Goal: Task Accomplishment & Management: Use online tool/utility

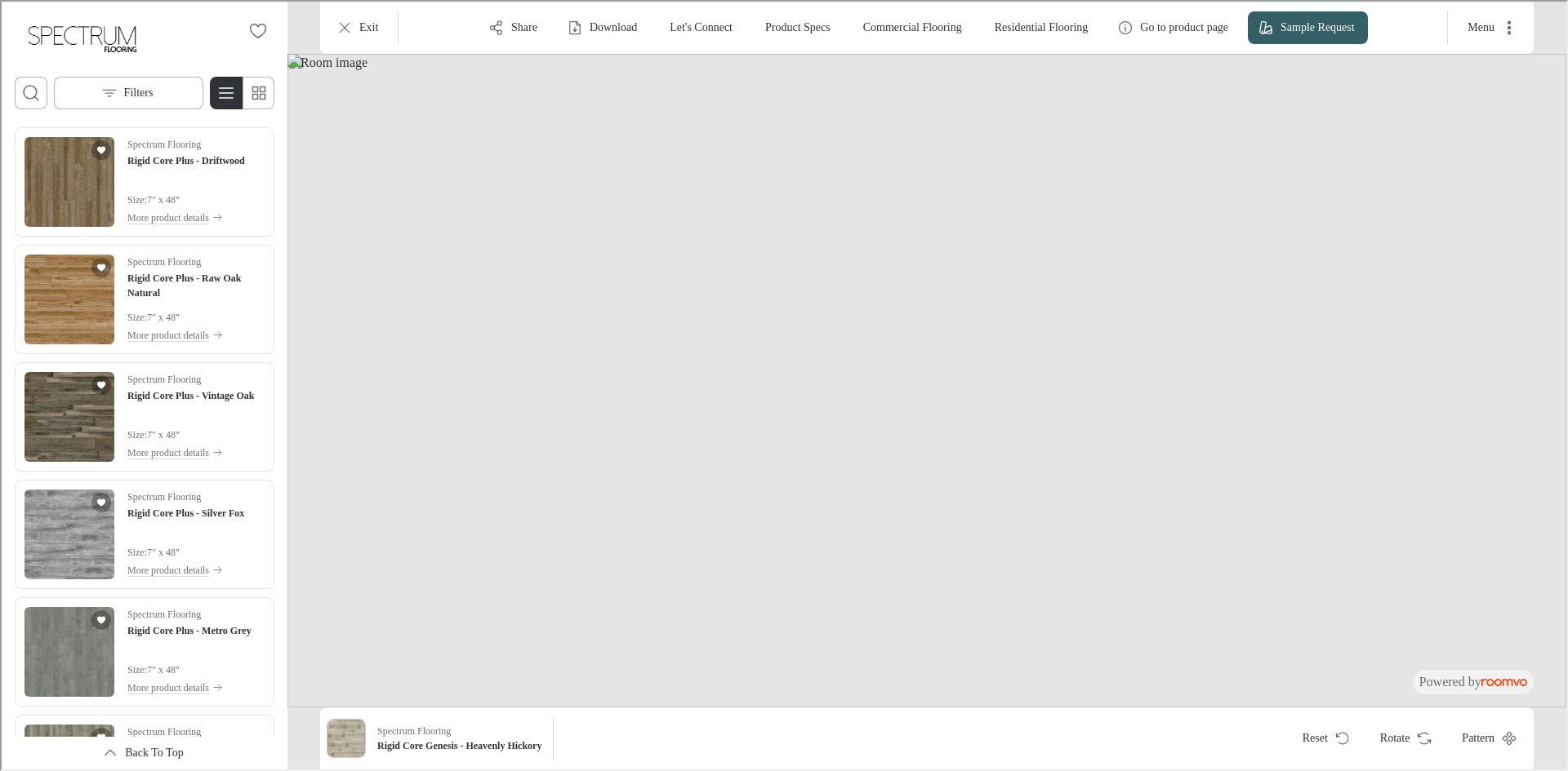
scroll to position [5137, 0]
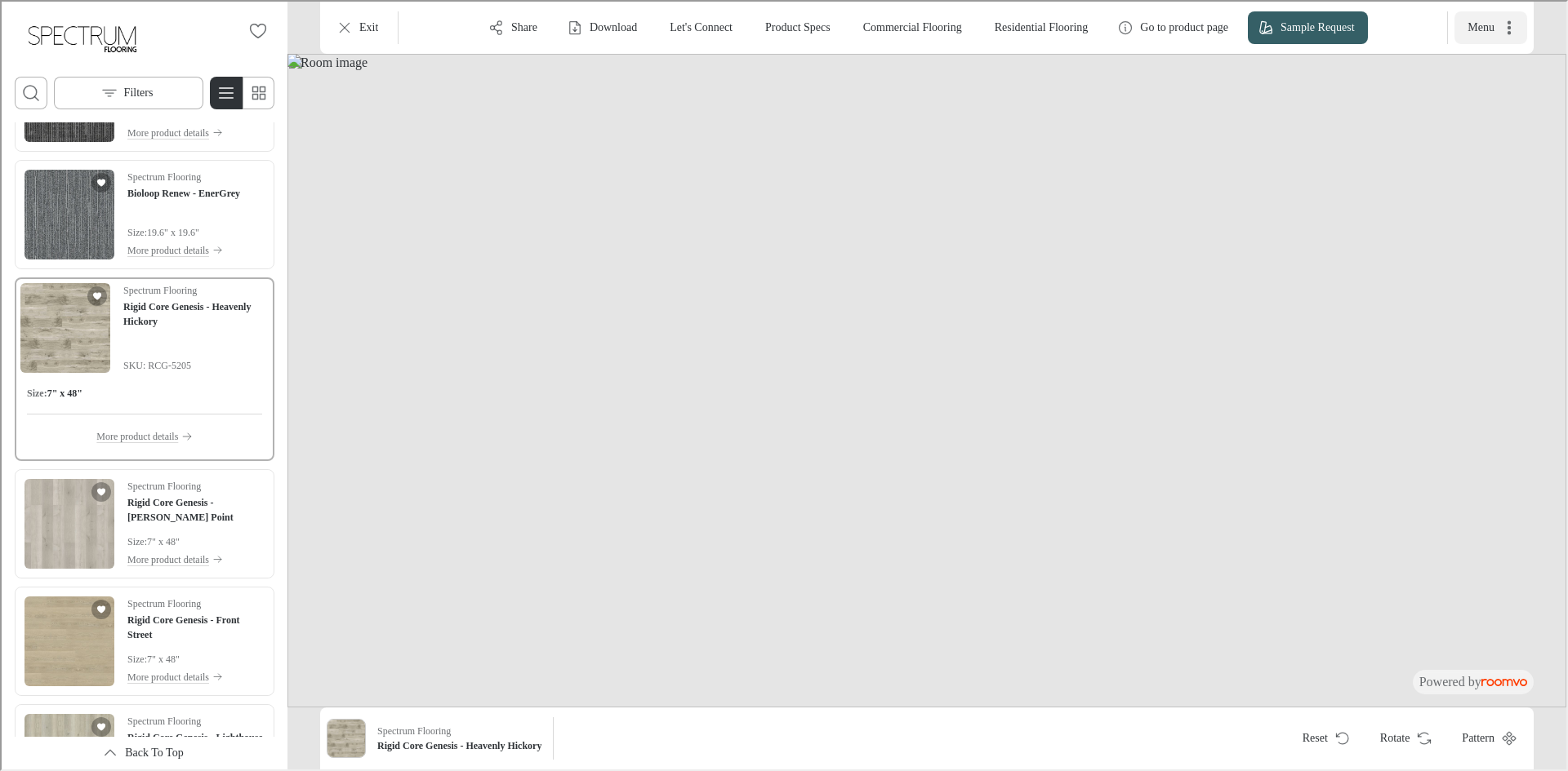
click at [1508, 26] on icon "More actions" at bounding box center [1507, 27] width 3 height 14
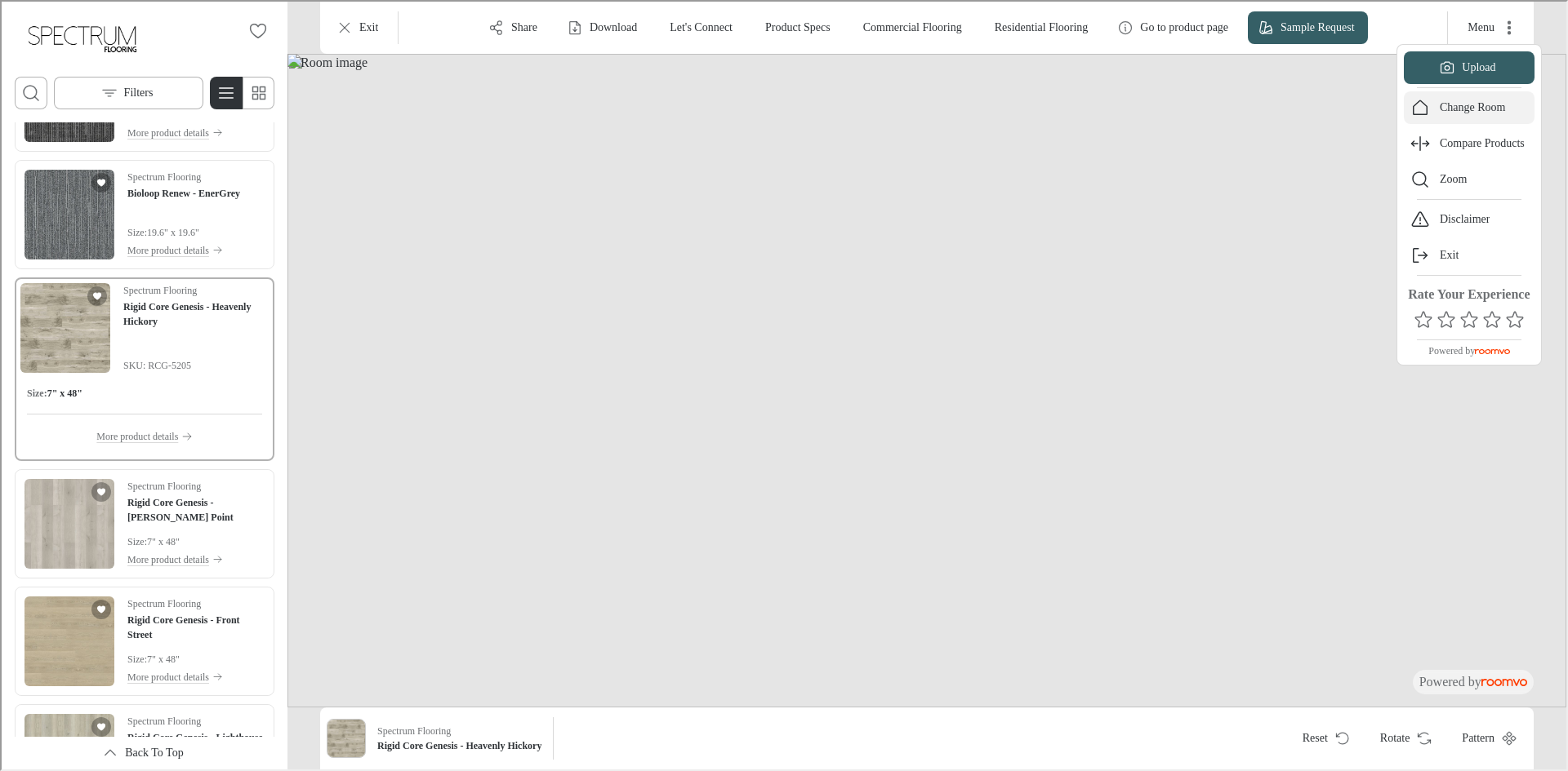
click at [1470, 104] on p "Change Room" at bounding box center [1471, 106] width 66 height 16
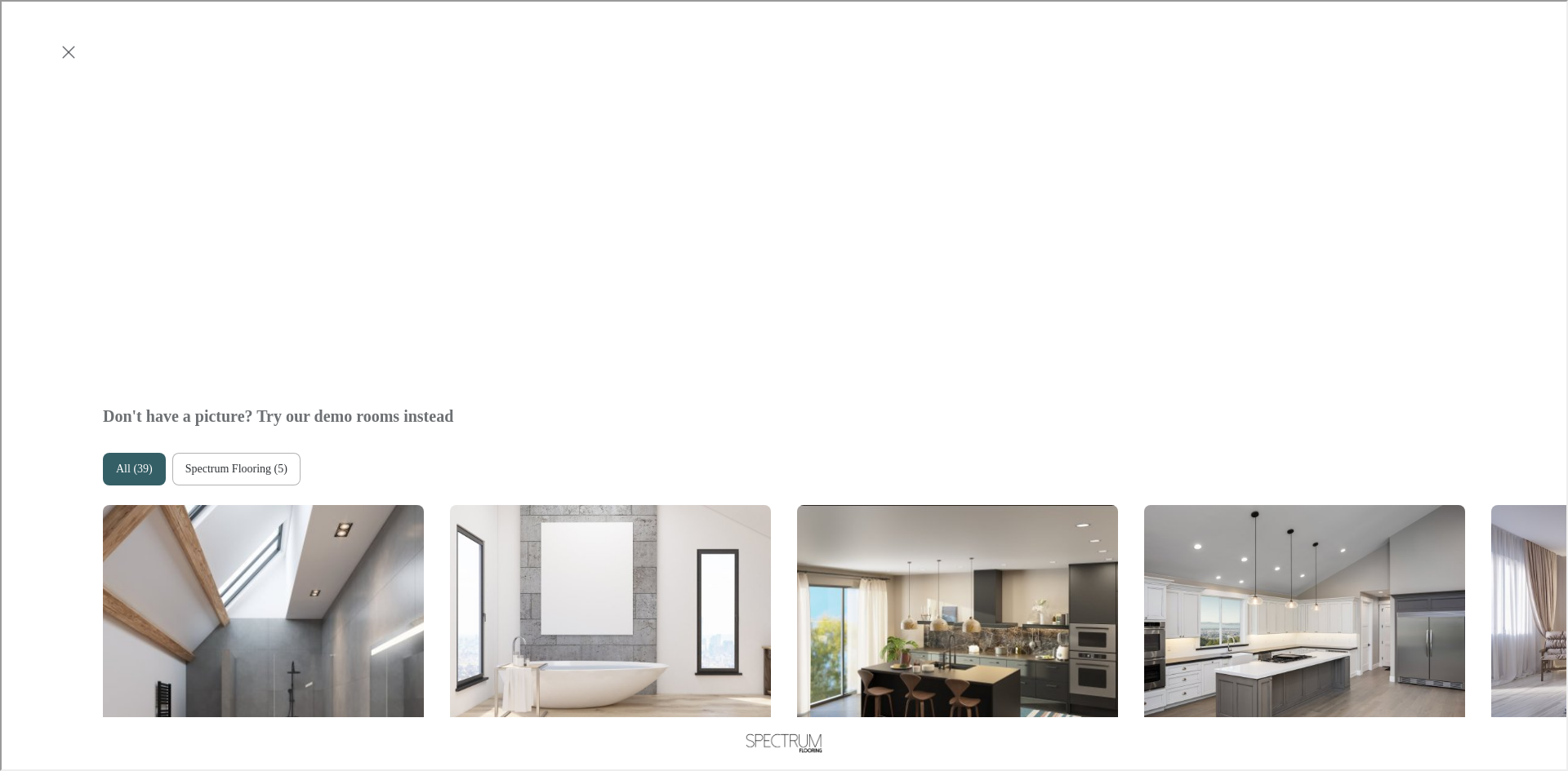
scroll to position [897, 0]
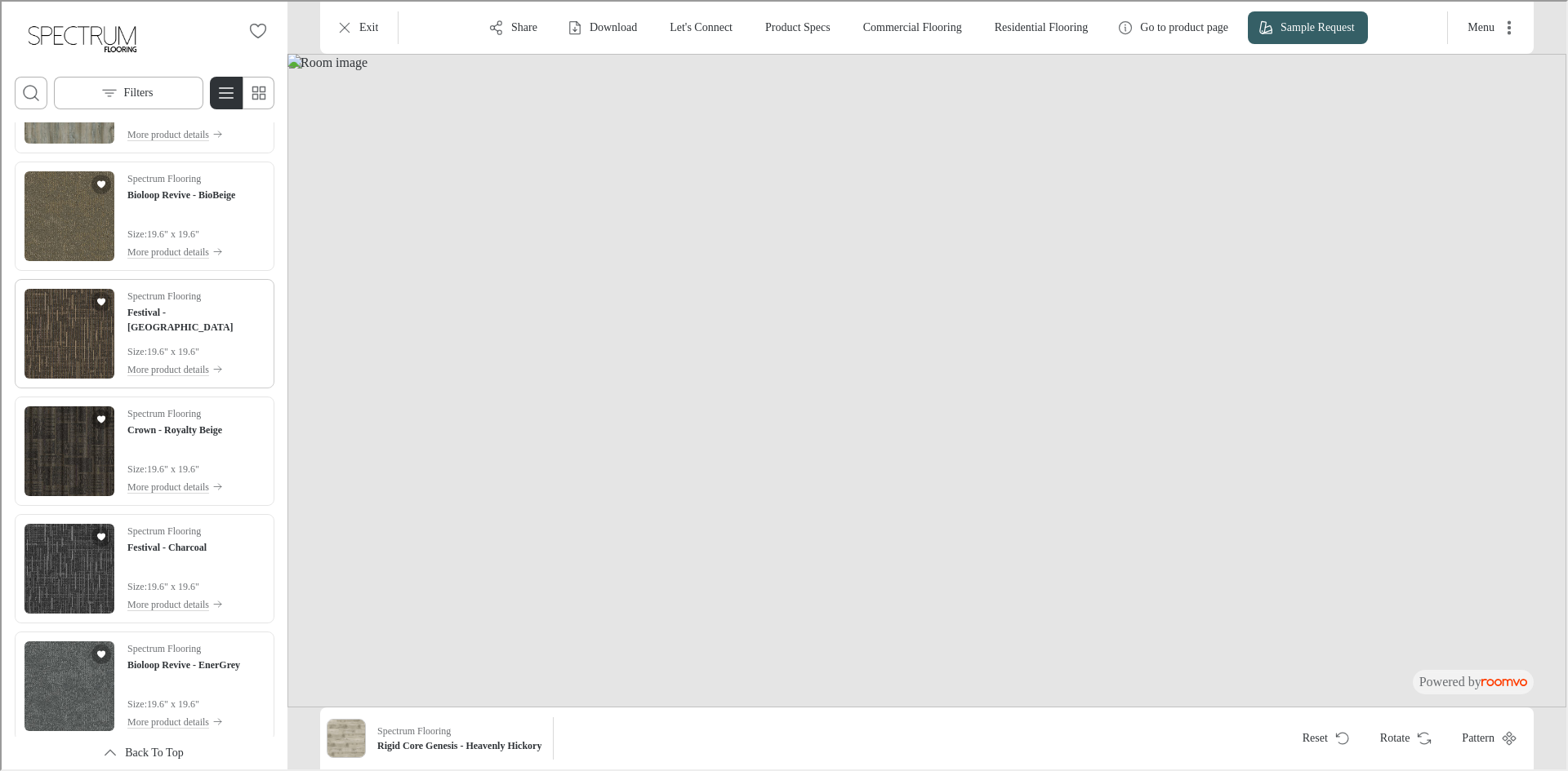
scroll to position [3865, 0]
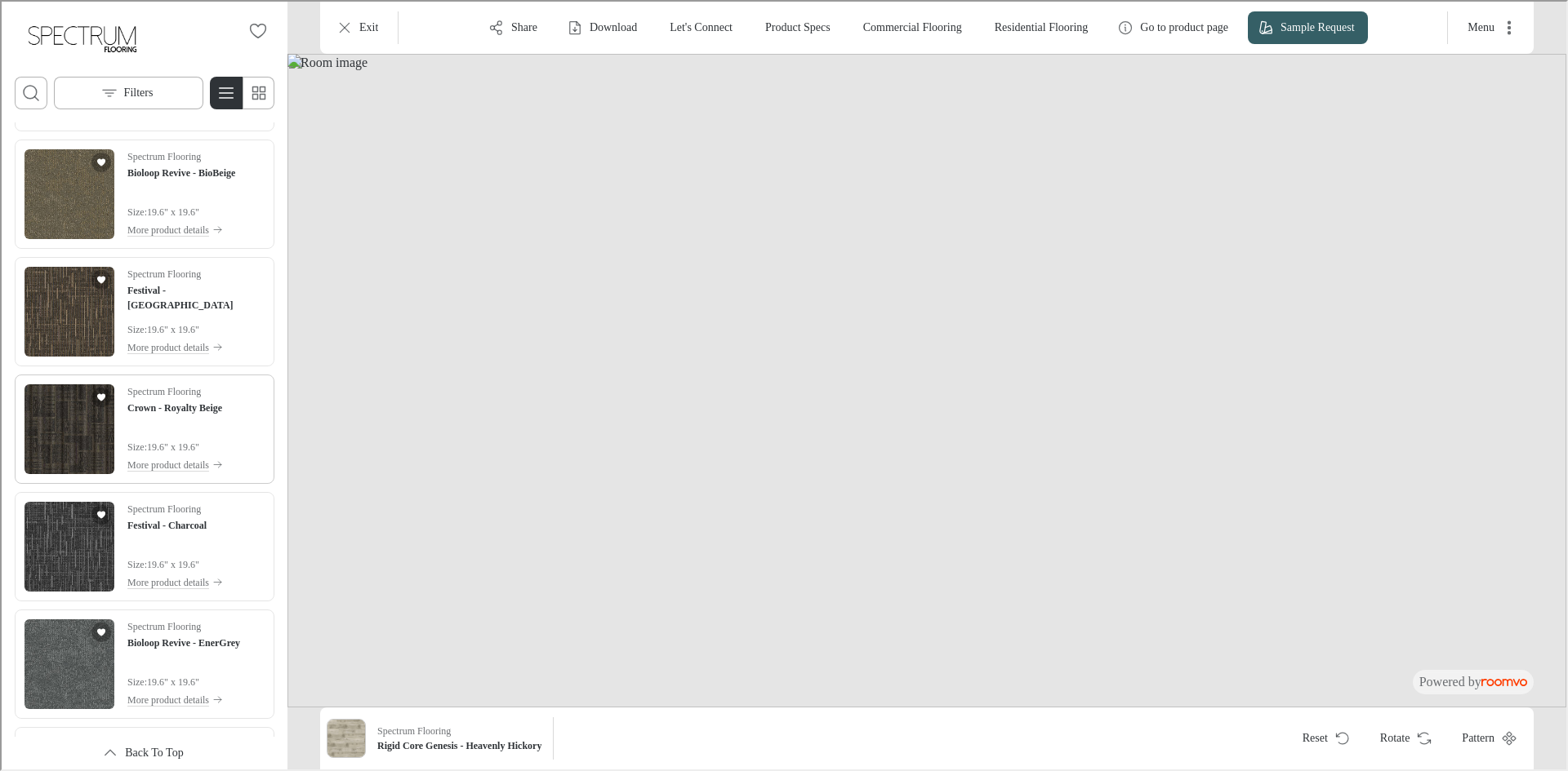
click at [55, 439] on img "See Crown - Royalty Beige in the room" at bounding box center [68, 427] width 90 height 90
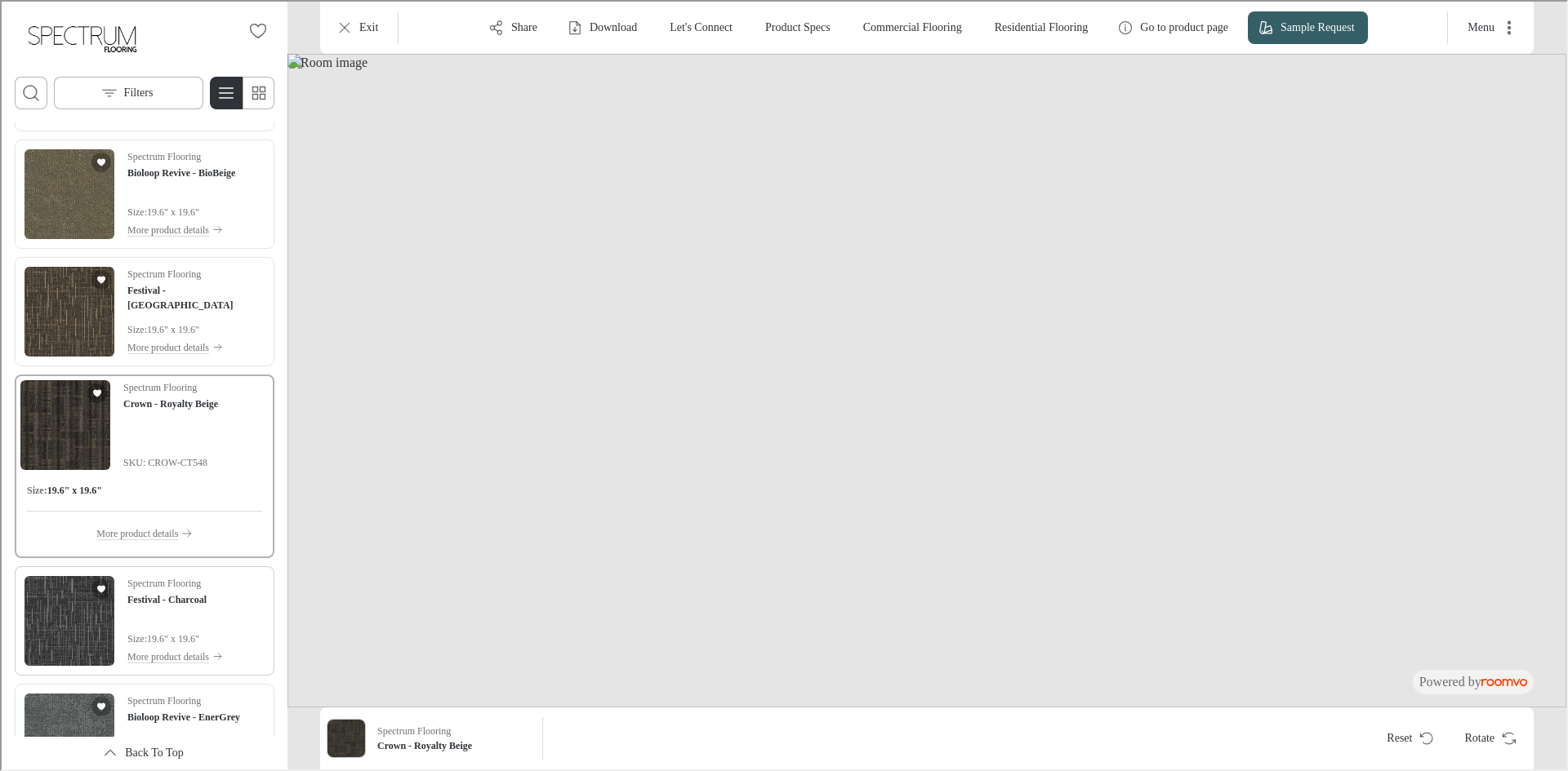
click at [68, 600] on img "See Festival - Charcoal in the room" at bounding box center [68, 620] width 90 height 90
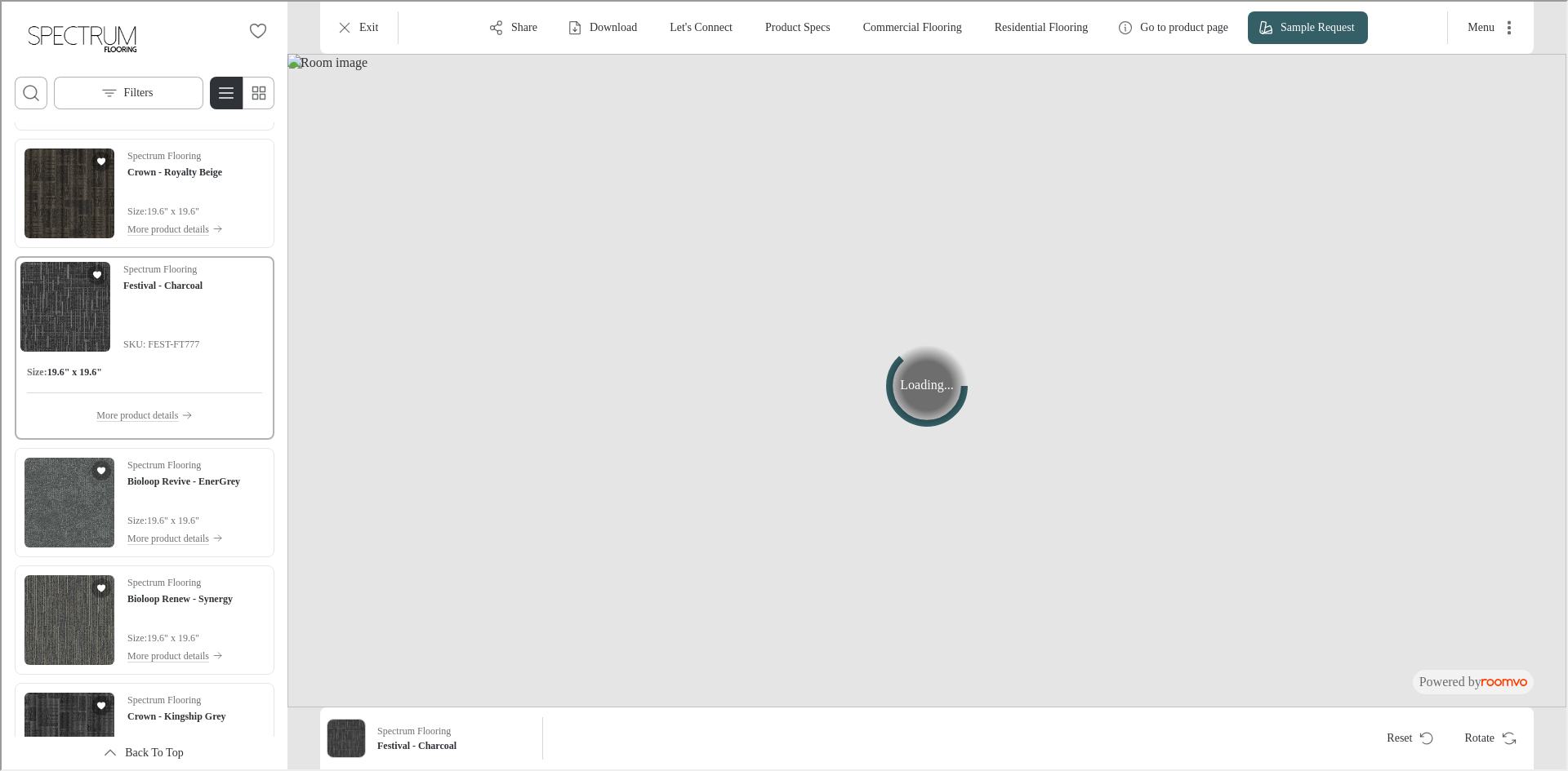
scroll to position [4110, 0]
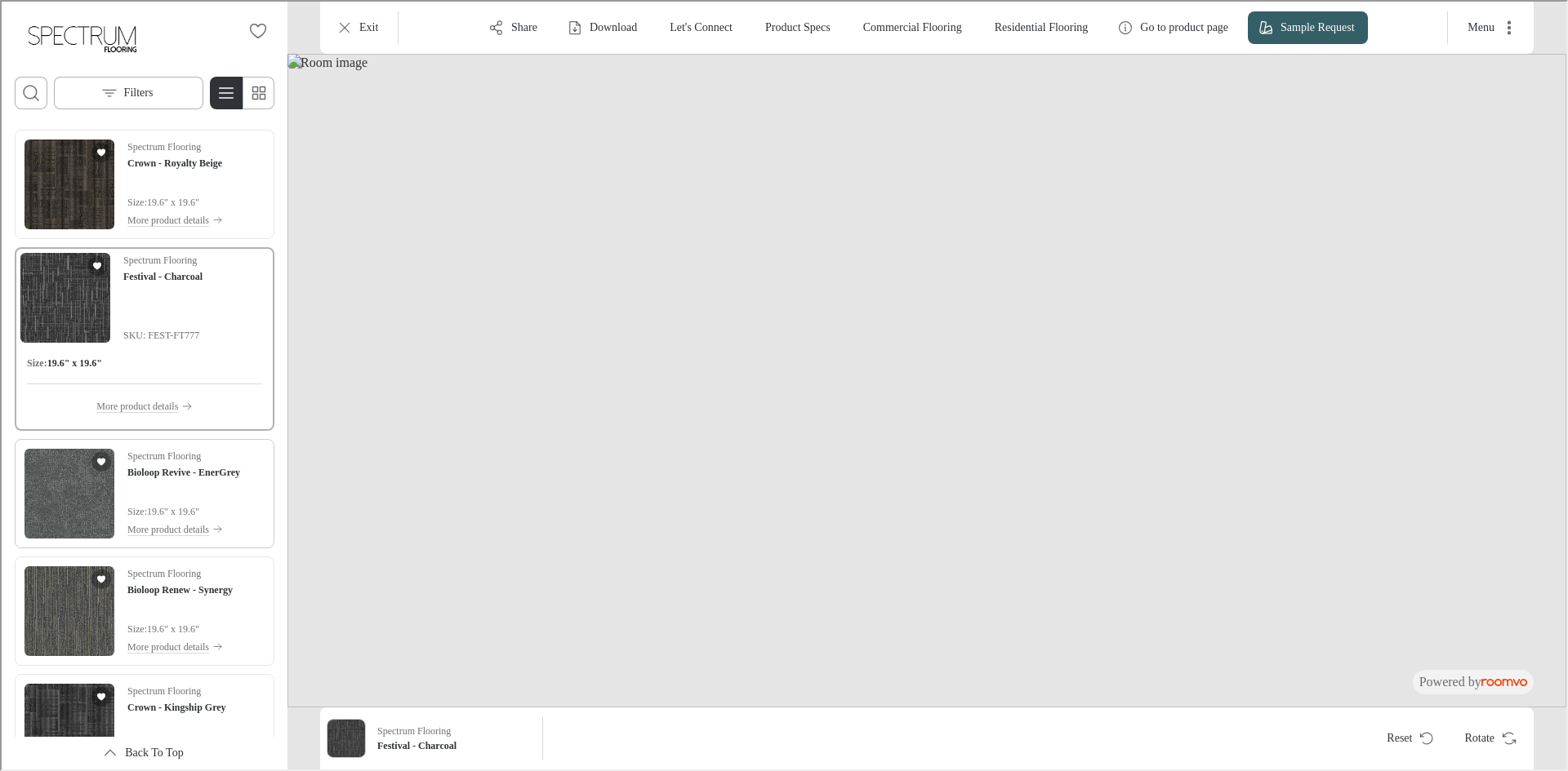
click at [61, 513] on img "See Bioloop Revive - EnerGrey in the room" at bounding box center [68, 492] width 90 height 90
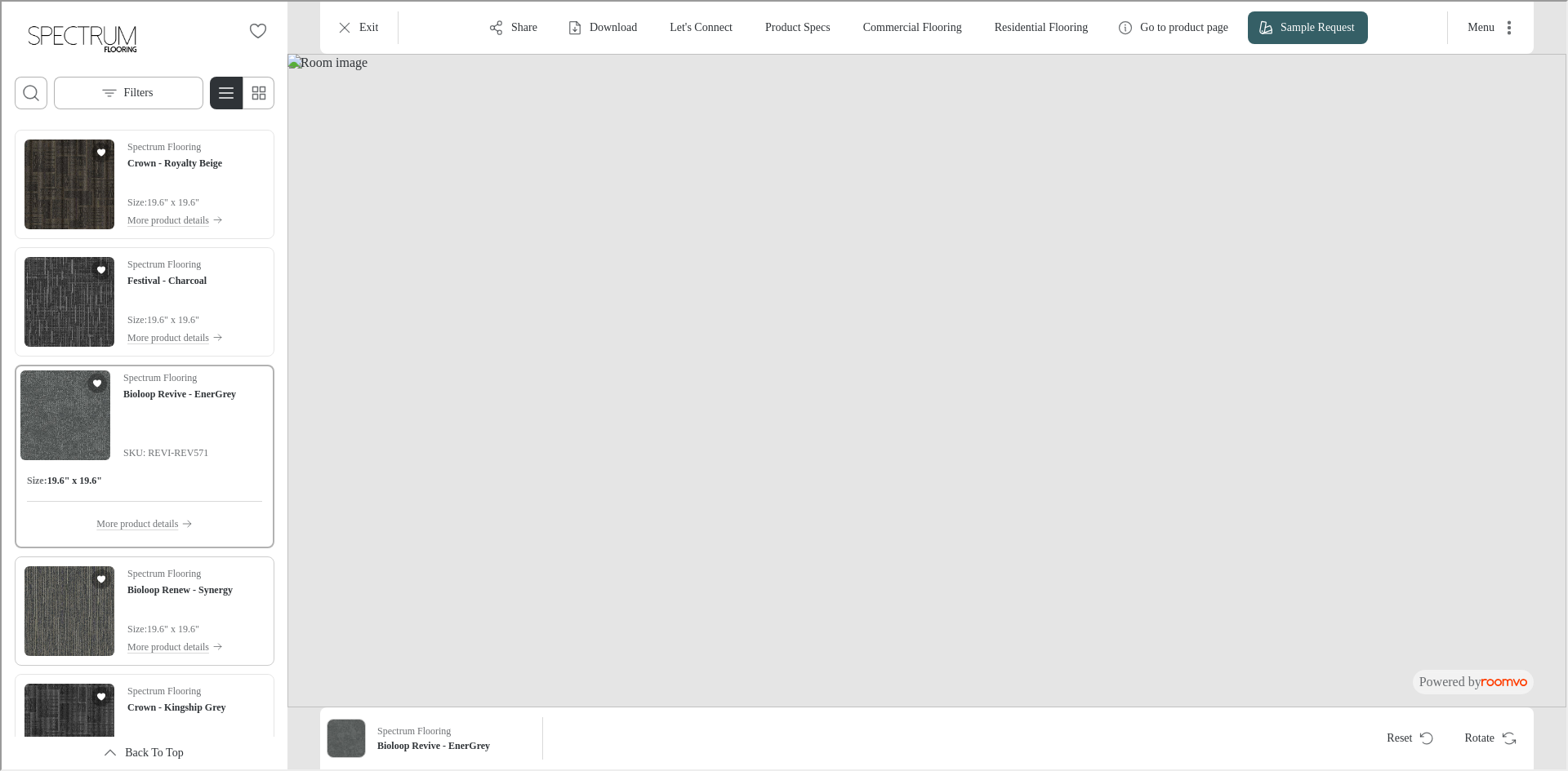
click at [55, 594] on img "See Bioloop Renew - Synergy in the room" at bounding box center [68, 610] width 90 height 90
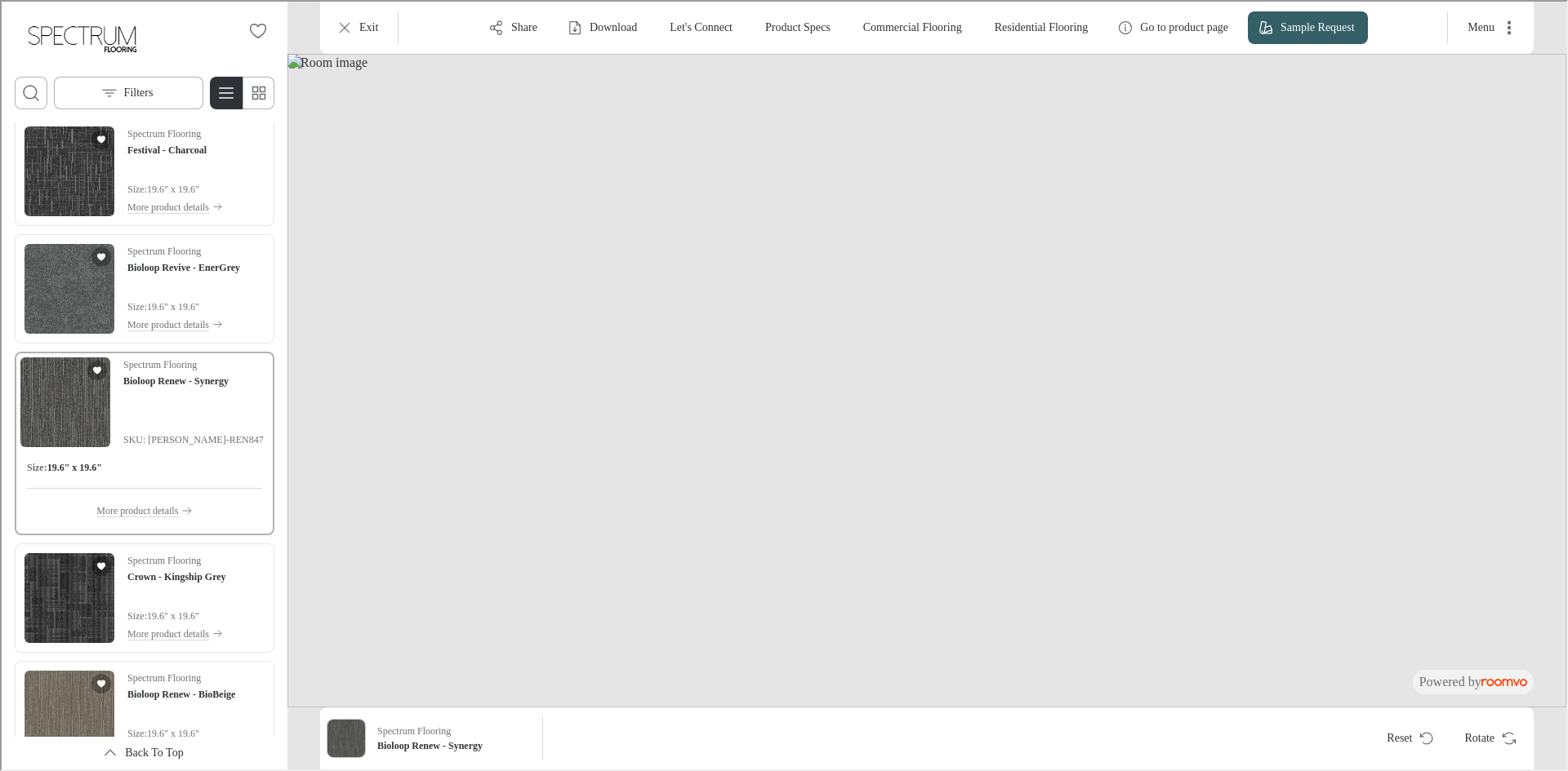
scroll to position [4274, 0]
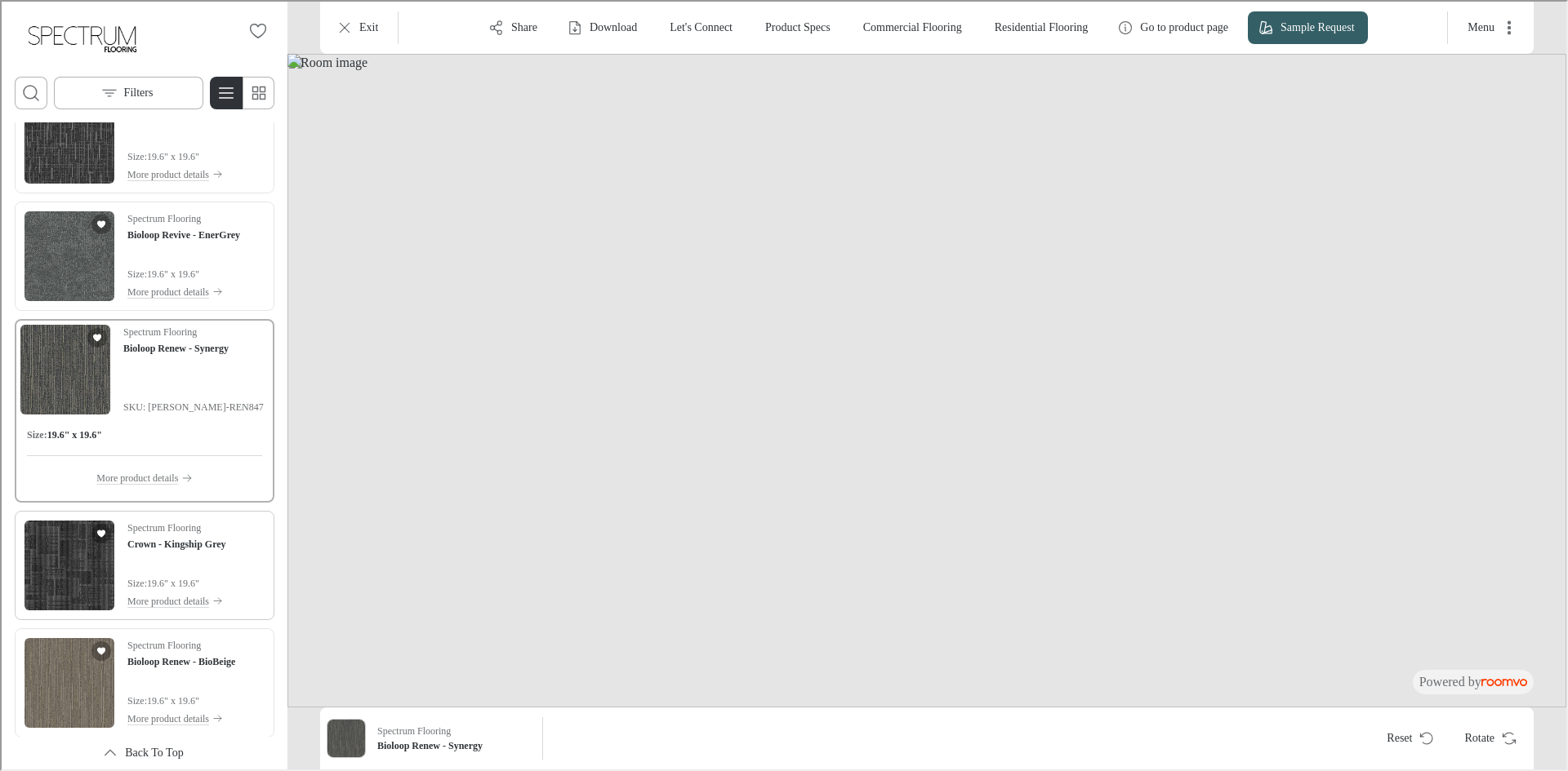
click at [56, 584] on img "See Crown - Kingship Grey in the room" at bounding box center [68, 564] width 90 height 90
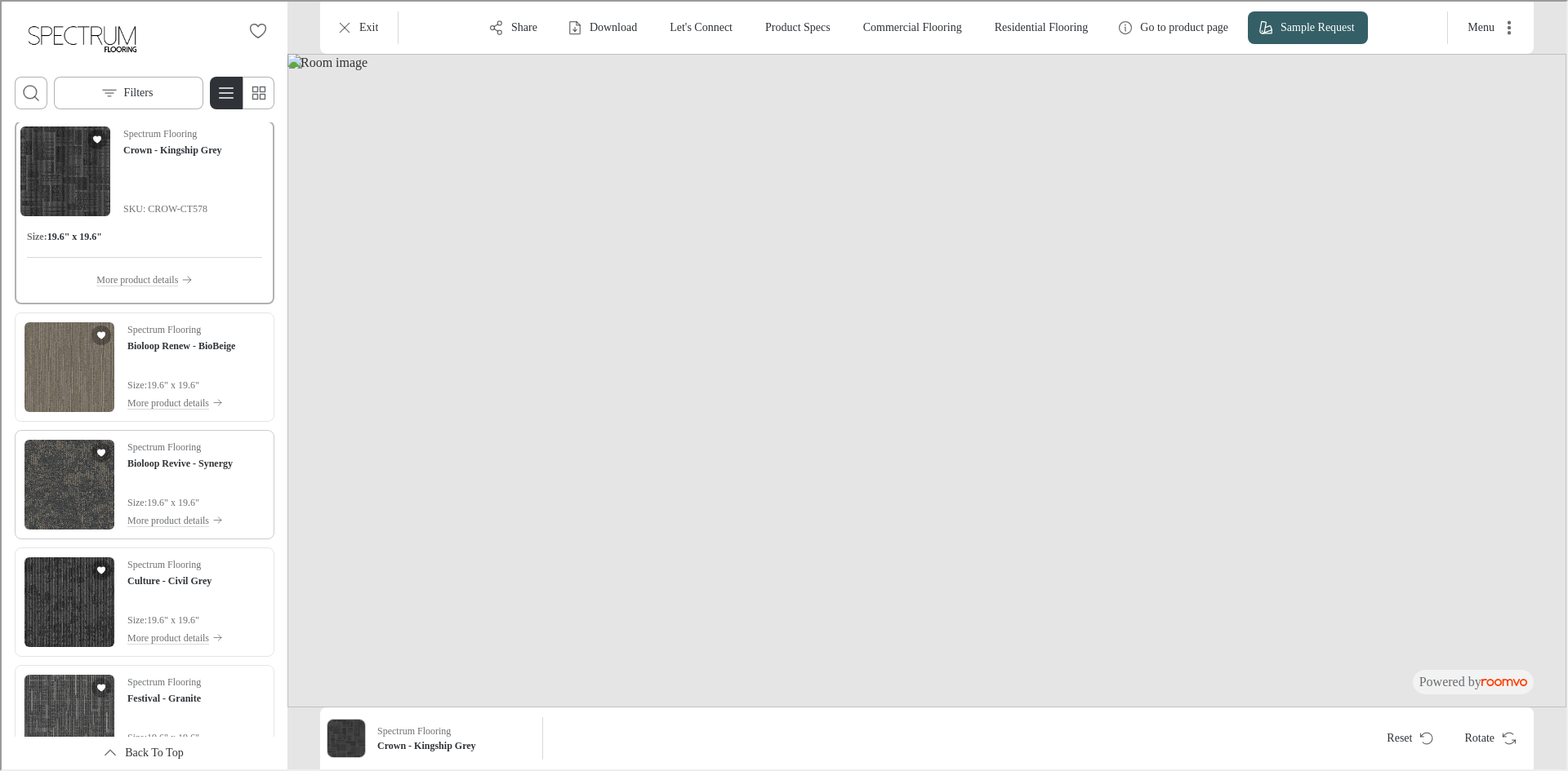
scroll to position [4681, 0]
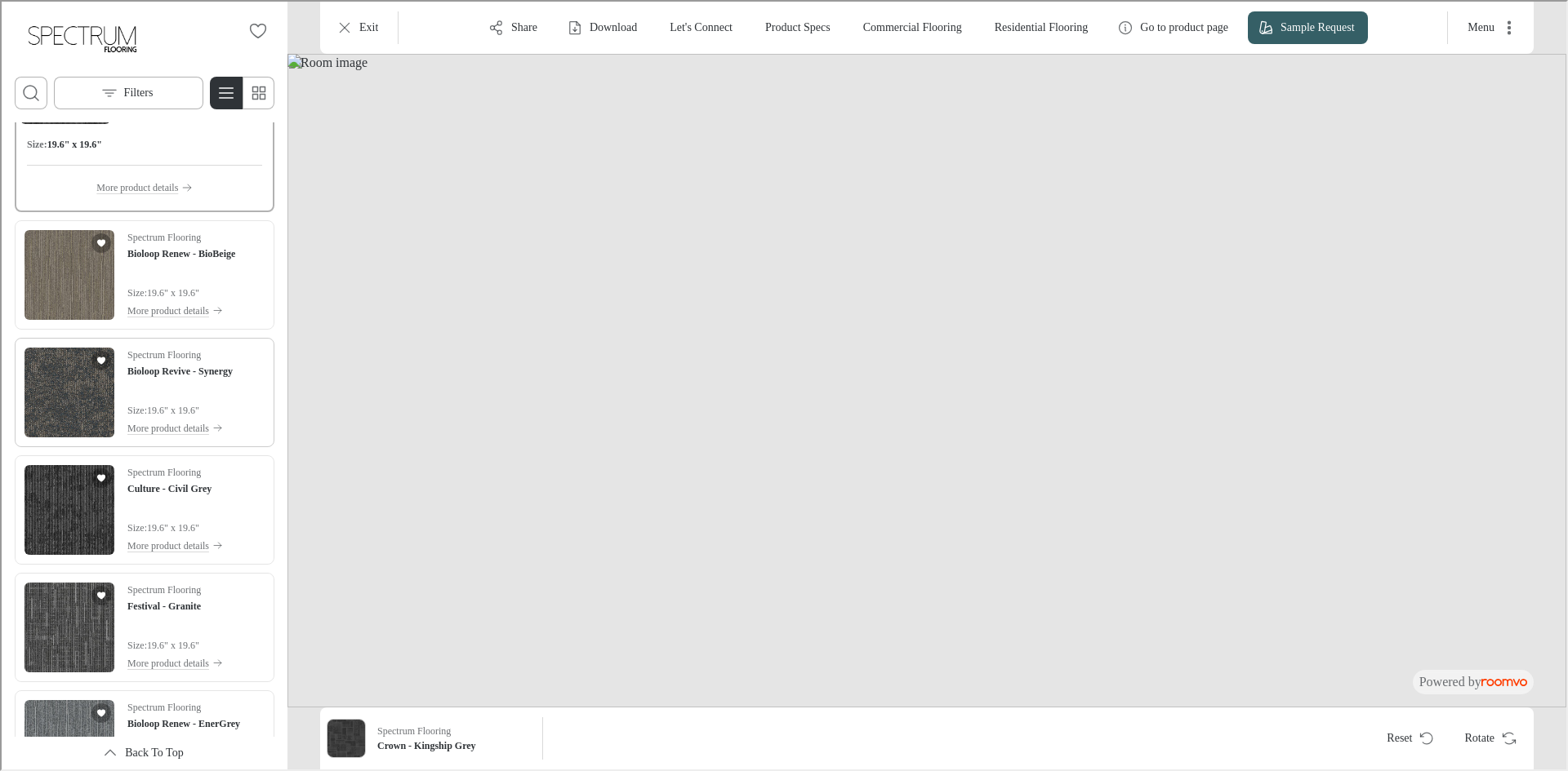
click at [72, 419] on img "See Bioloop Revive - Synergy in the room" at bounding box center [68, 391] width 90 height 90
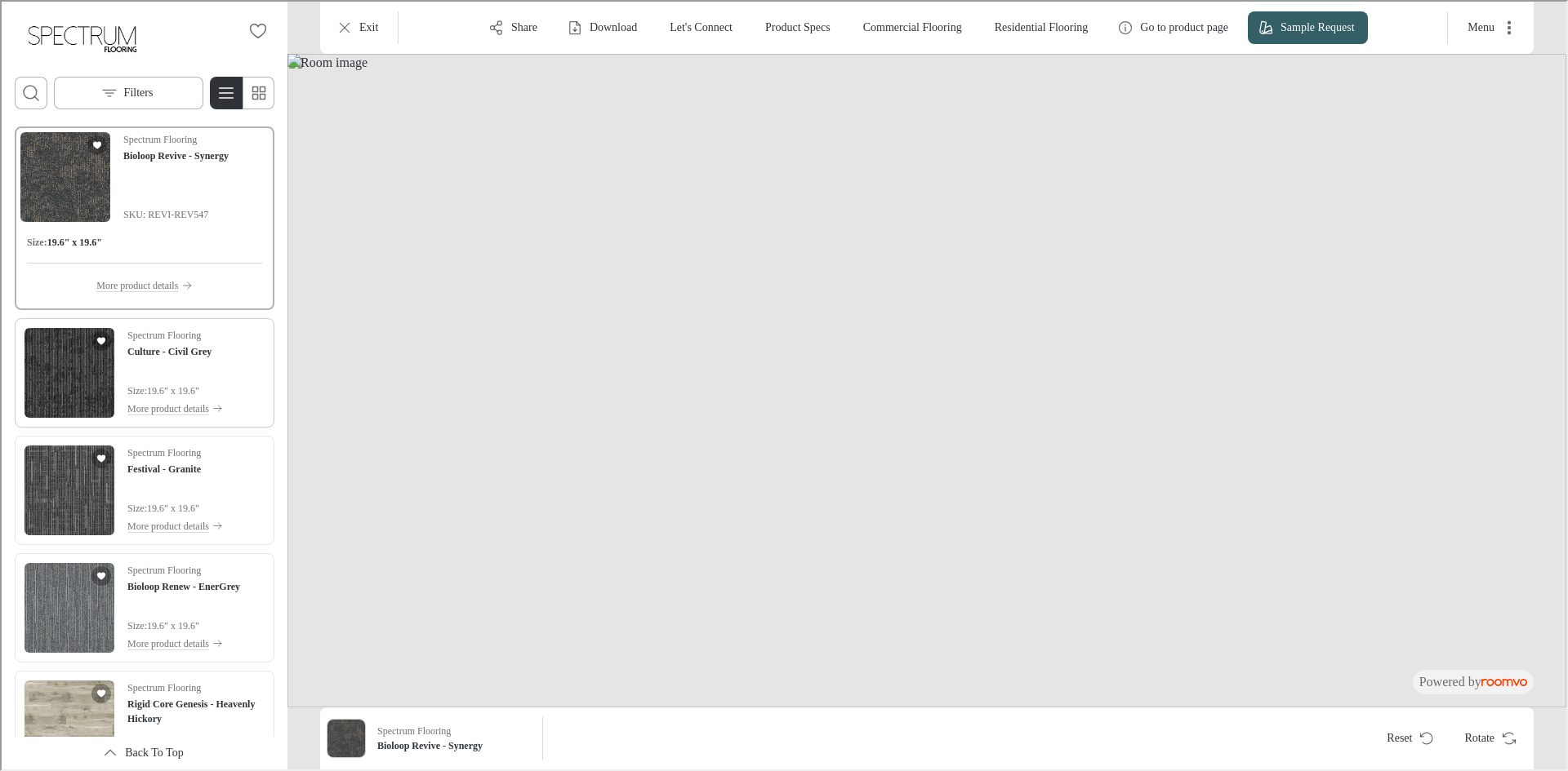
scroll to position [4845, 0]
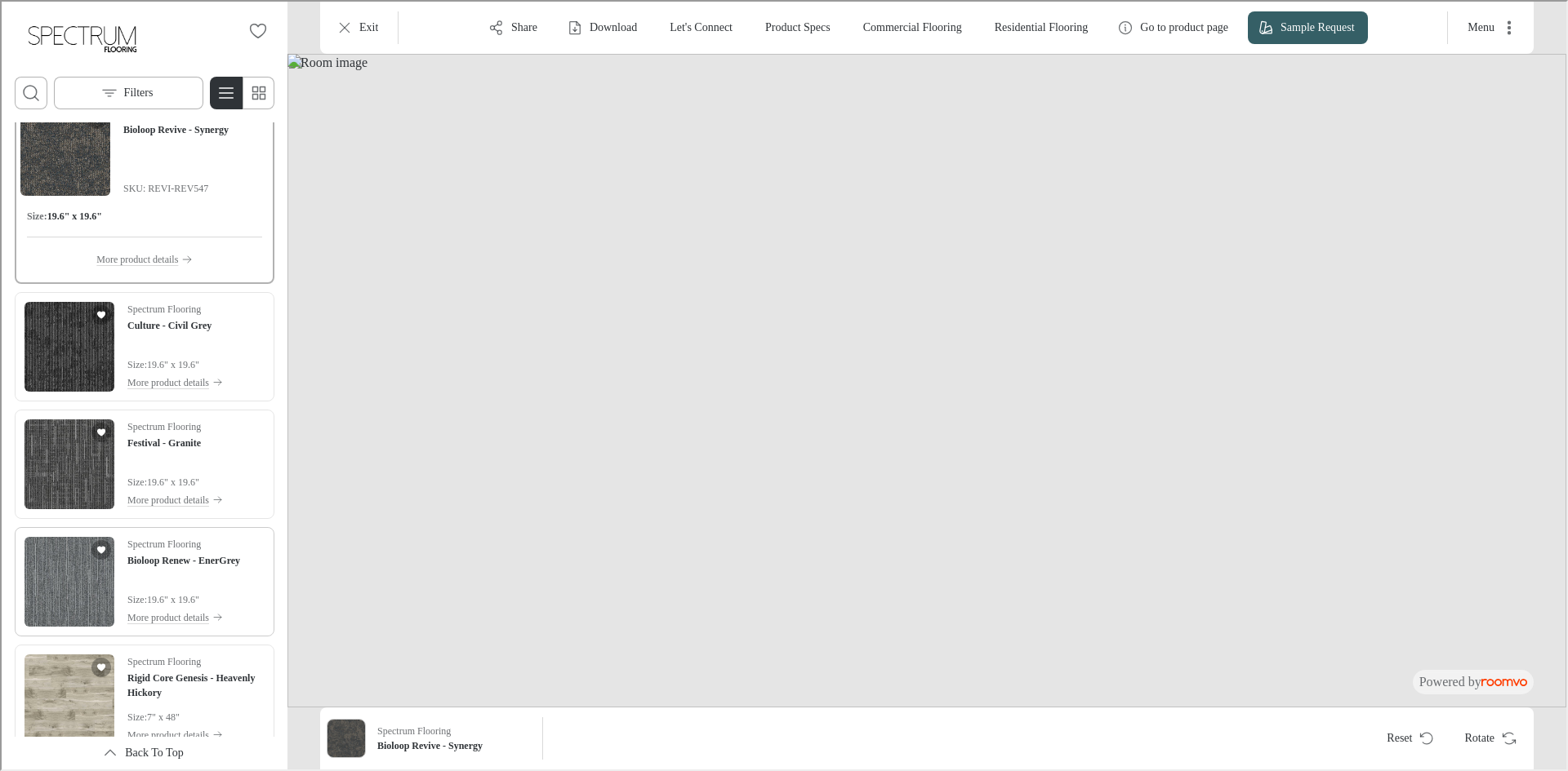
click at [64, 601] on img "See Bioloop Renew - EnerGrey in the room" at bounding box center [68, 581] width 90 height 90
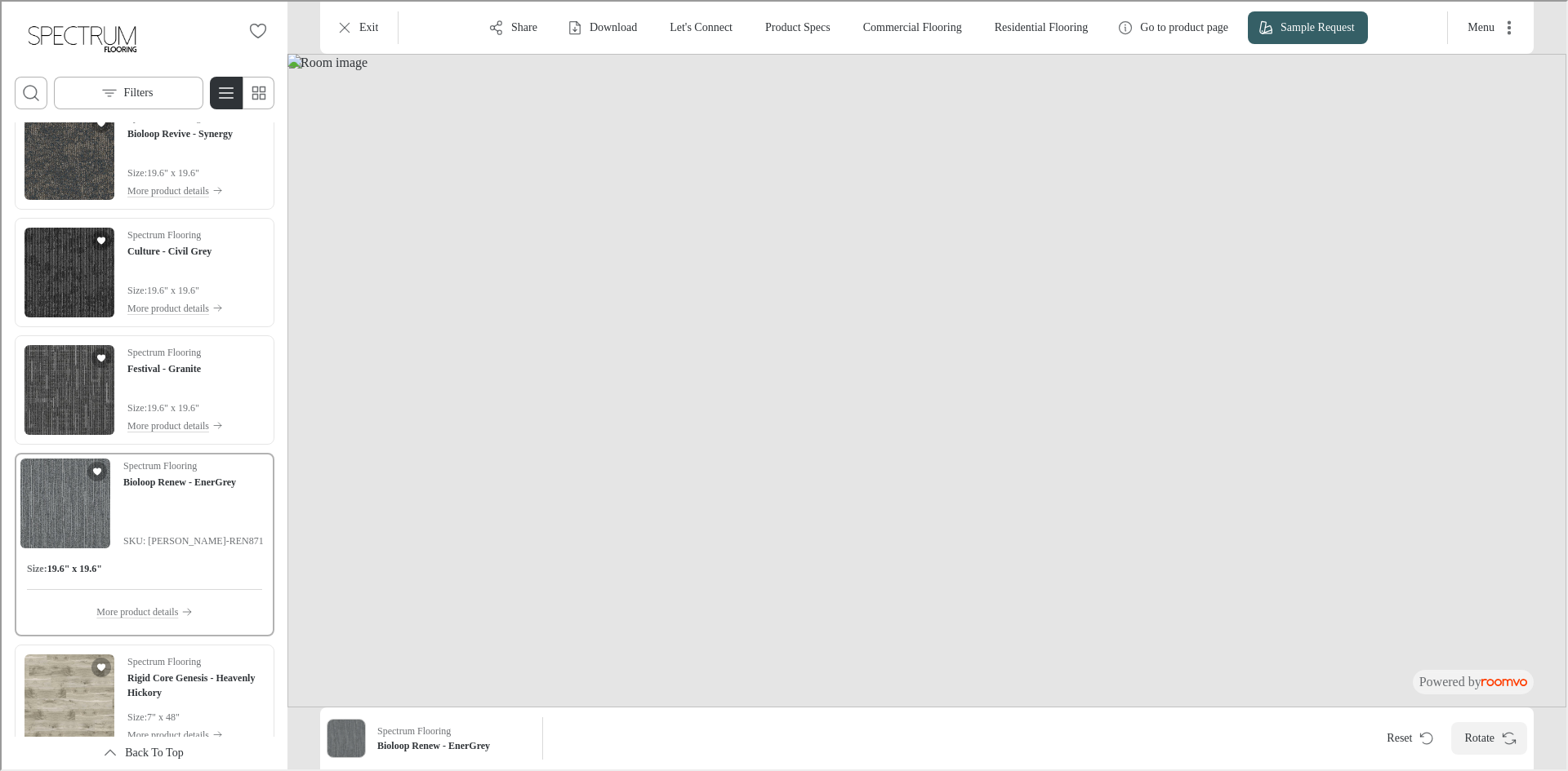
click at [1482, 742] on button "Rotate" at bounding box center [1487, 737] width 76 height 33
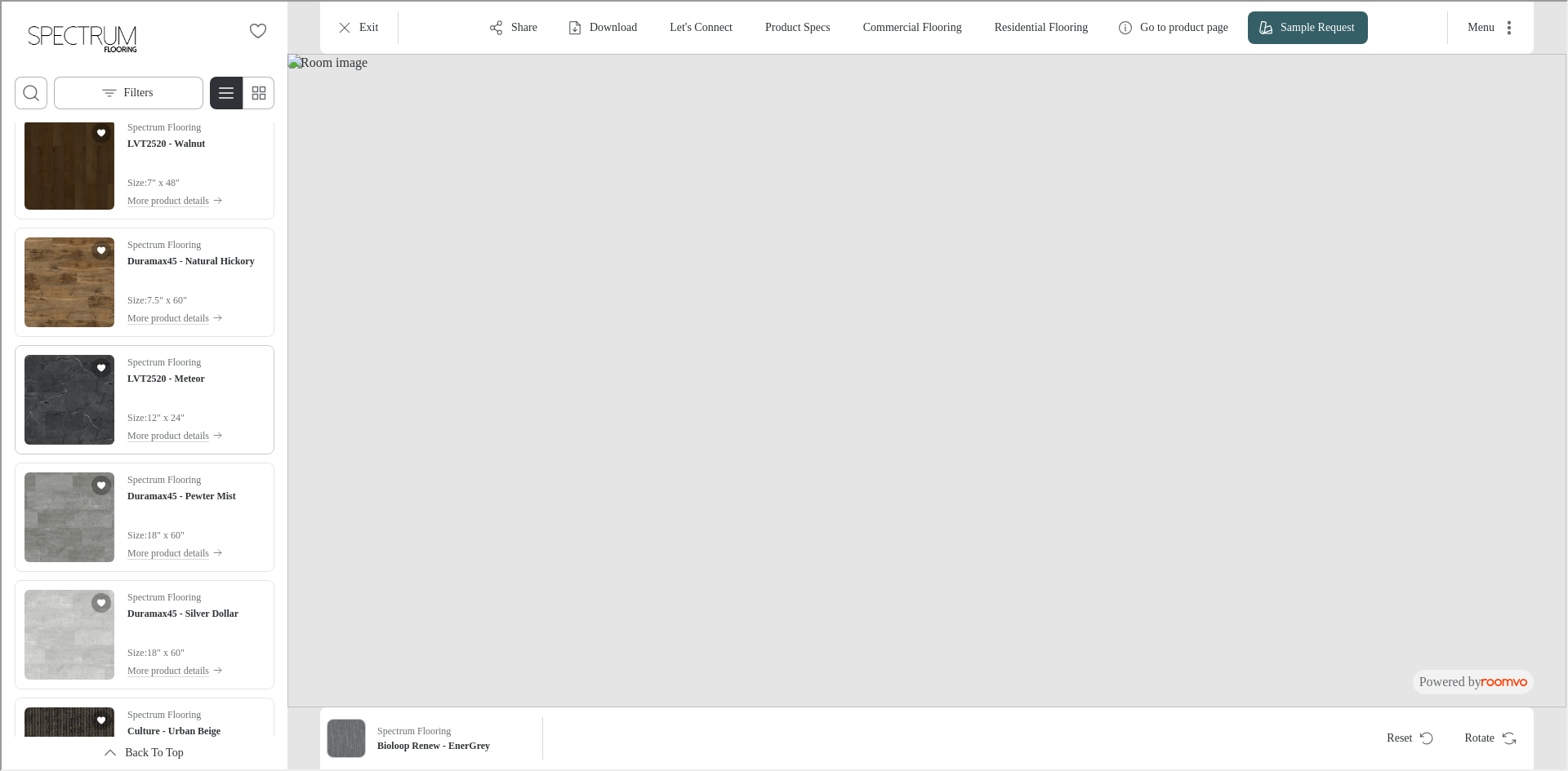
scroll to position [6967, 0]
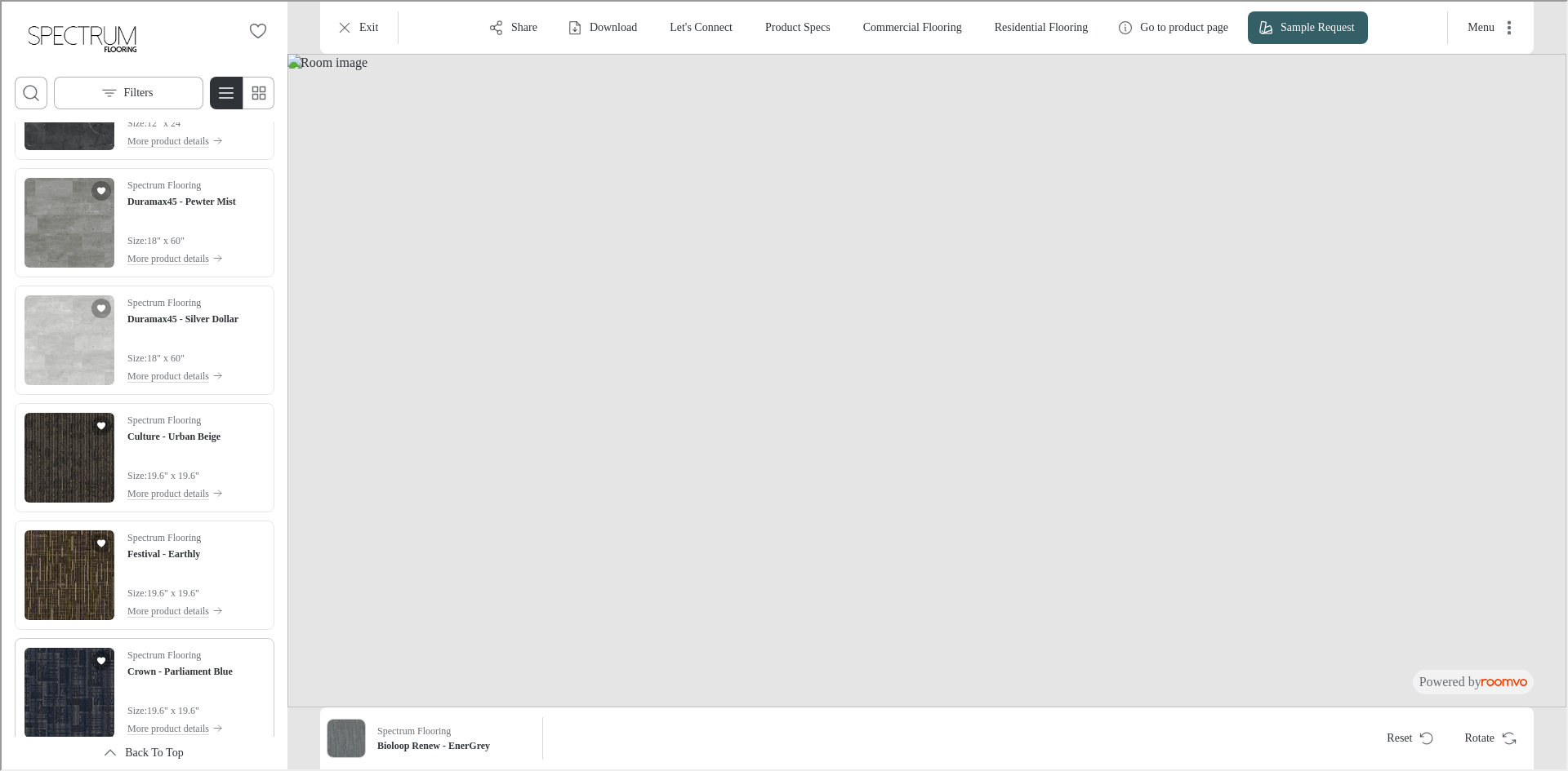
click at [56, 692] on img "See Crown - Parliament Blue in the room" at bounding box center [68, 691] width 90 height 90
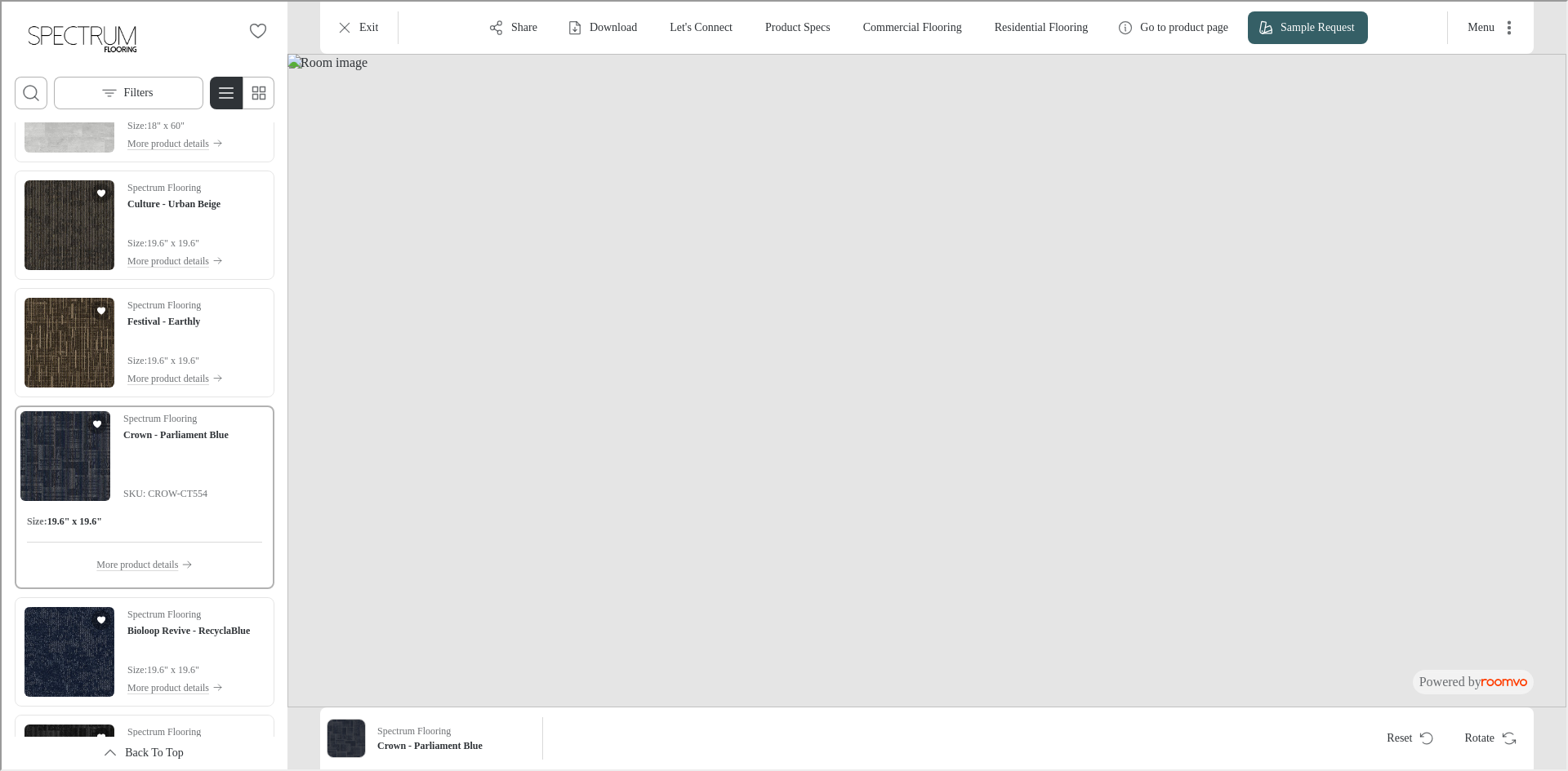
scroll to position [7137, 0]
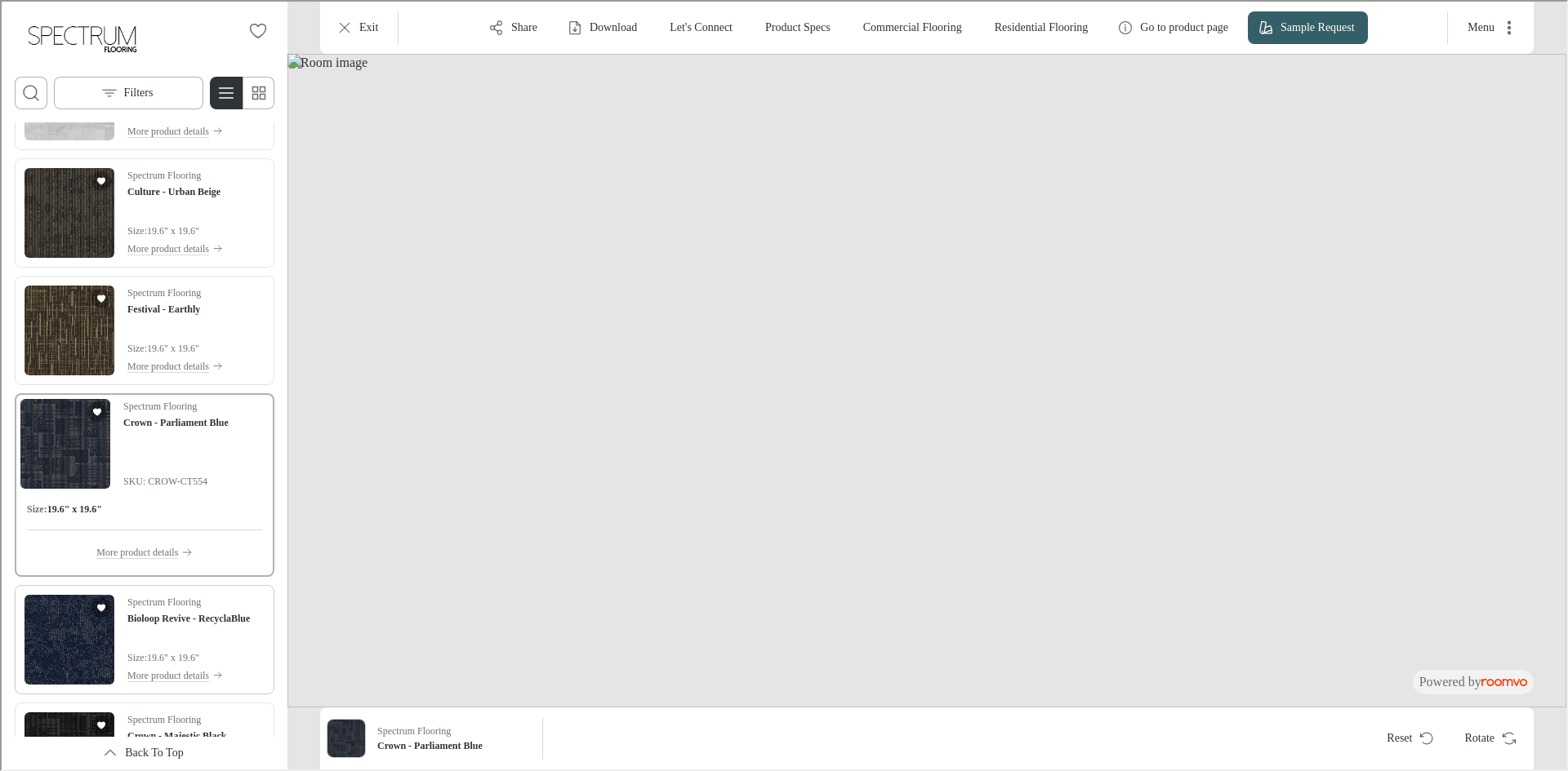
click at [57, 652] on img "See Bioloop Revive - RecyclaBlue in the room" at bounding box center [68, 639] width 90 height 90
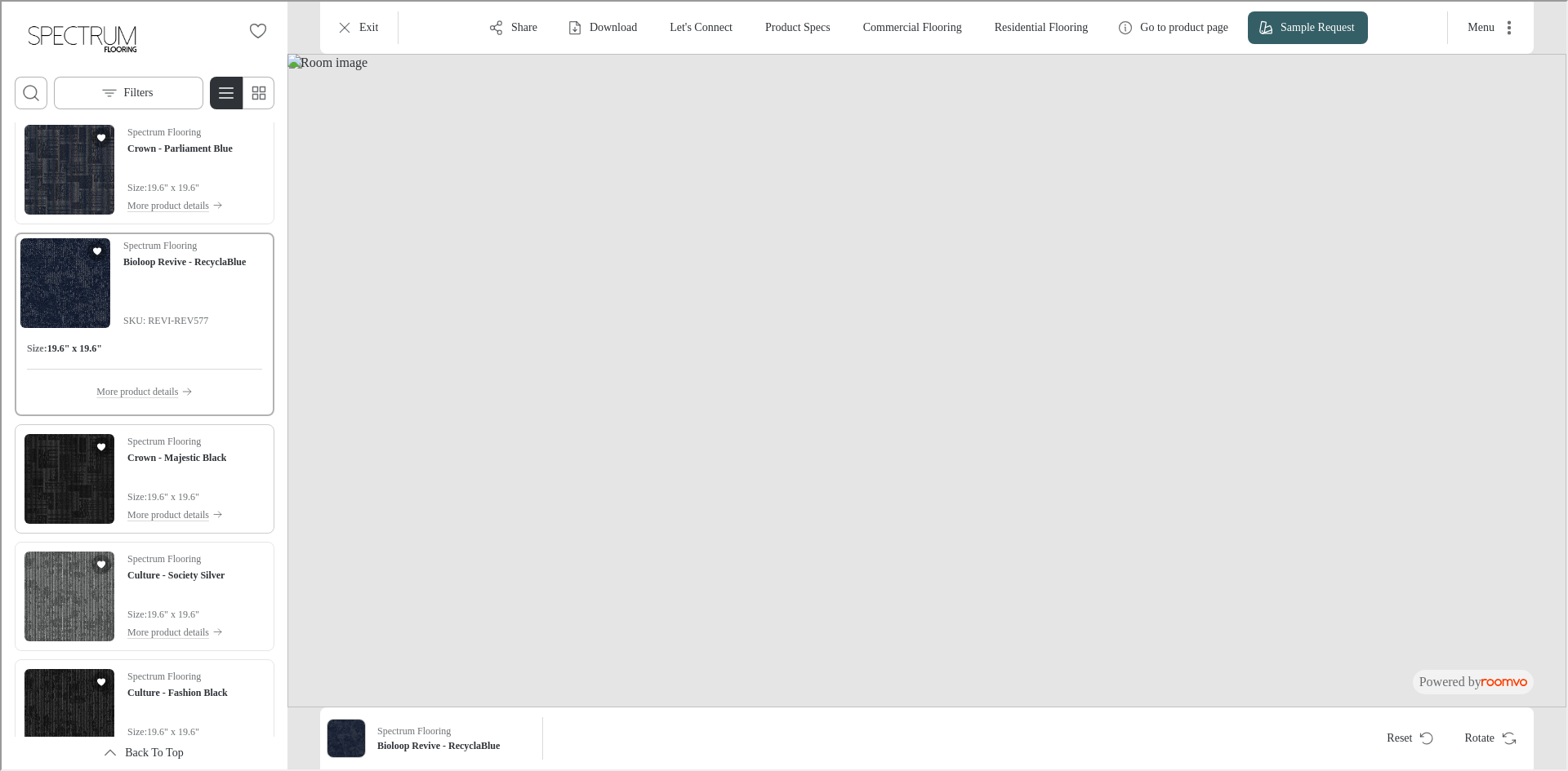
scroll to position [7463, 0]
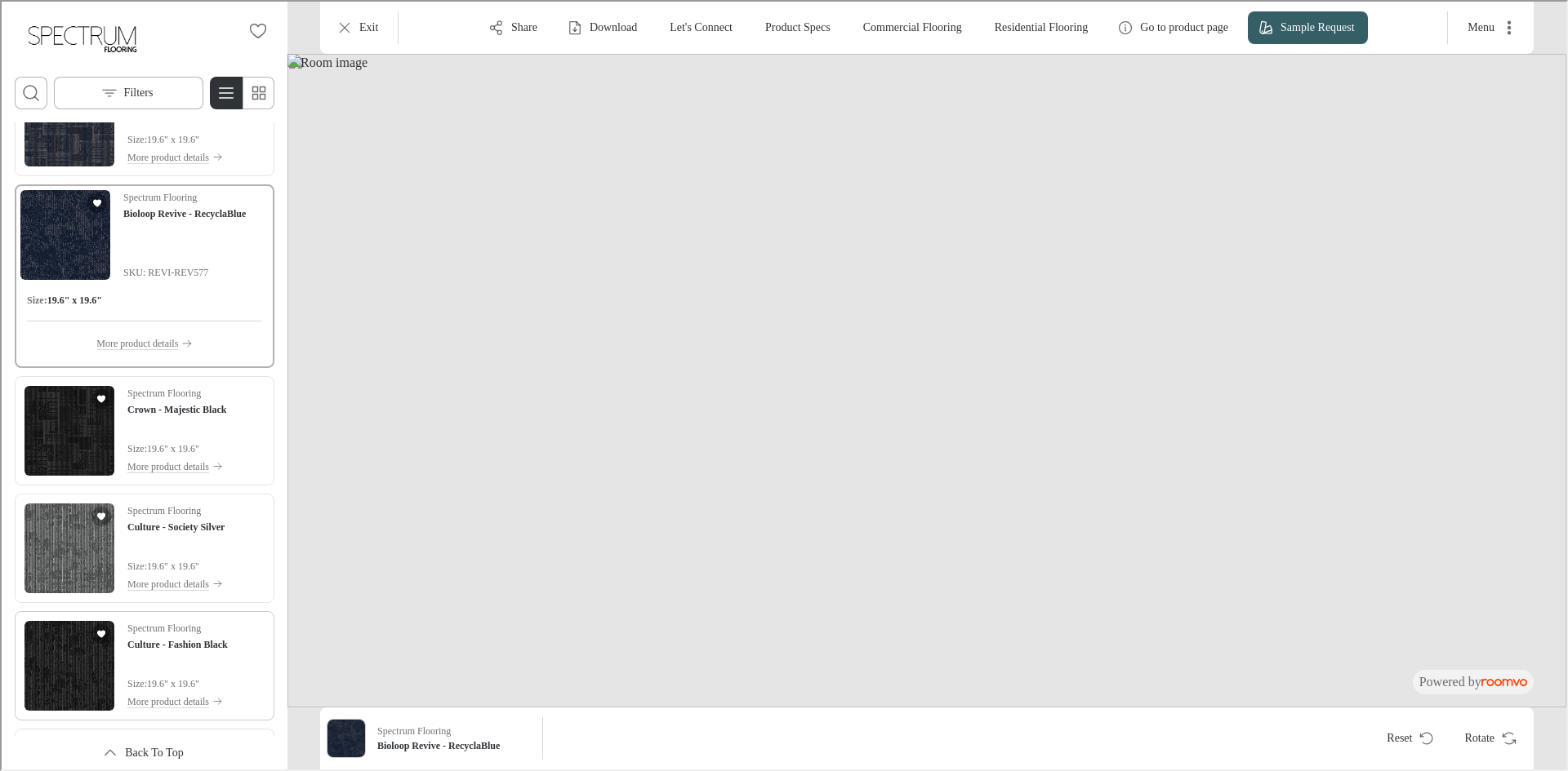
click at [68, 660] on img "See Culture - Fashion Black in the room" at bounding box center [68, 665] width 90 height 90
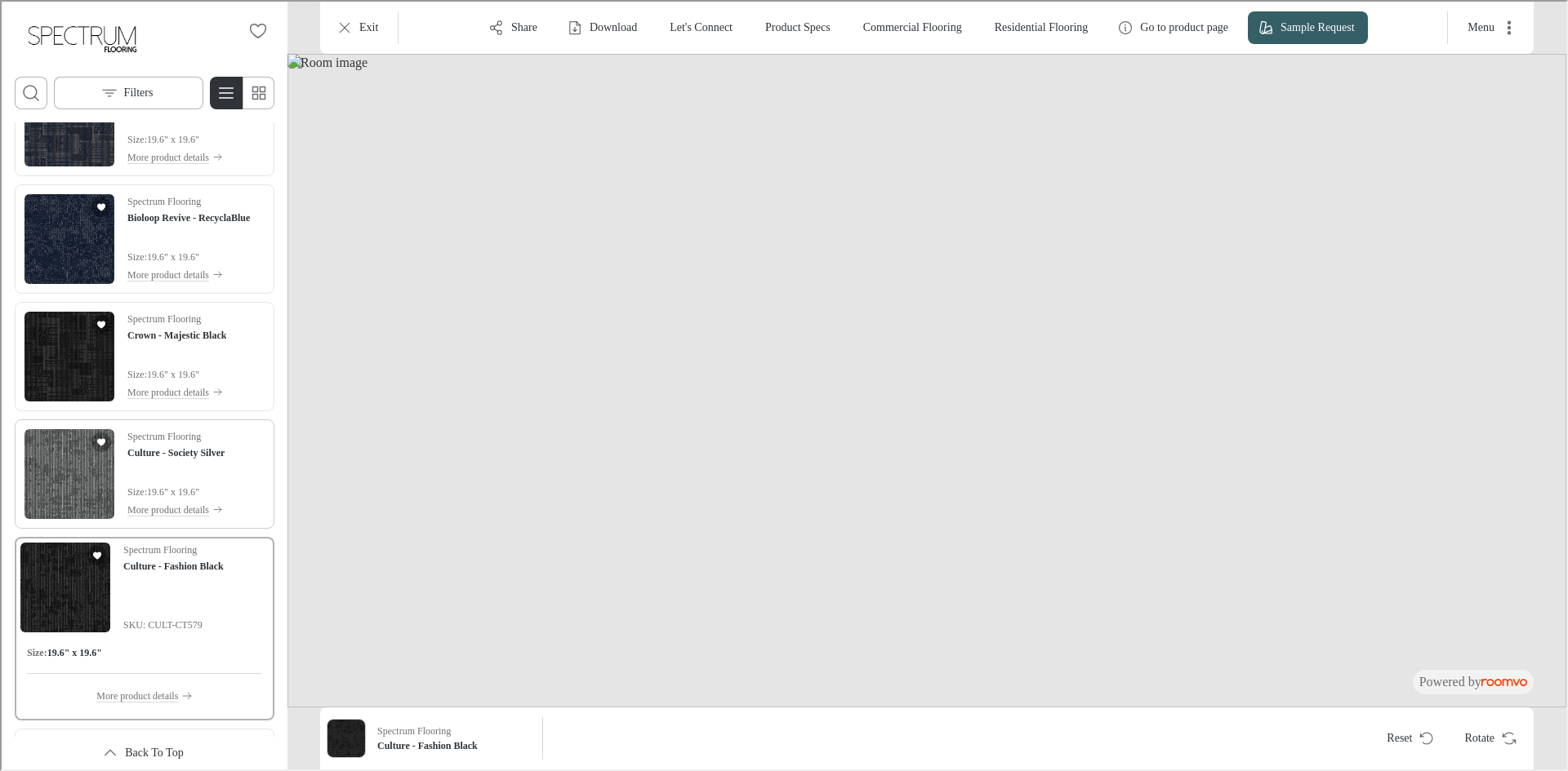
click at [79, 472] on img "See Culture - Society Silver in the room" at bounding box center [68, 472] width 90 height 90
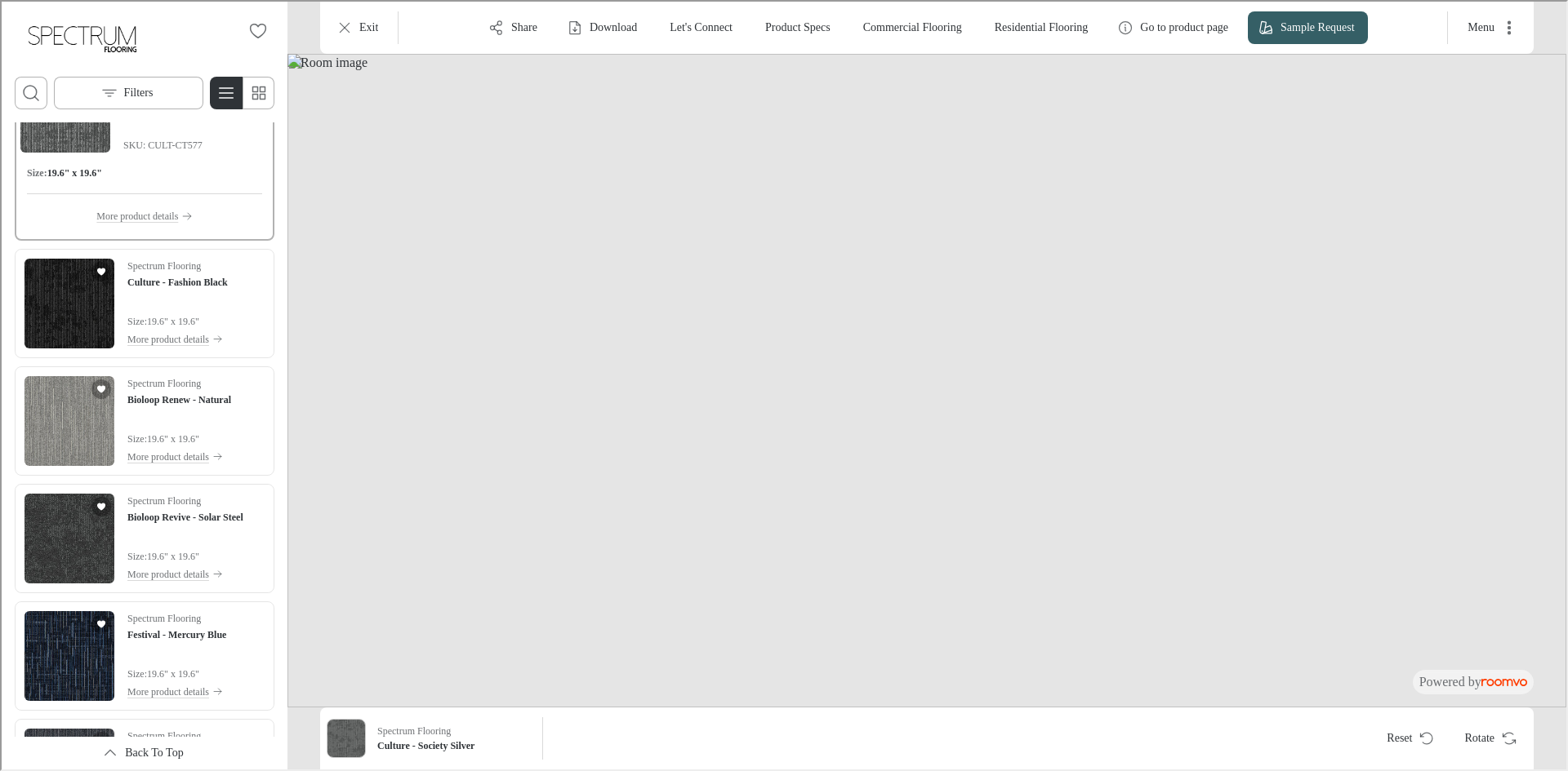
scroll to position [7953, 0]
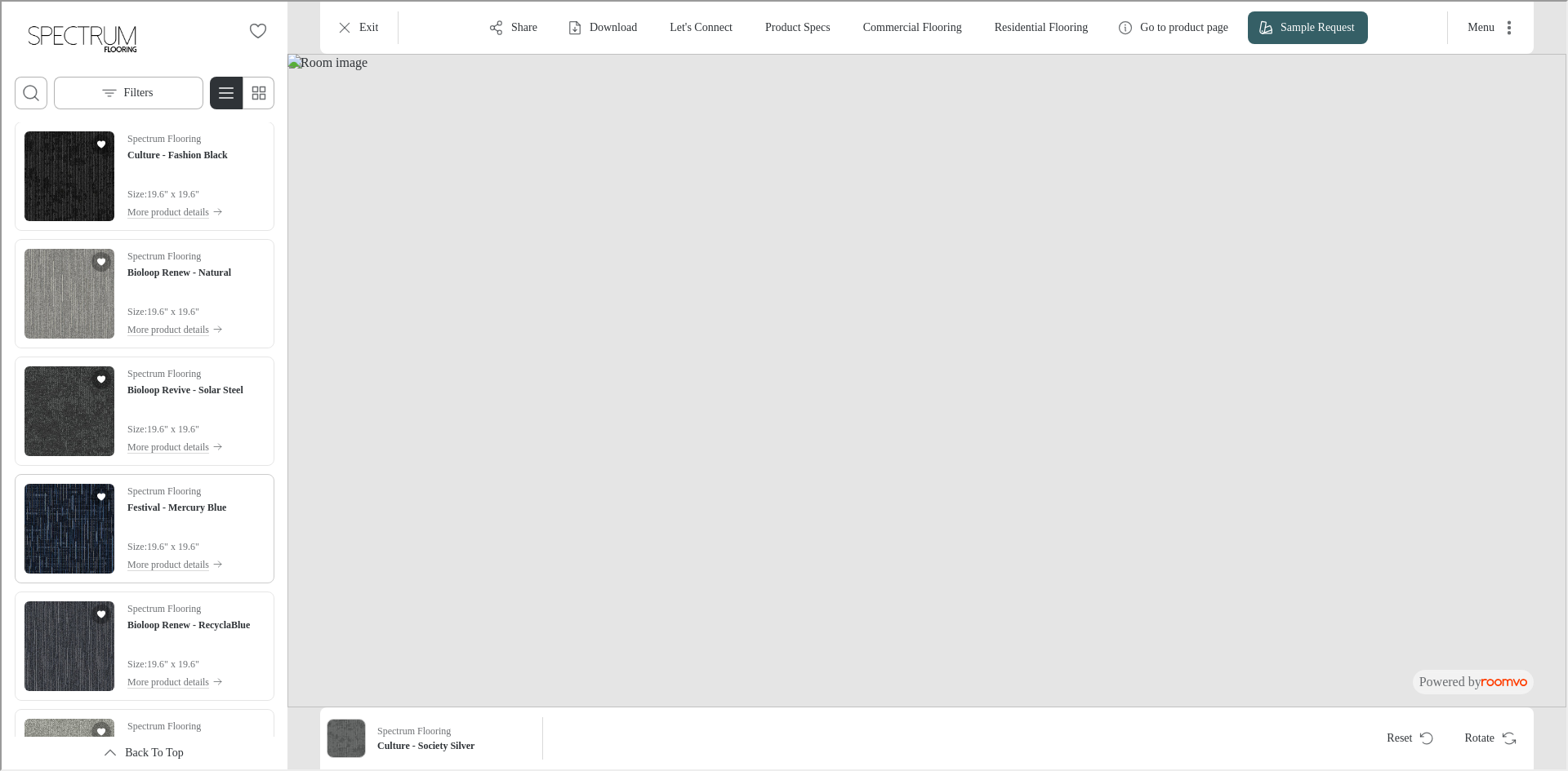
click at [75, 512] on img "See Festival - Mercury Blue in the room" at bounding box center [68, 527] width 90 height 90
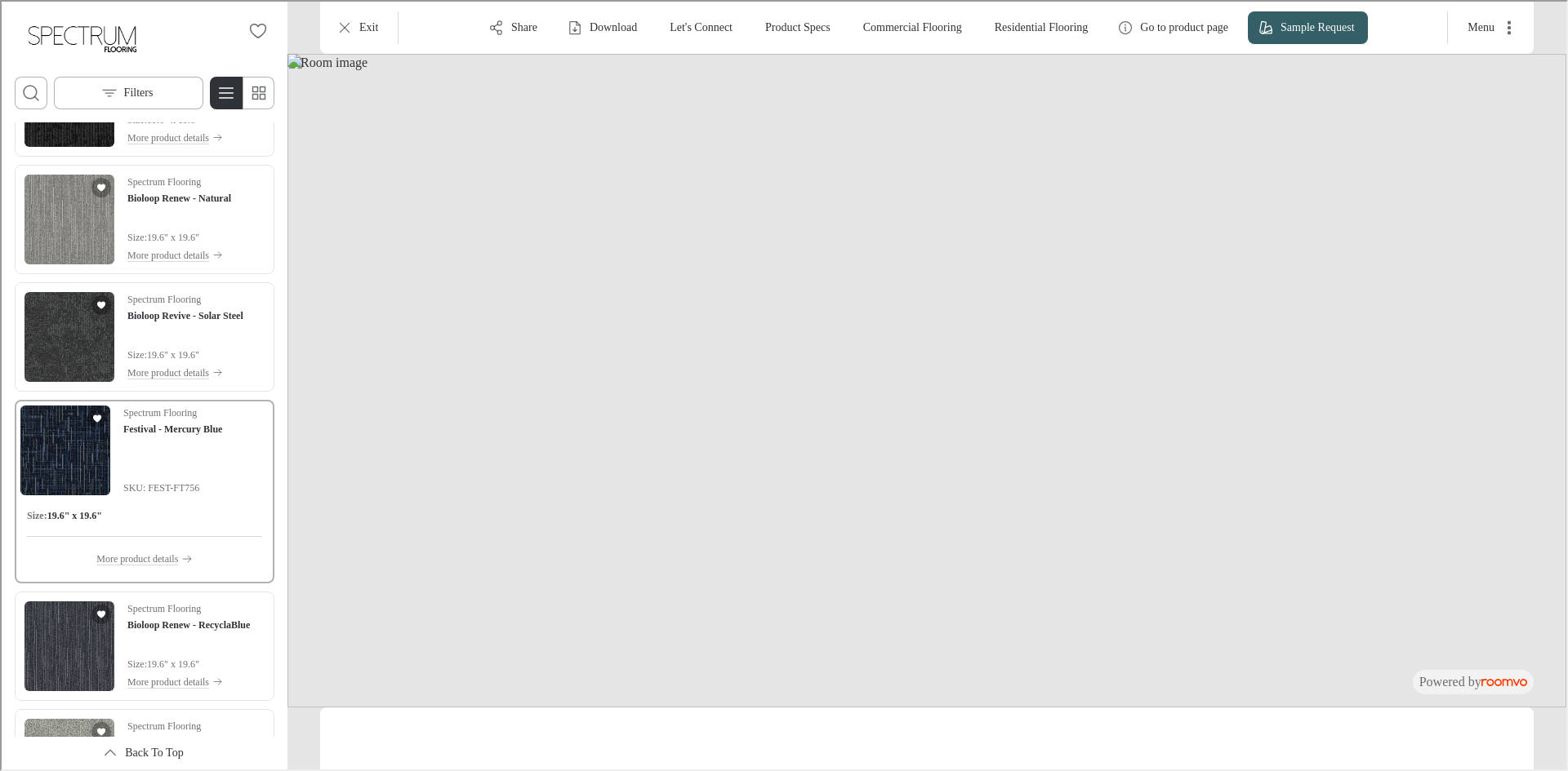
scroll to position [7879, 0]
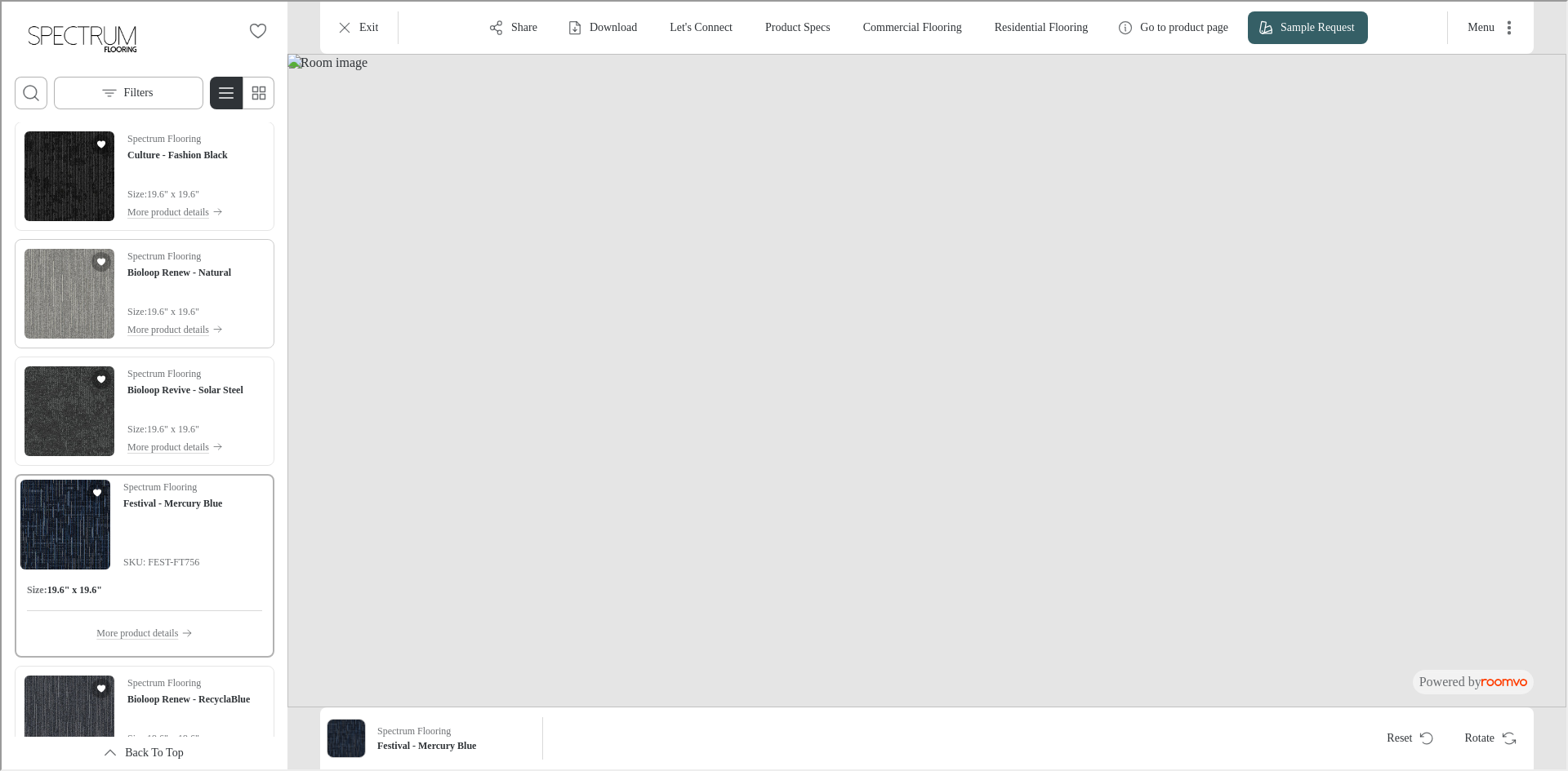
click at [73, 337] on div "Spectrum Flooring Bioloop Renew - Natural Size : 19.6" x 19.6" More product det…" at bounding box center [143, 292] width 253 height 103
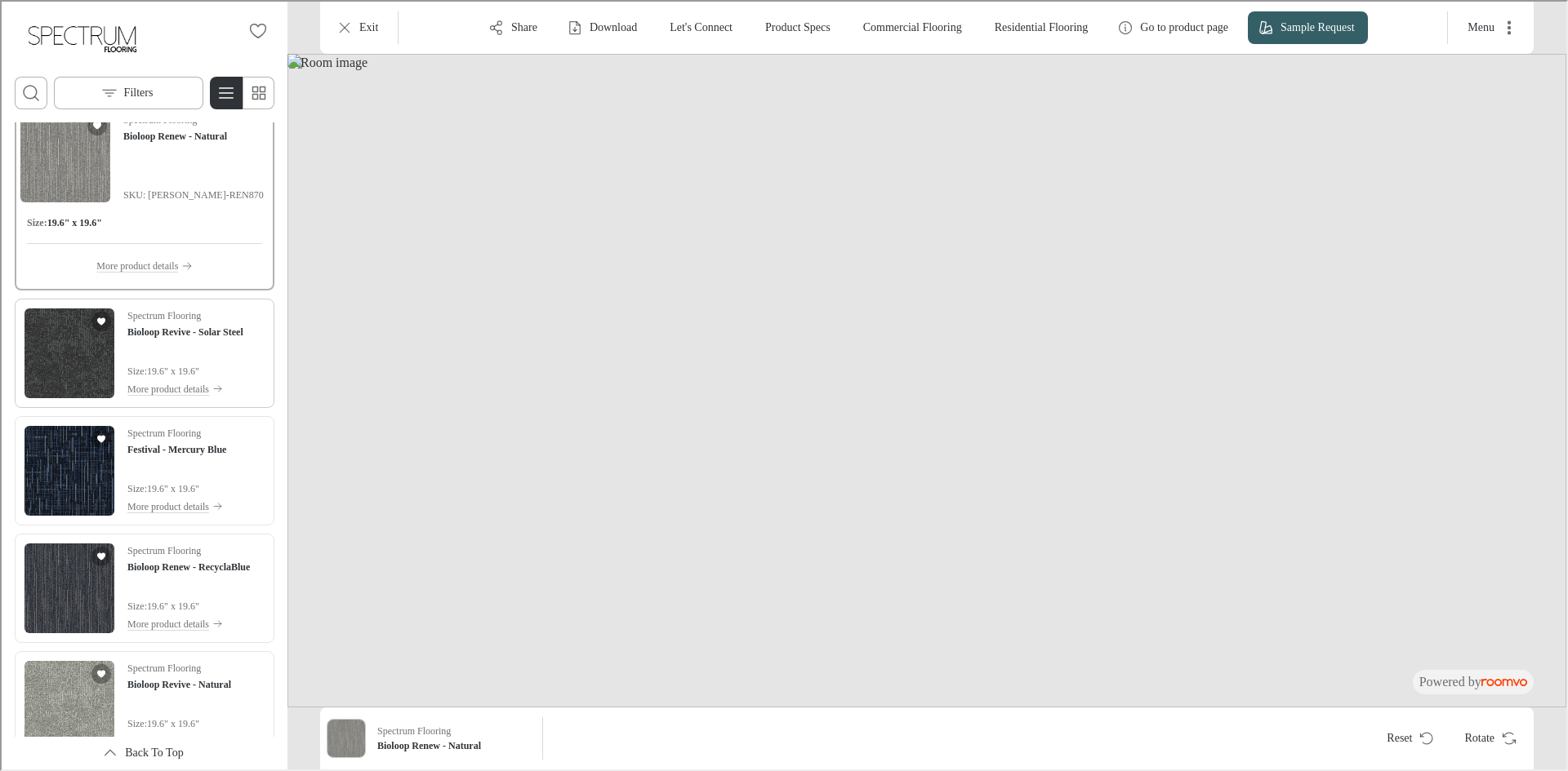
scroll to position [8205, 0]
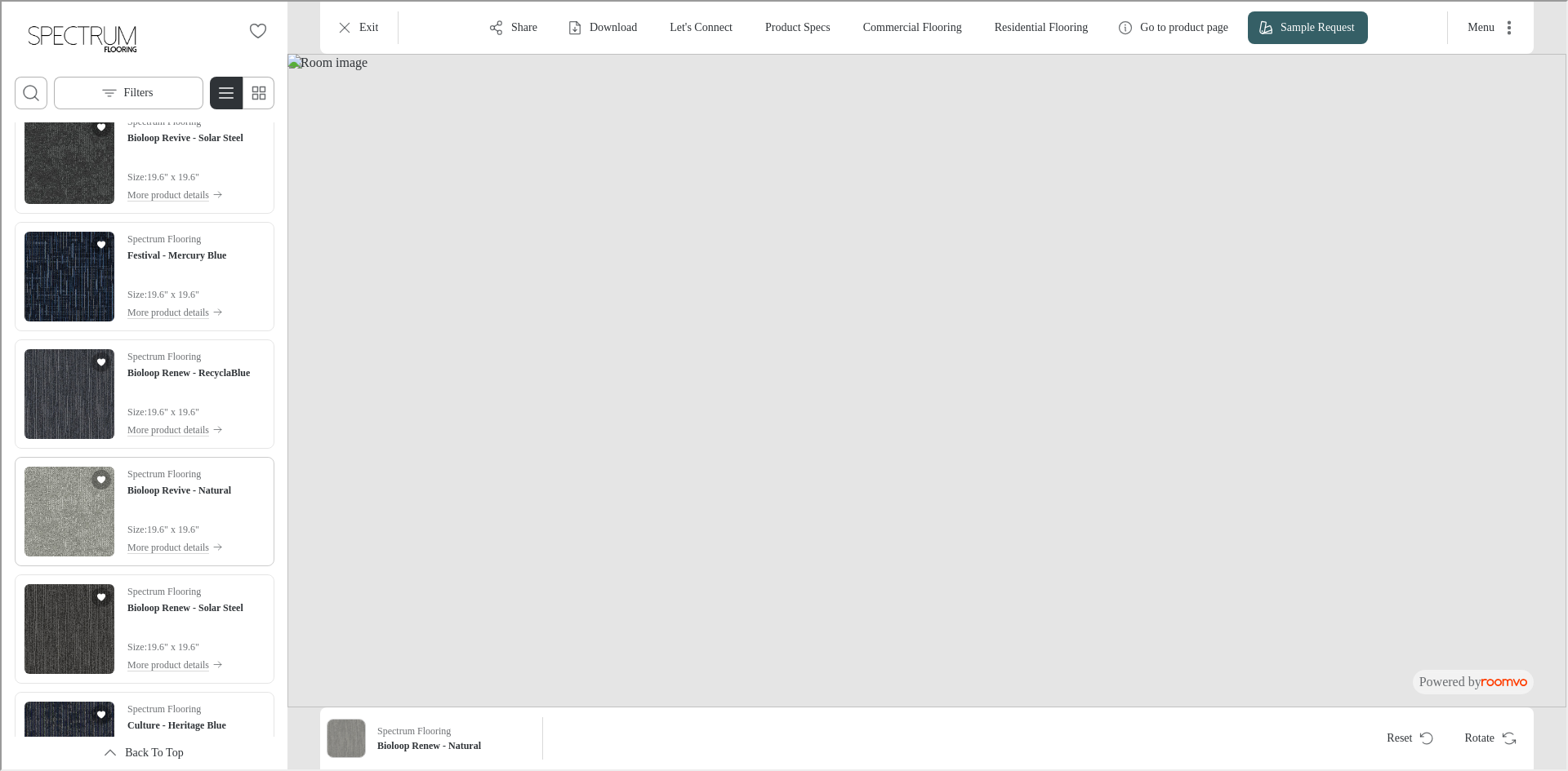
click at [54, 482] on img "See Bioloop Revive - Natural in the room" at bounding box center [68, 511] width 90 height 90
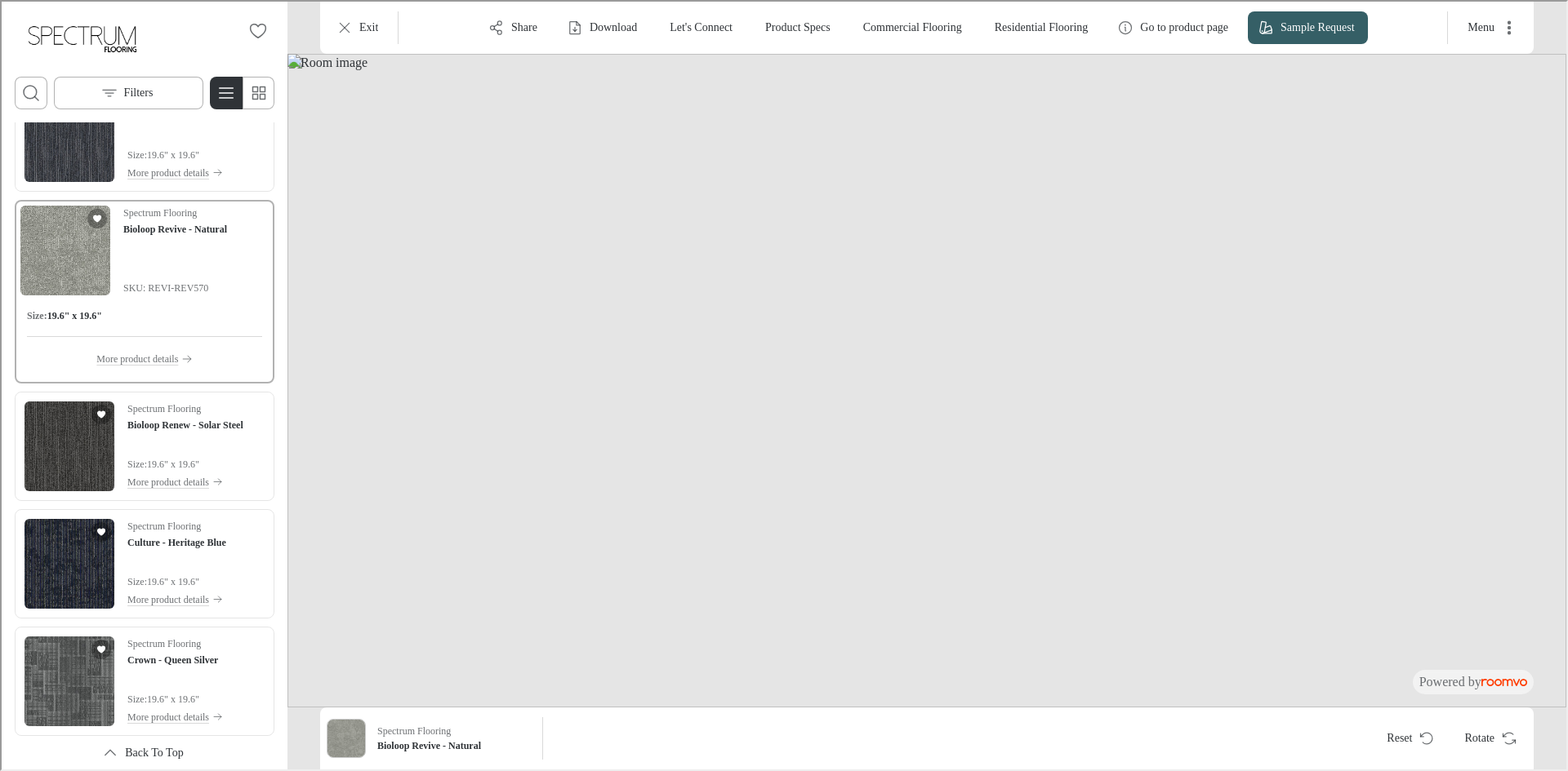
scroll to position [8395, 0]
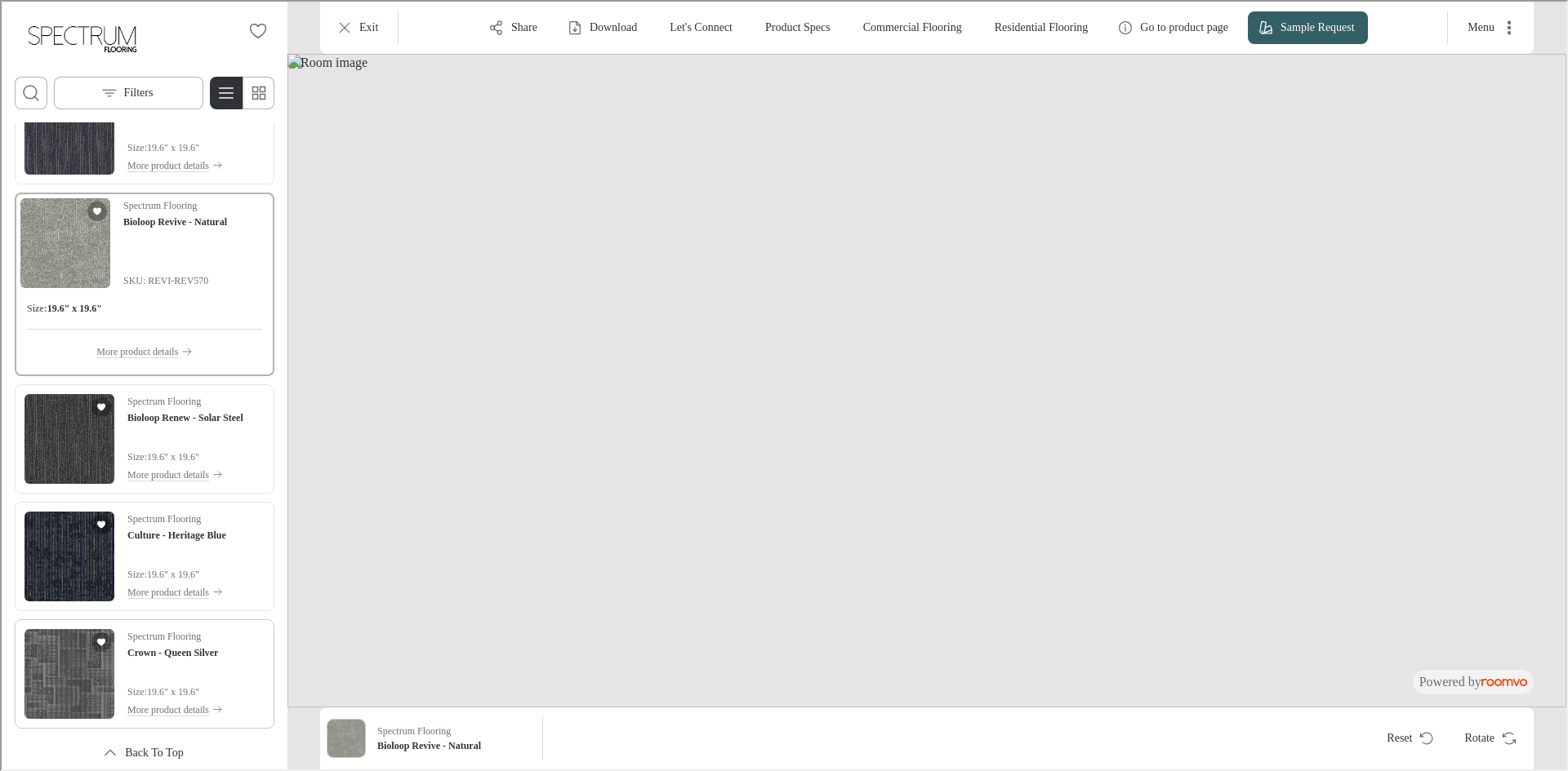
click at [64, 675] on img "See Crown - Queen Silver in the room" at bounding box center [68, 672] width 90 height 90
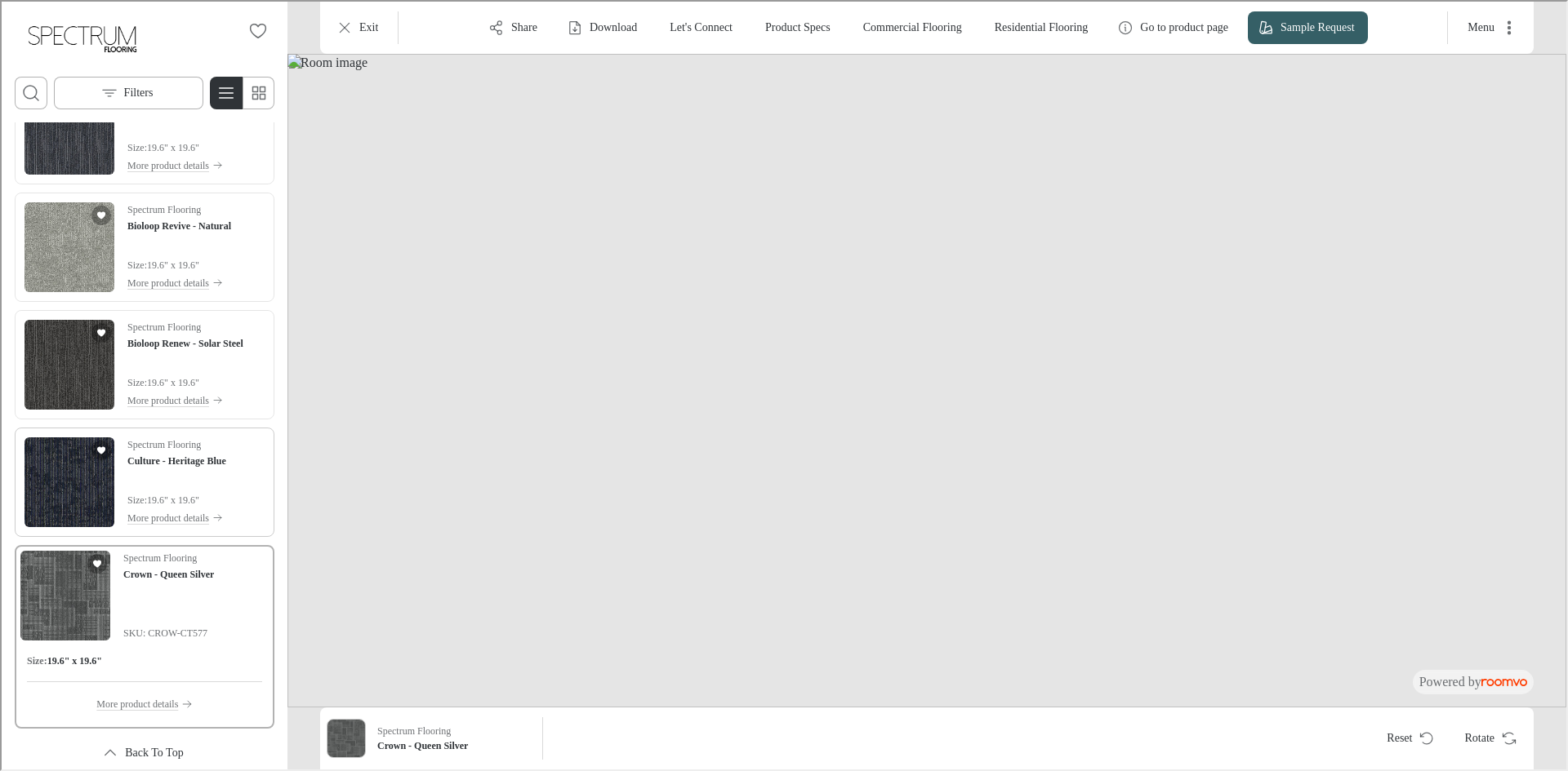
click at [47, 504] on img "See Culture - Heritage Blue in the room" at bounding box center [68, 481] width 90 height 90
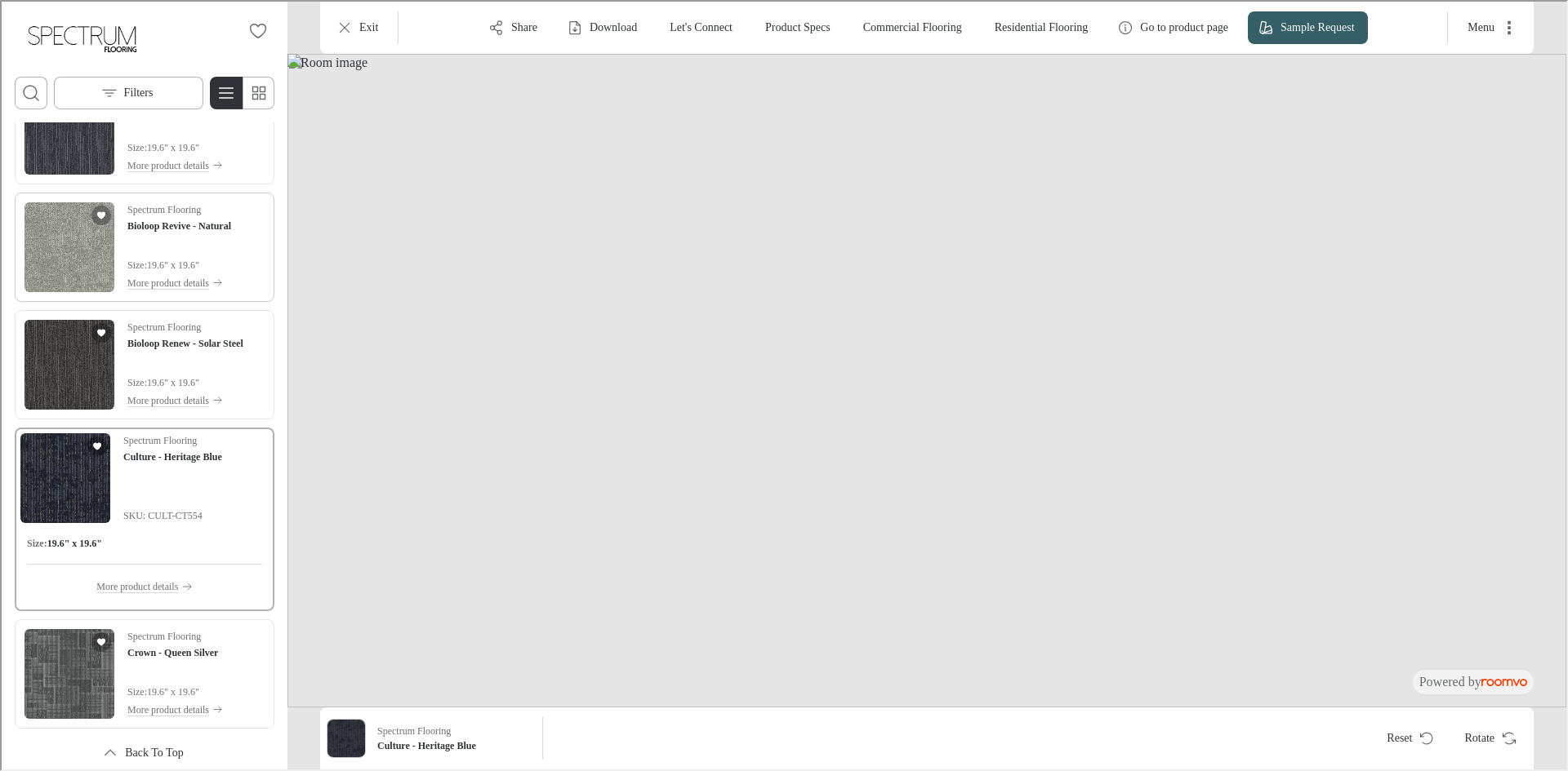
click at [51, 264] on img "See Bioloop Revive - Natural in the room" at bounding box center [68, 246] width 90 height 90
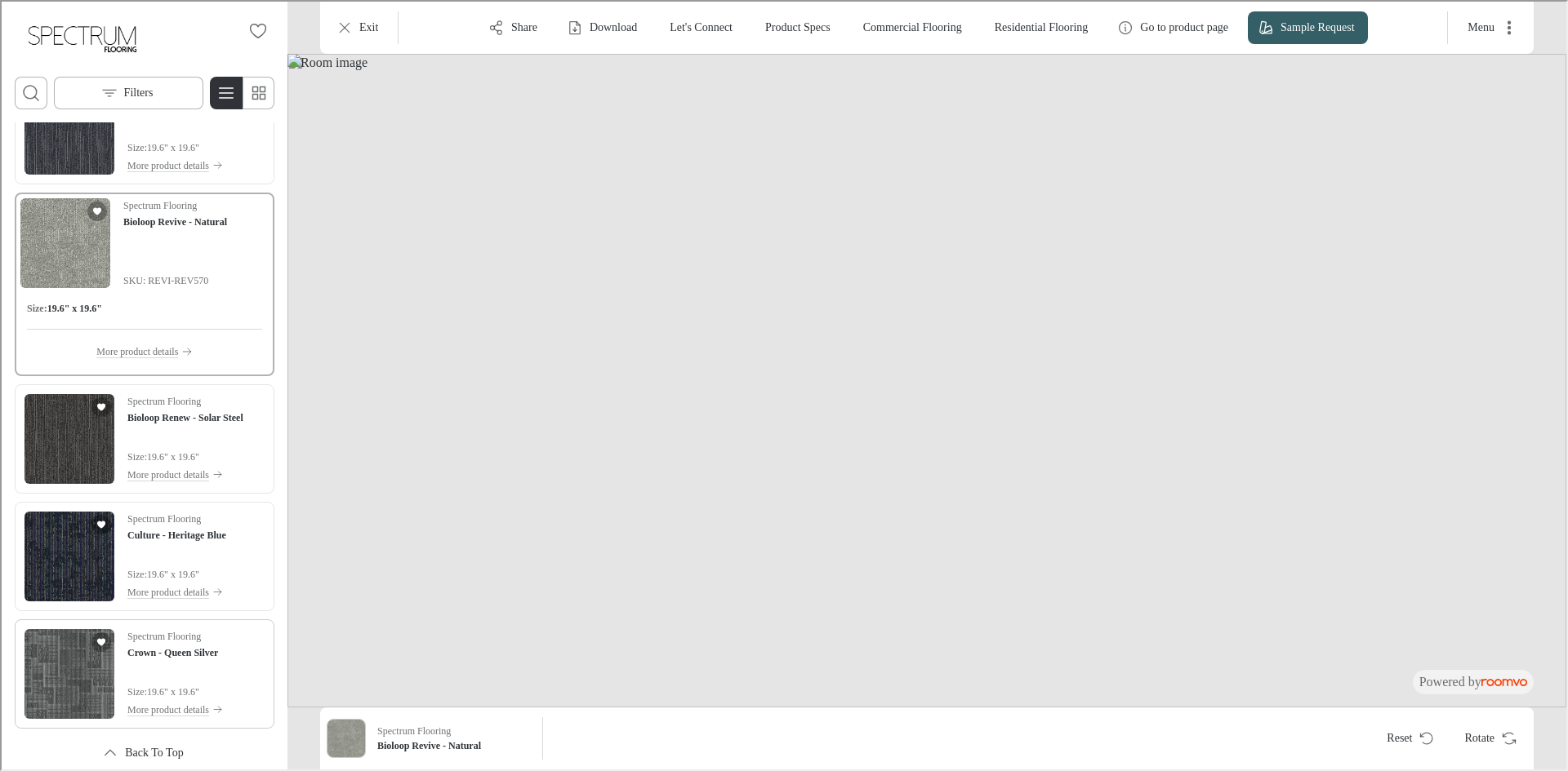
click at [56, 647] on img "See Crown - Queen Silver in the room" at bounding box center [68, 672] width 90 height 90
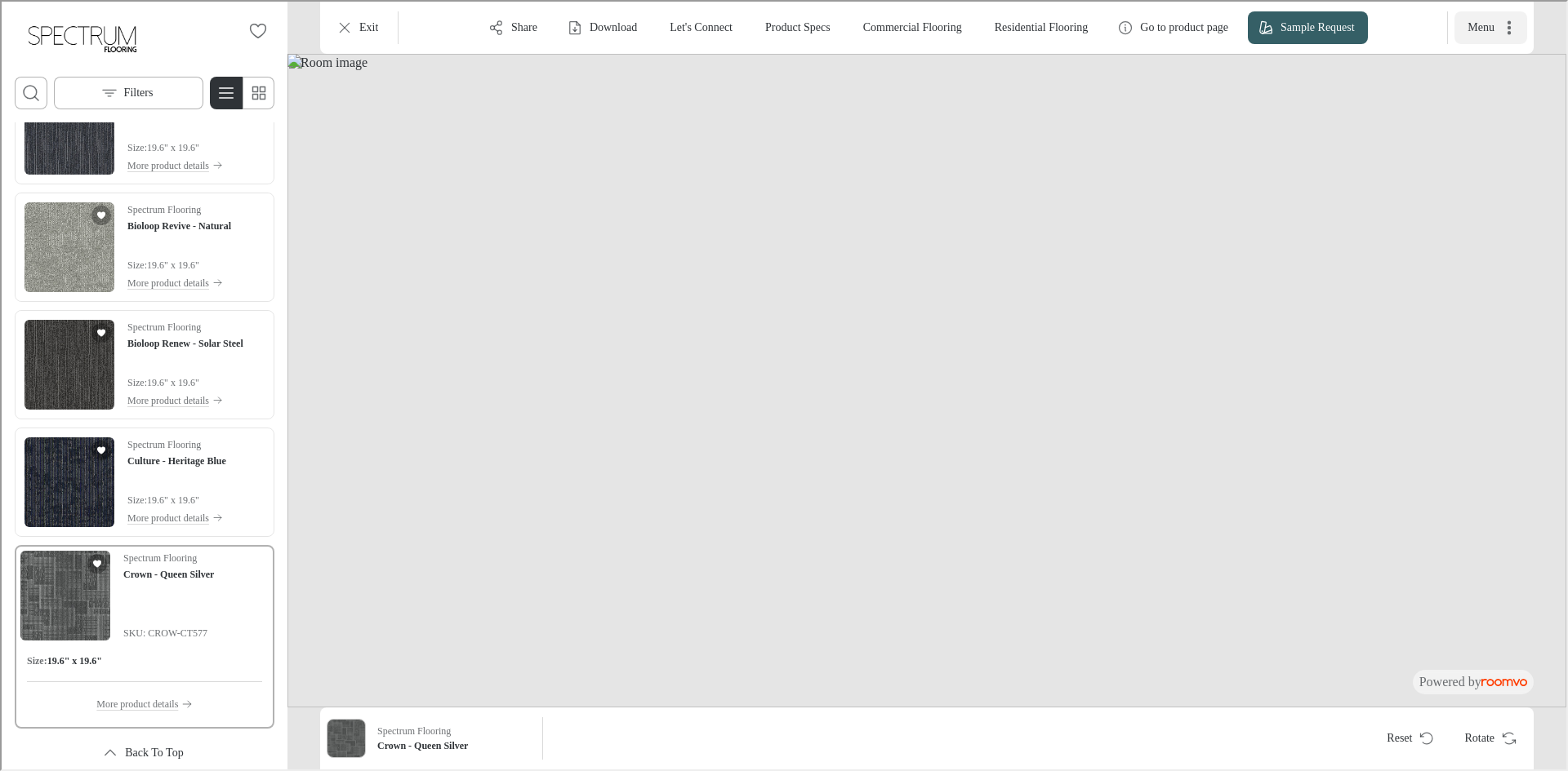
click at [1512, 29] on icon "More actions" at bounding box center [1507, 26] width 16 height 16
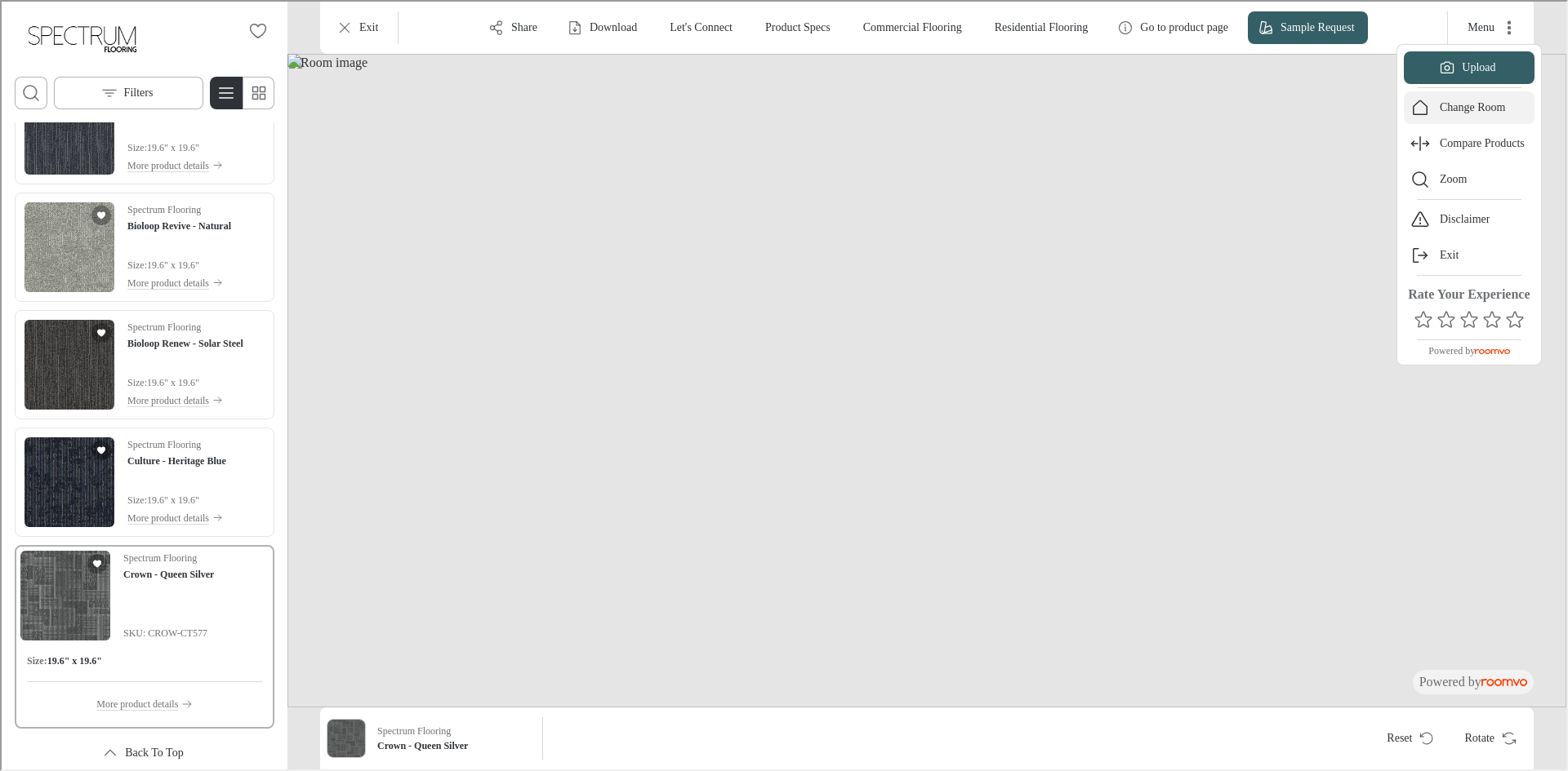
click at [1488, 91] on button "Change Room" at bounding box center [1467, 106] width 131 height 33
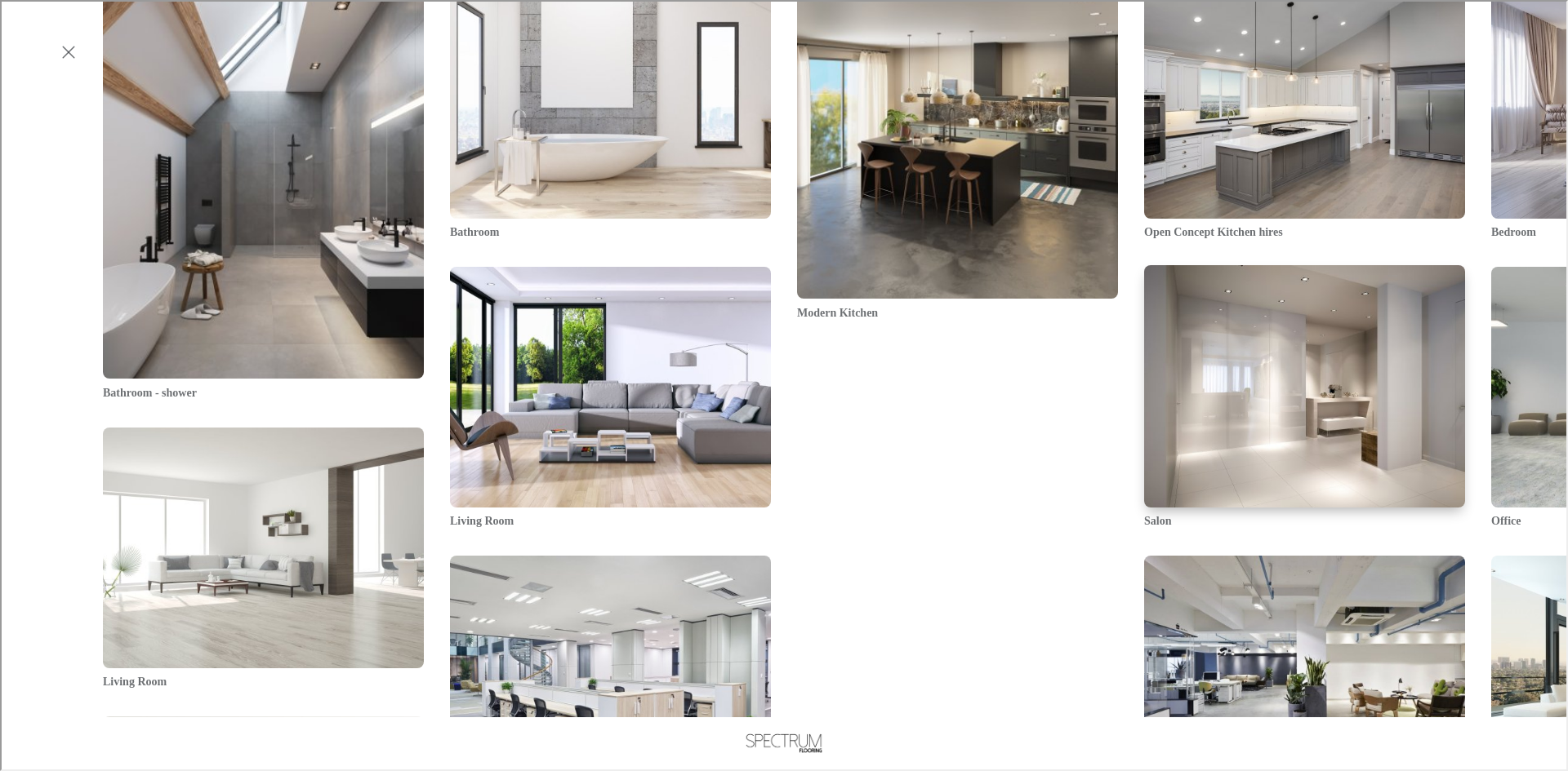
scroll to position [1224, 0]
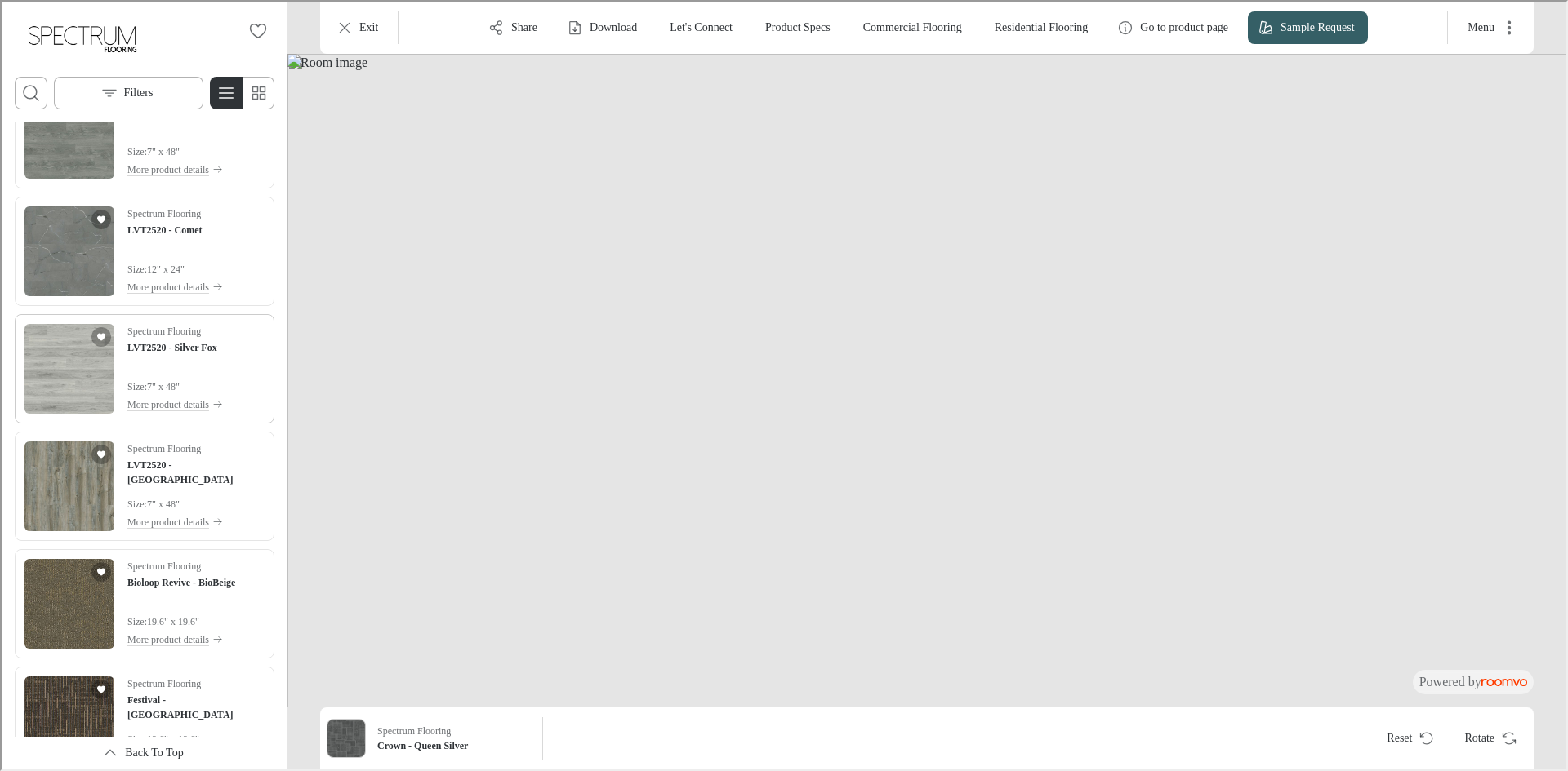
scroll to position [3672, 0]
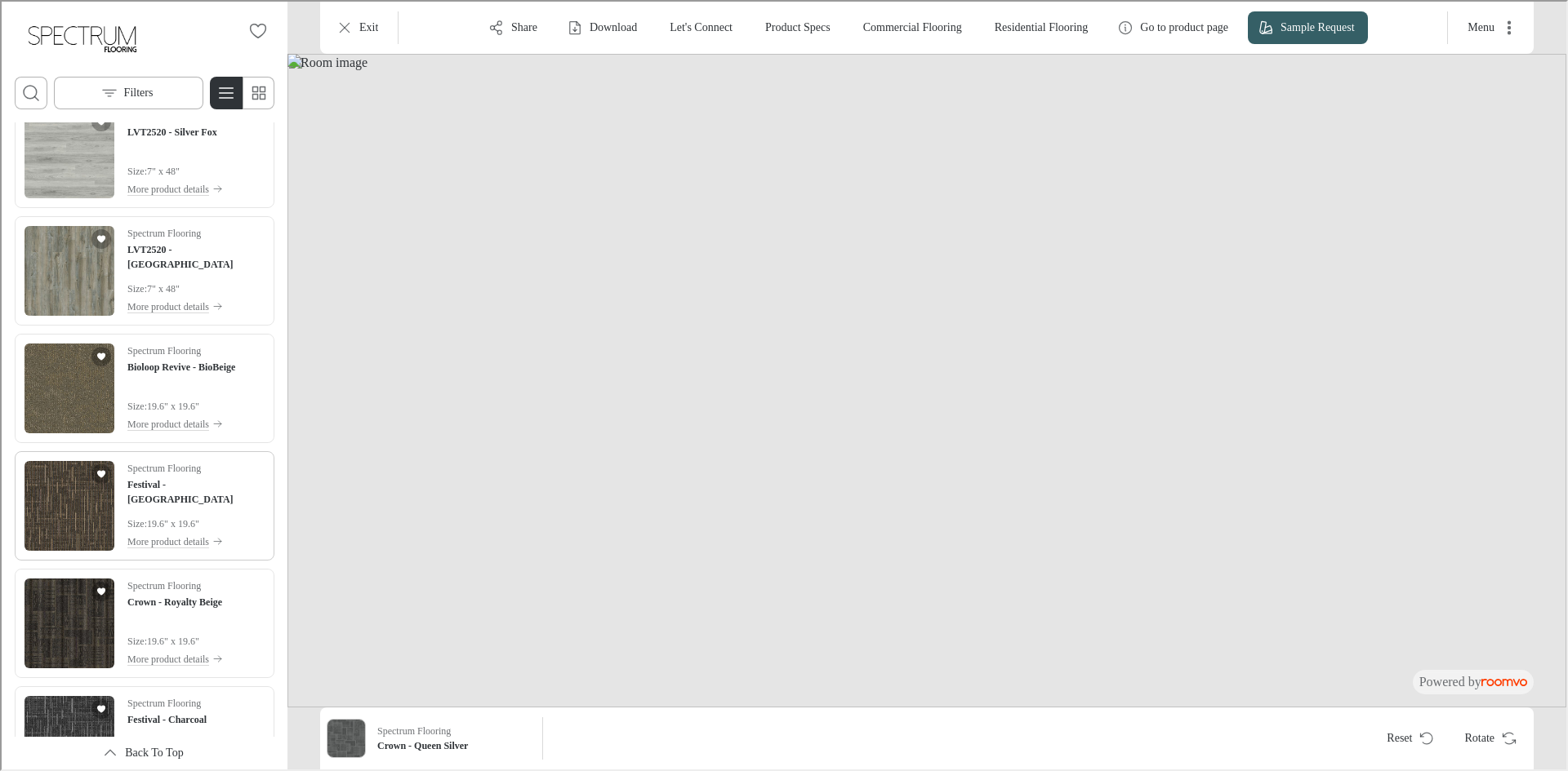
click at [82, 482] on img "See Festival - Rockport in the room" at bounding box center [68, 504] width 90 height 90
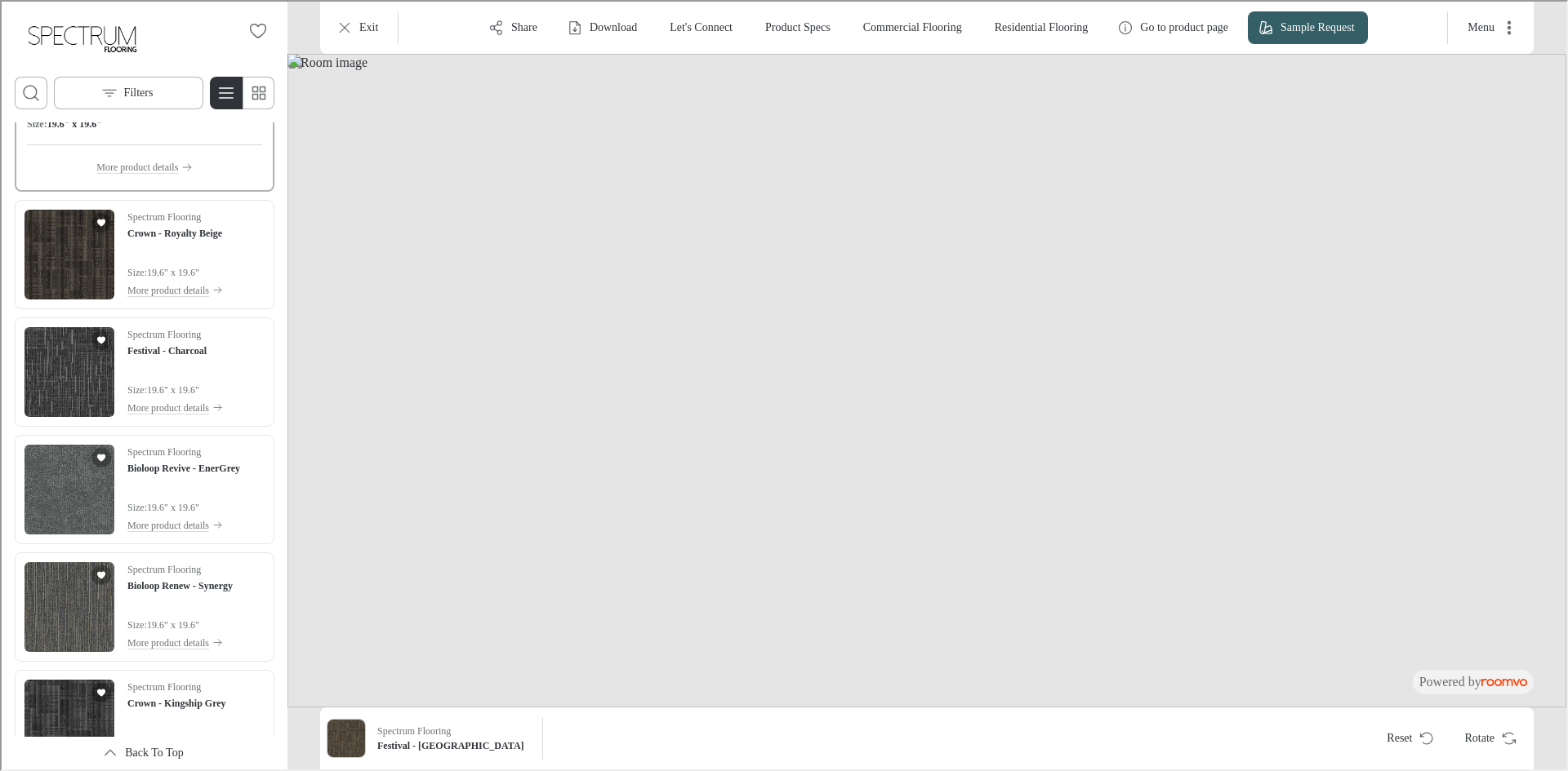
scroll to position [4160, 0]
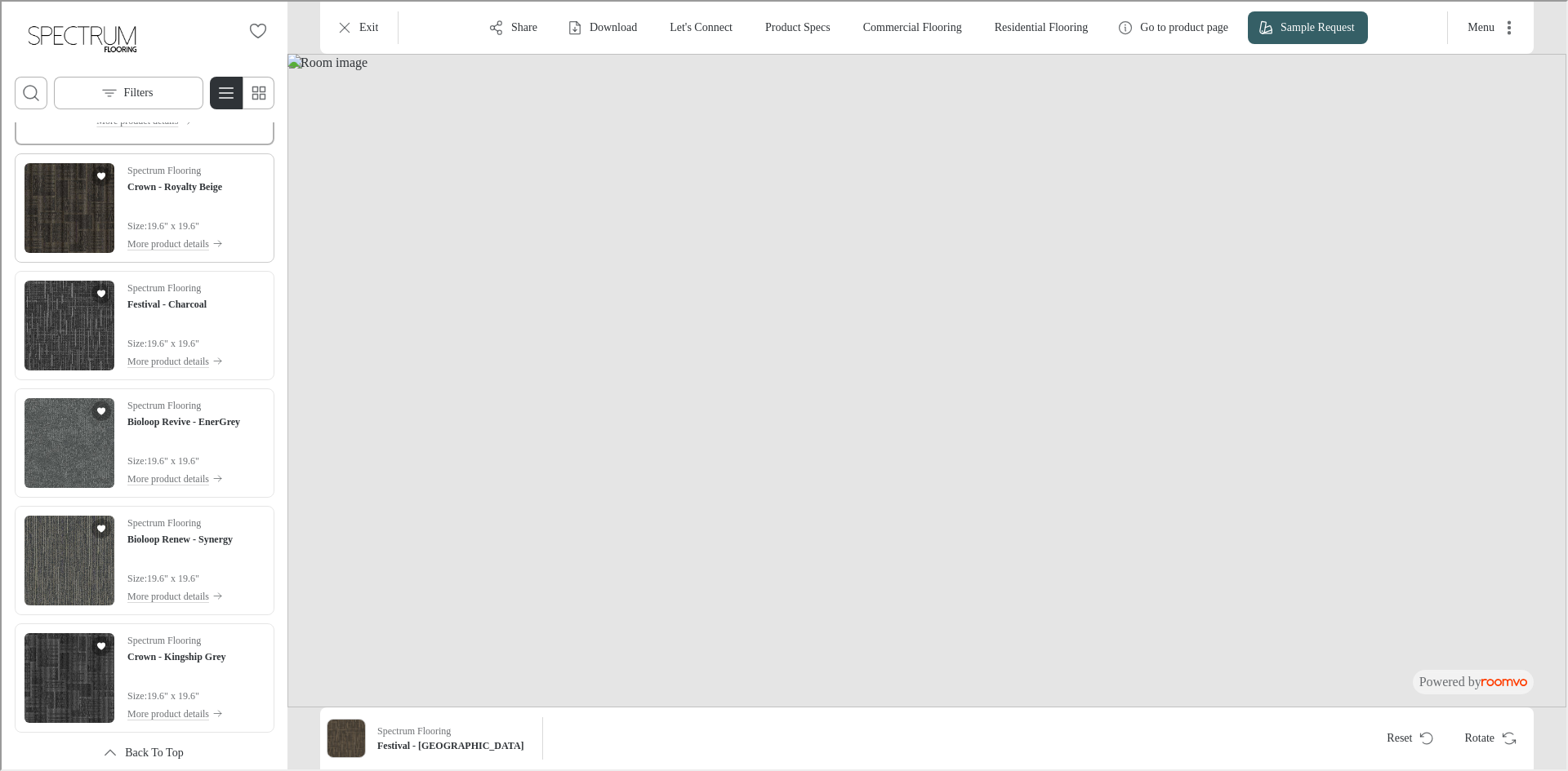
click at [75, 231] on img "See Crown - Royalty Beige in the room" at bounding box center [68, 207] width 90 height 90
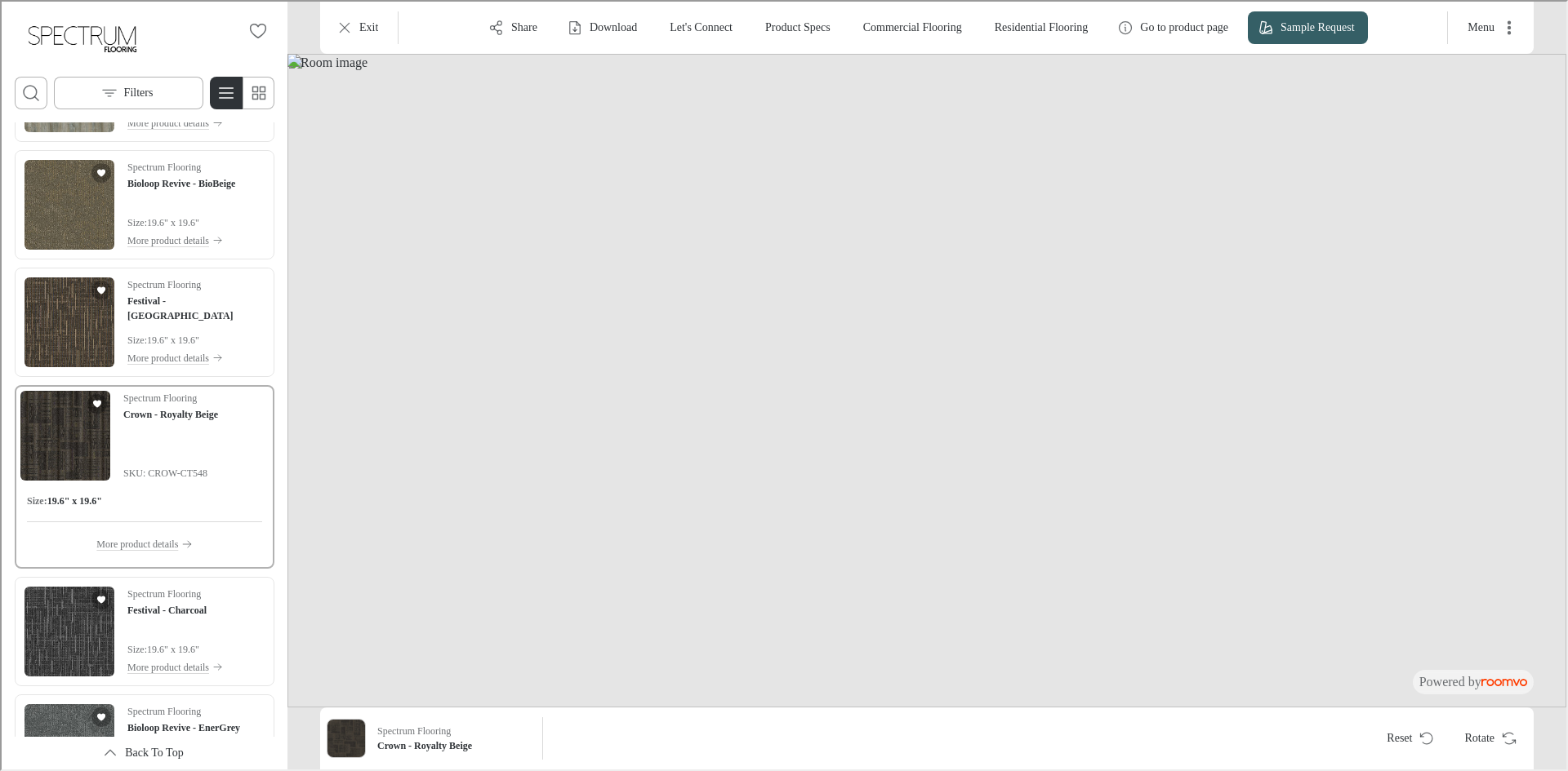
scroll to position [3834, 0]
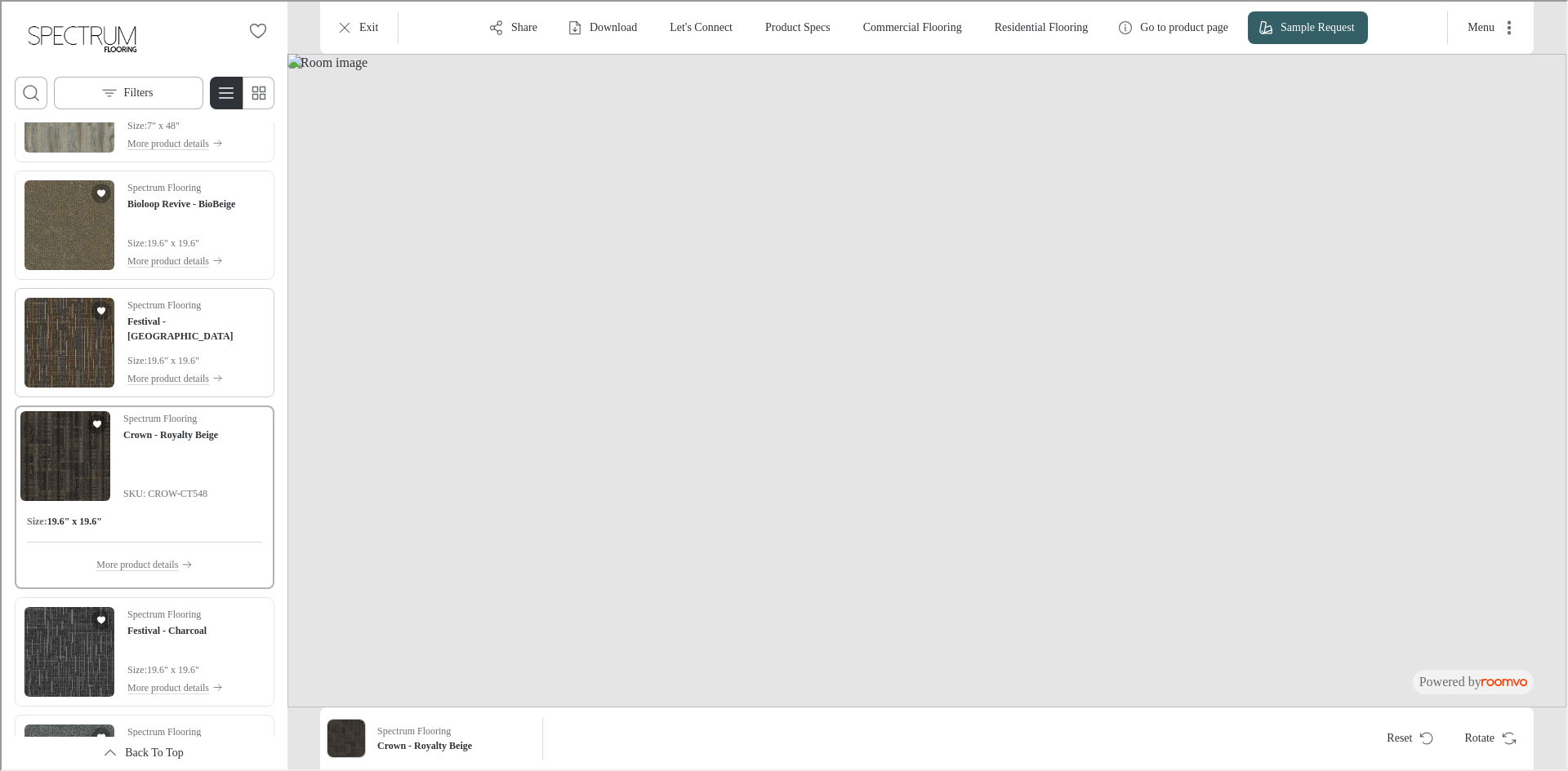
click at [76, 330] on img "See Festival - Rockport in the room" at bounding box center [68, 341] width 90 height 90
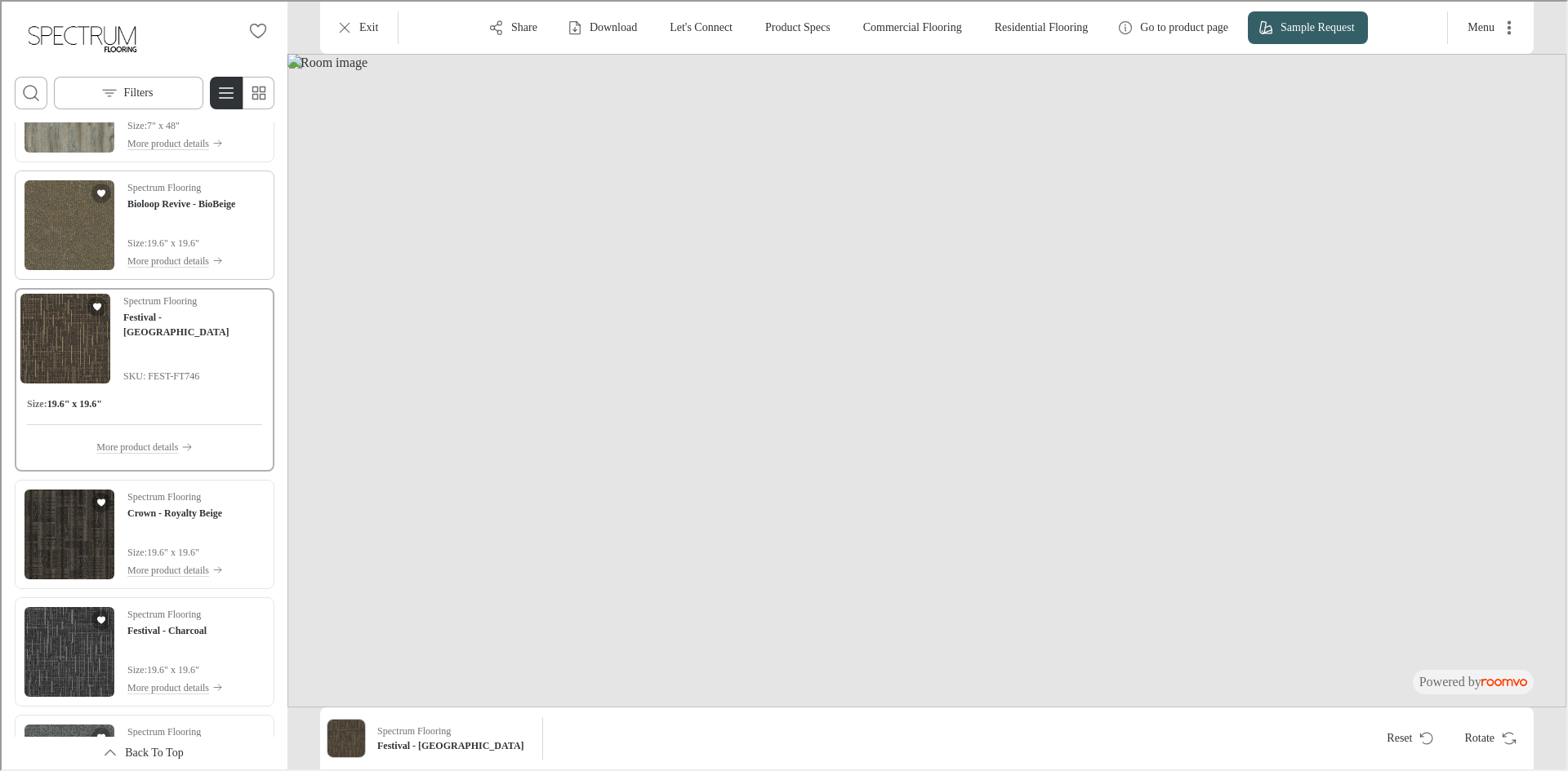
click at [61, 247] on img "See Bioloop Revive - BioBeige in the room" at bounding box center [68, 224] width 90 height 90
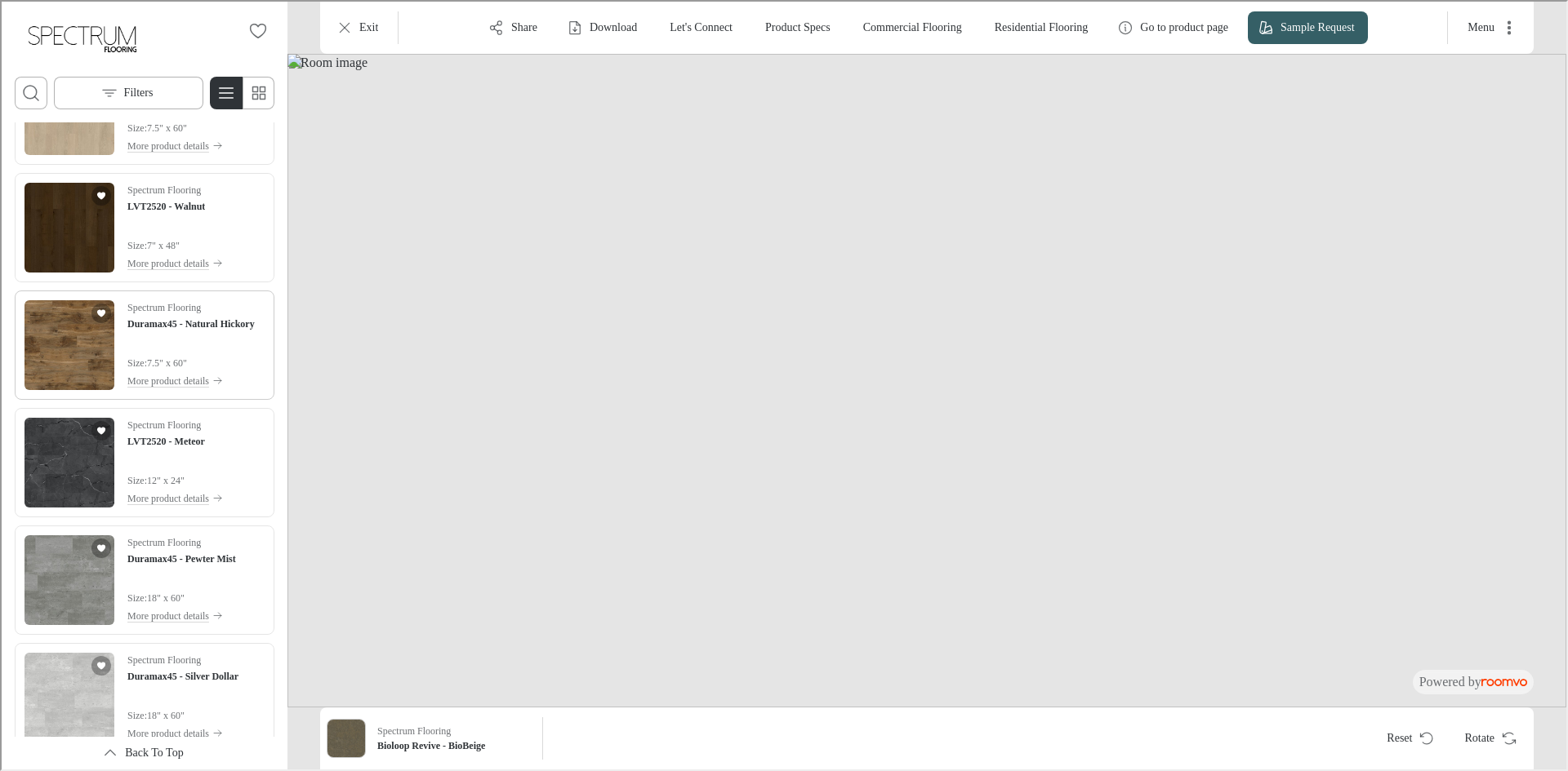
scroll to position [7098, 0]
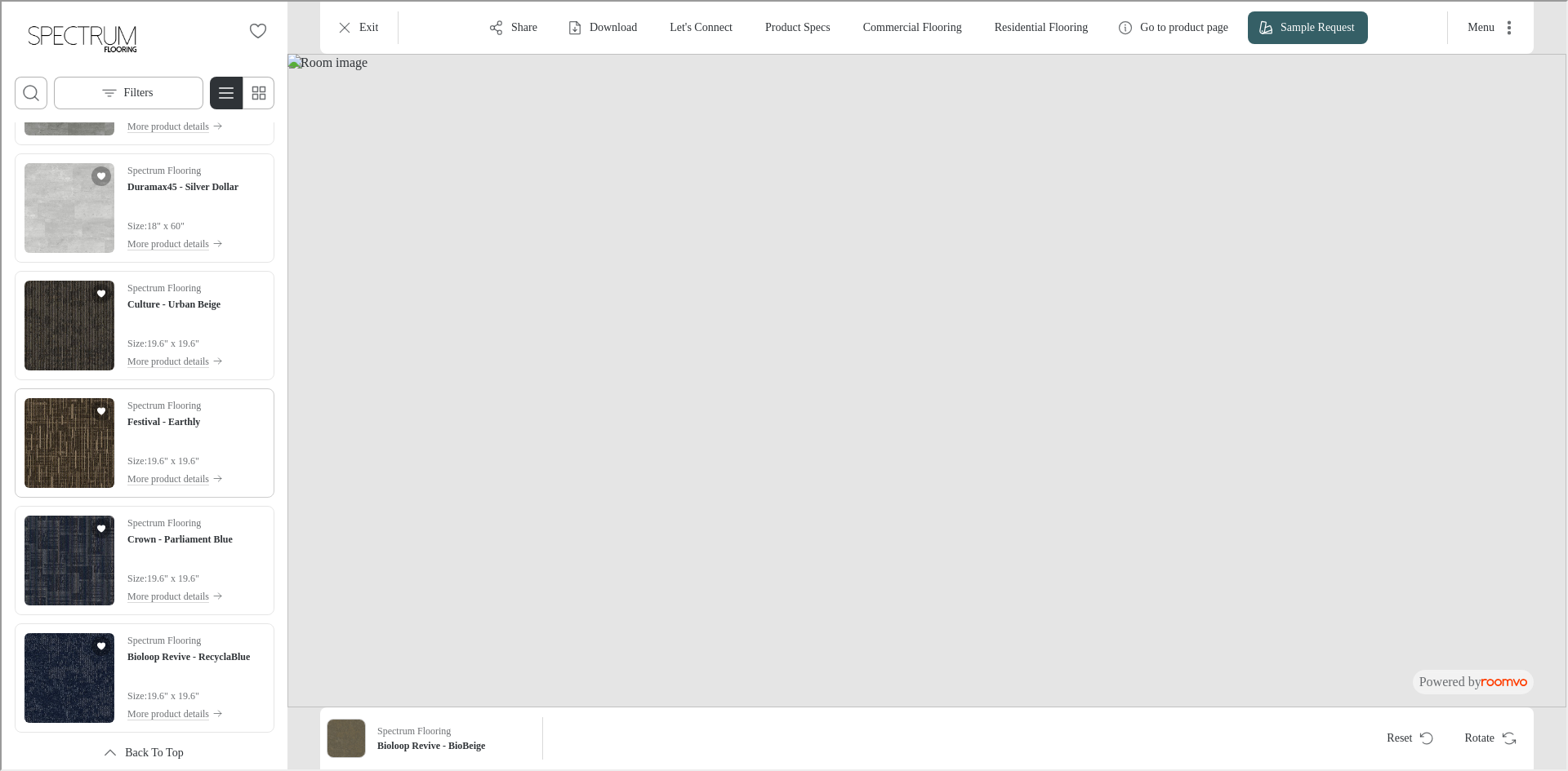
click at [55, 426] on img "See Festival - Earthly in the room" at bounding box center [68, 441] width 90 height 90
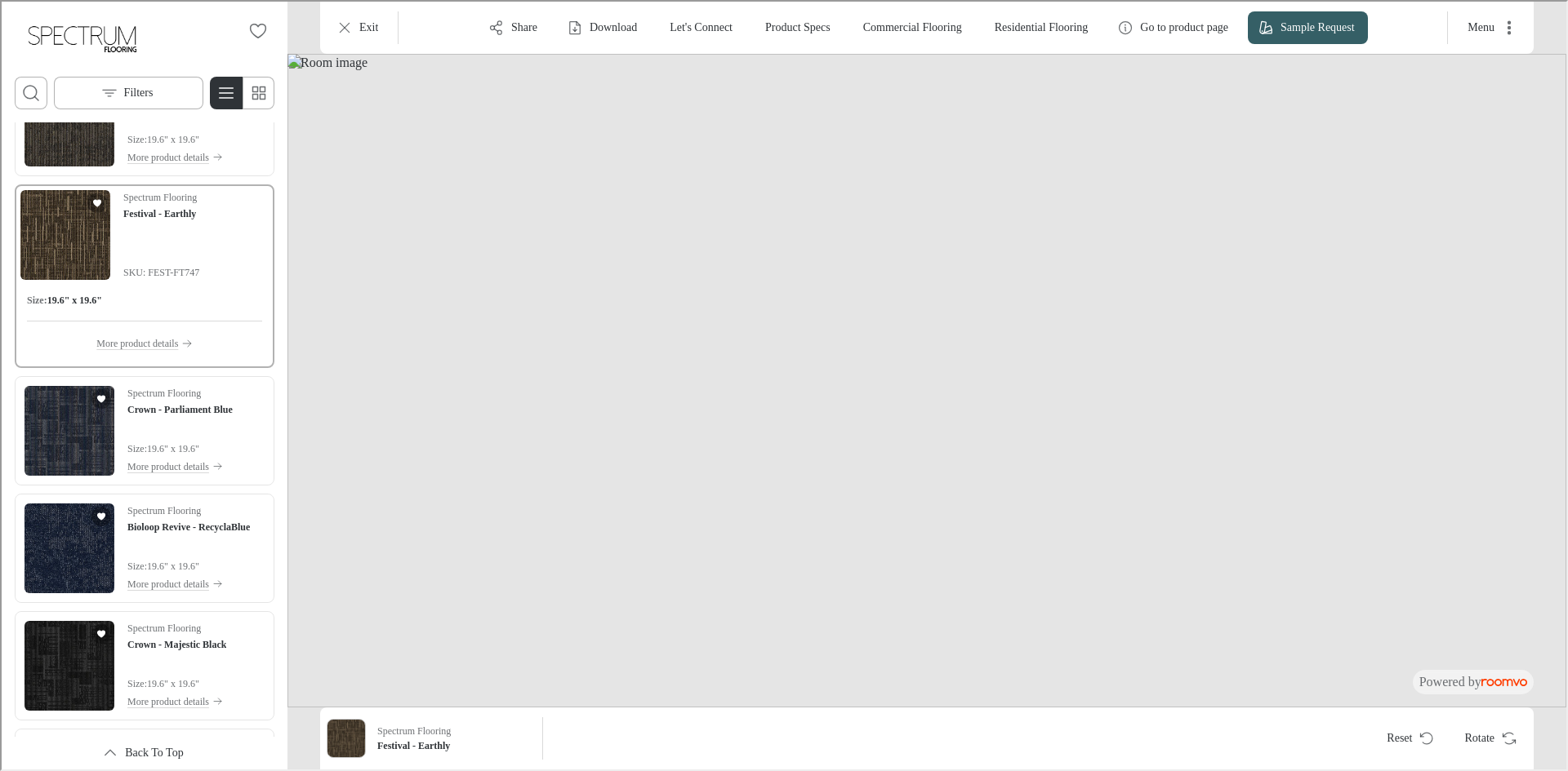
scroll to position [7269, 0]
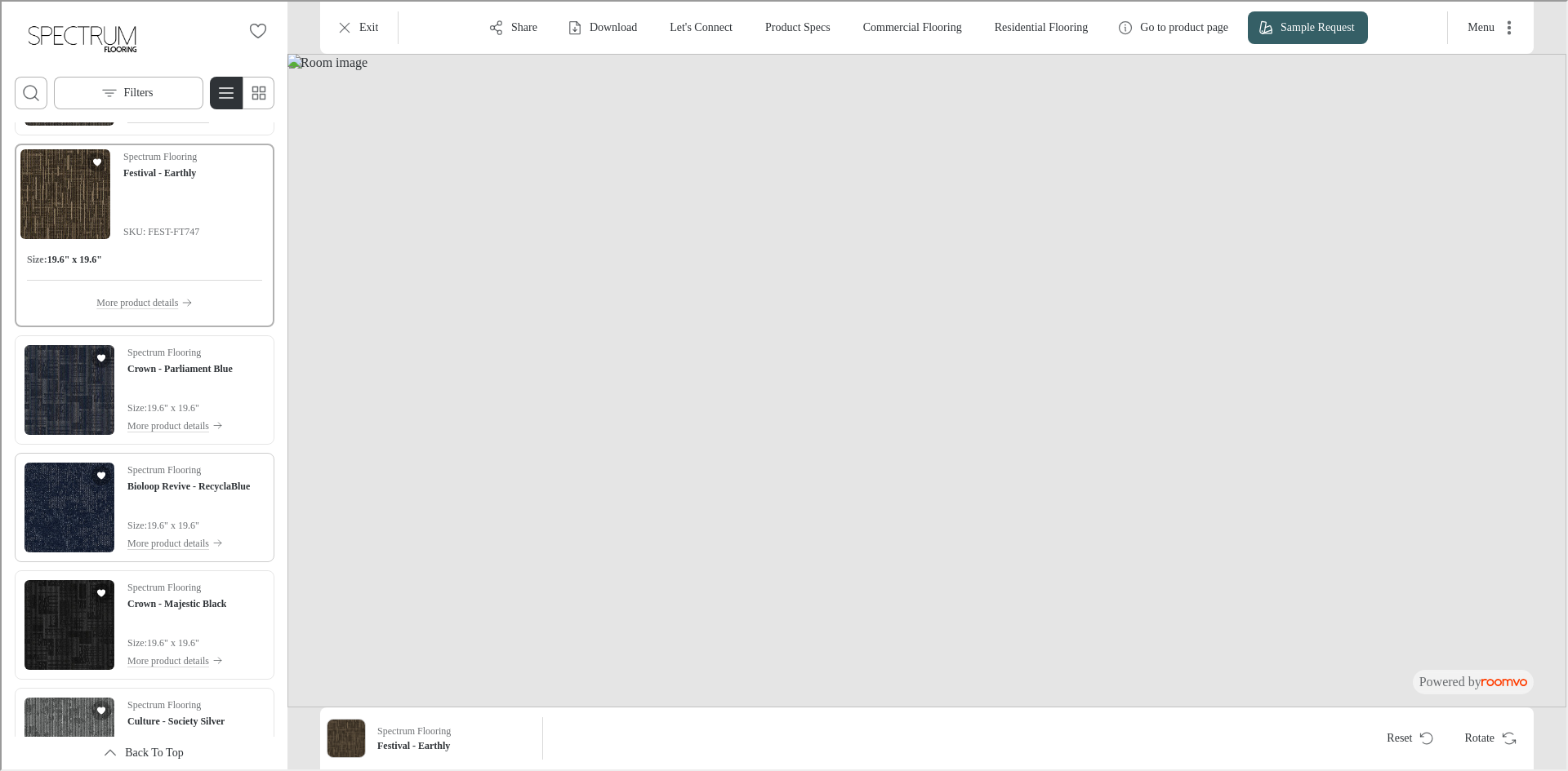
click at [67, 478] on img "See Bioloop Revive - RecyclaBlue in the room" at bounding box center [68, 506] width 90 height 90
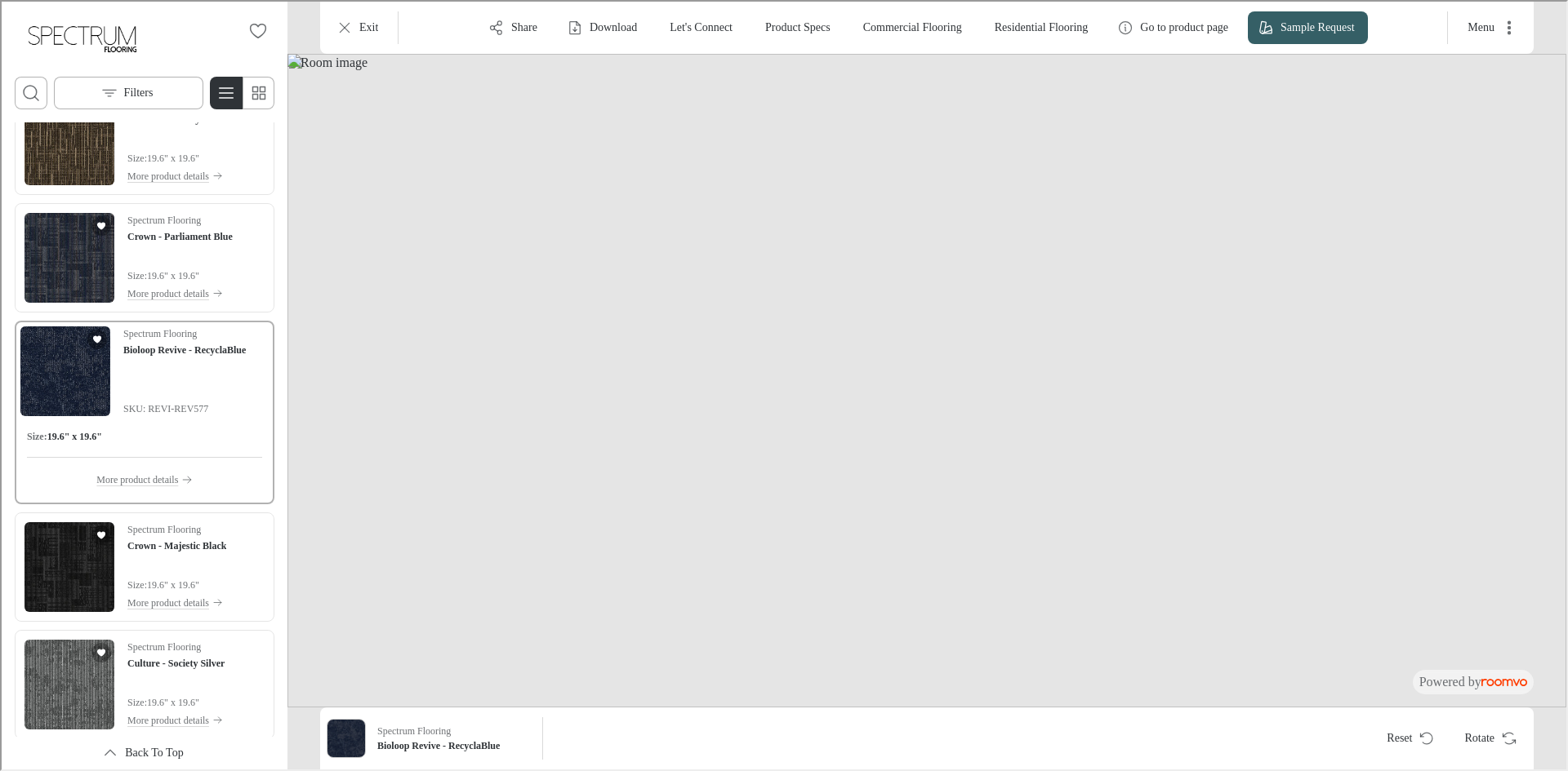
scroll to position [7514, 0]
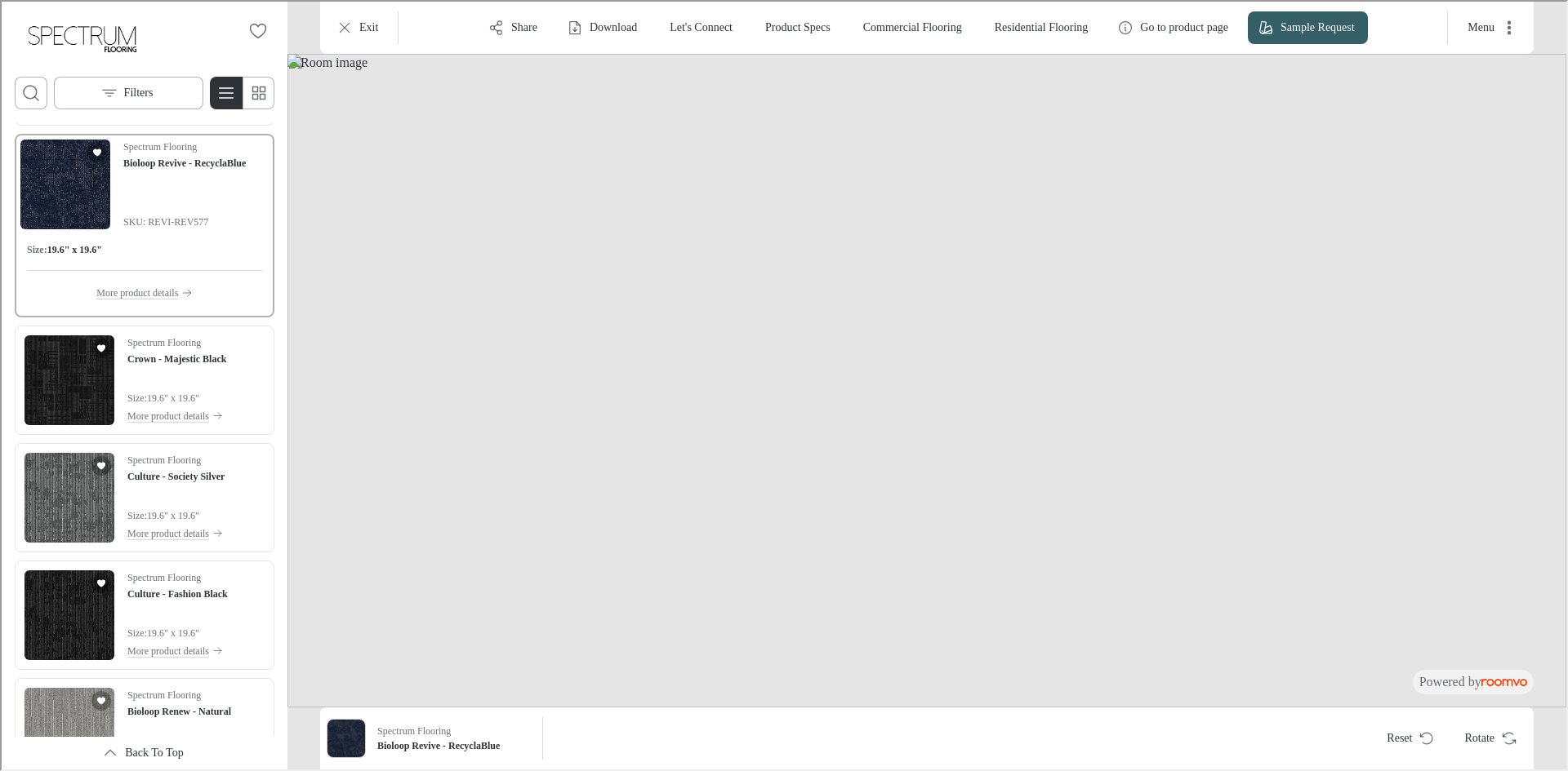
click at [64, 478] on img "See Culture - Society Silver in the room" at bounding box center [68, 496] width 90 height 90
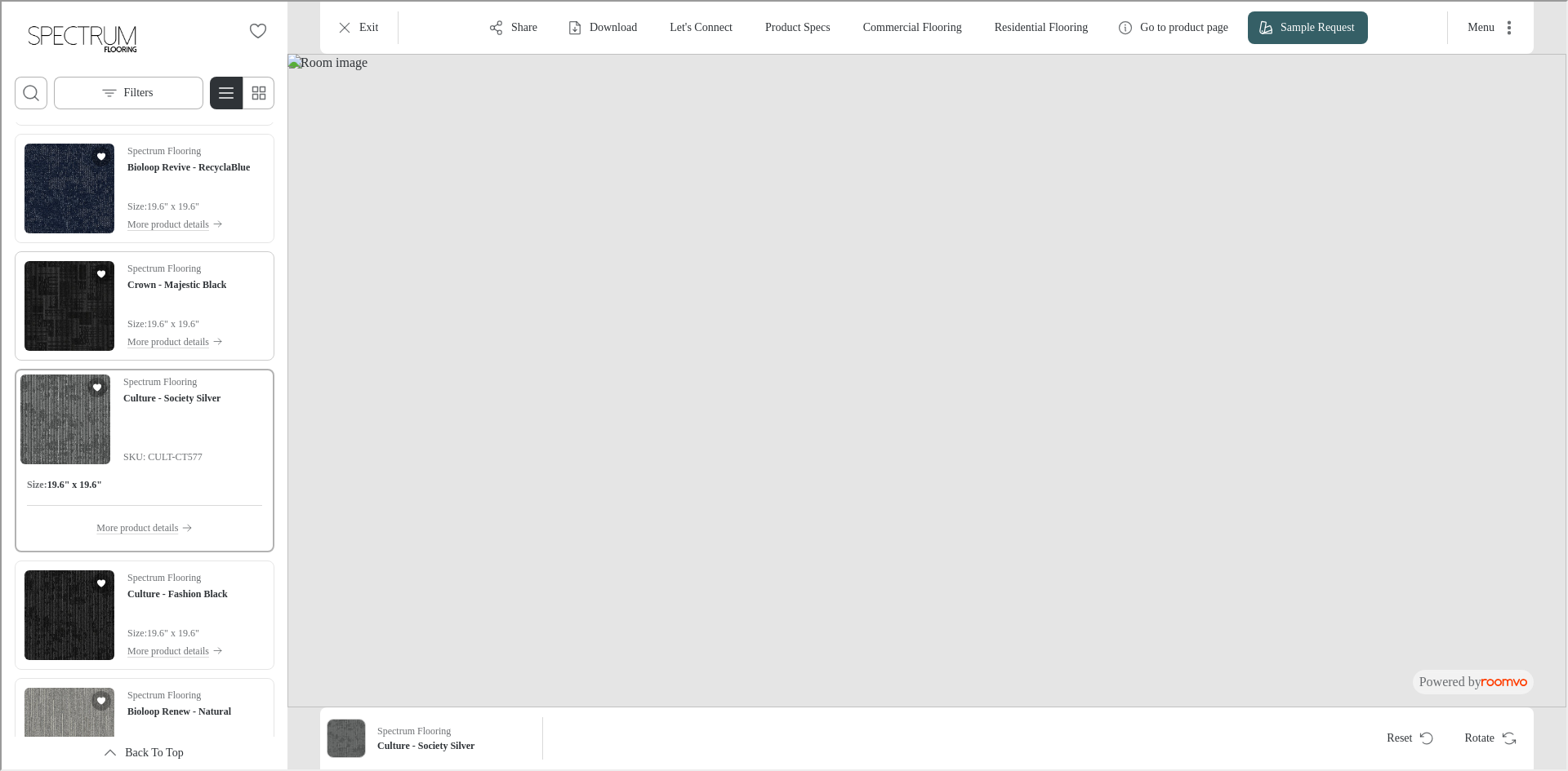
click at [79, 322] on img "See Crown - Majestic Black in the room" at bounding box center [68, 305] width 90 height 90
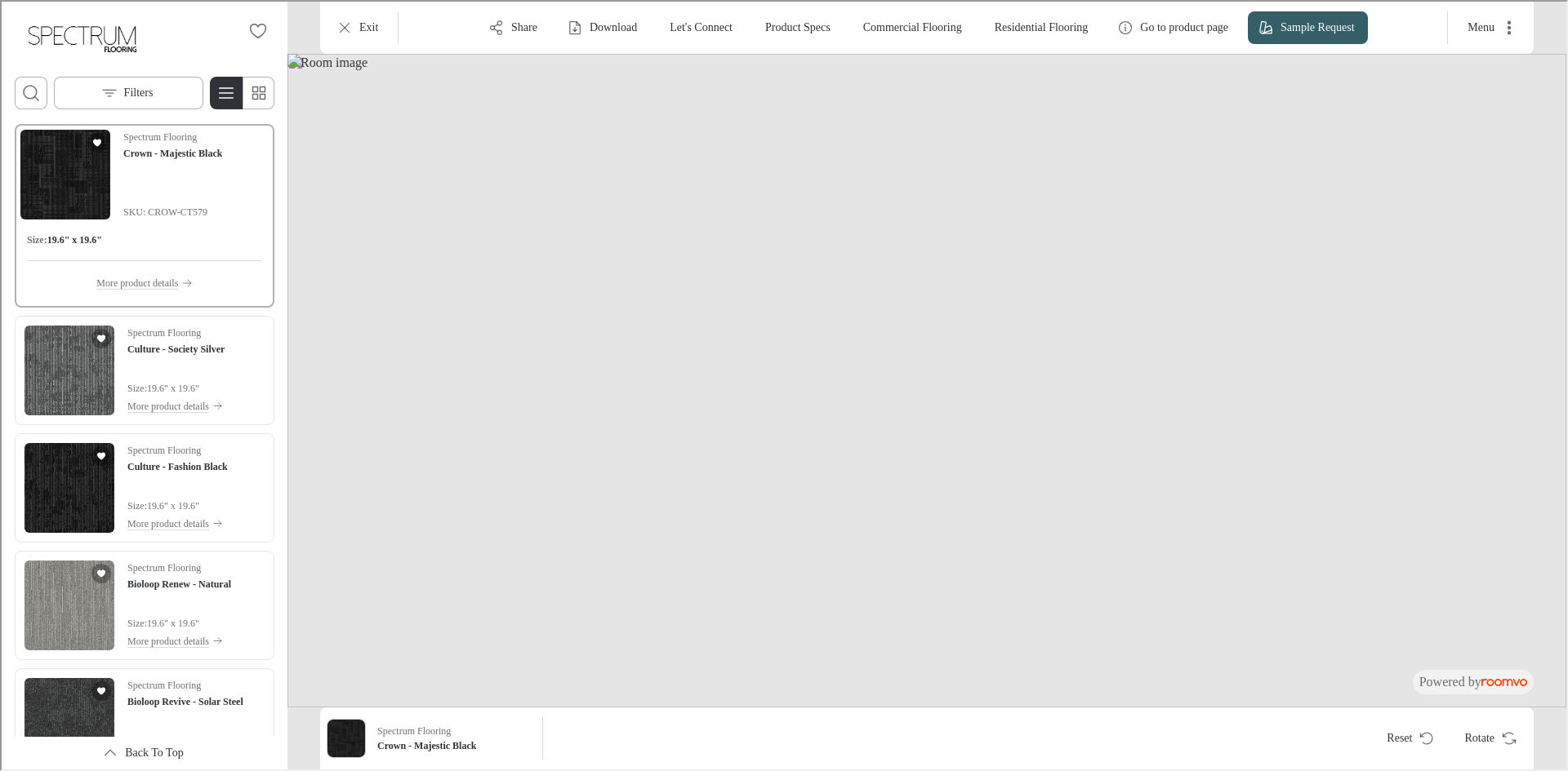
scroll to position [7922, 0]
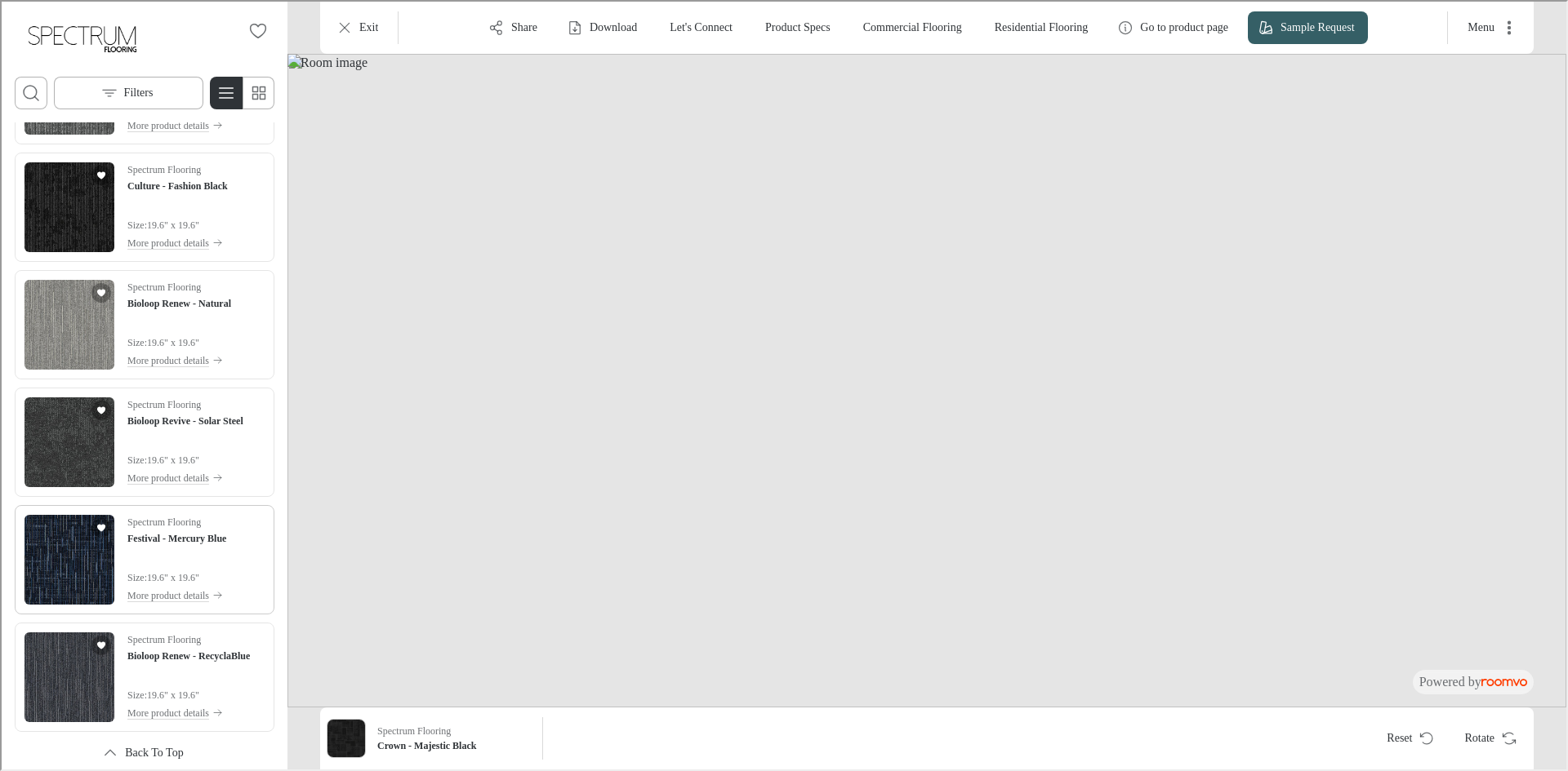
click at [60, 535] on img "See Festival - Mercury Blue in the room" at bounding box center [68, 558] width 90 height 90
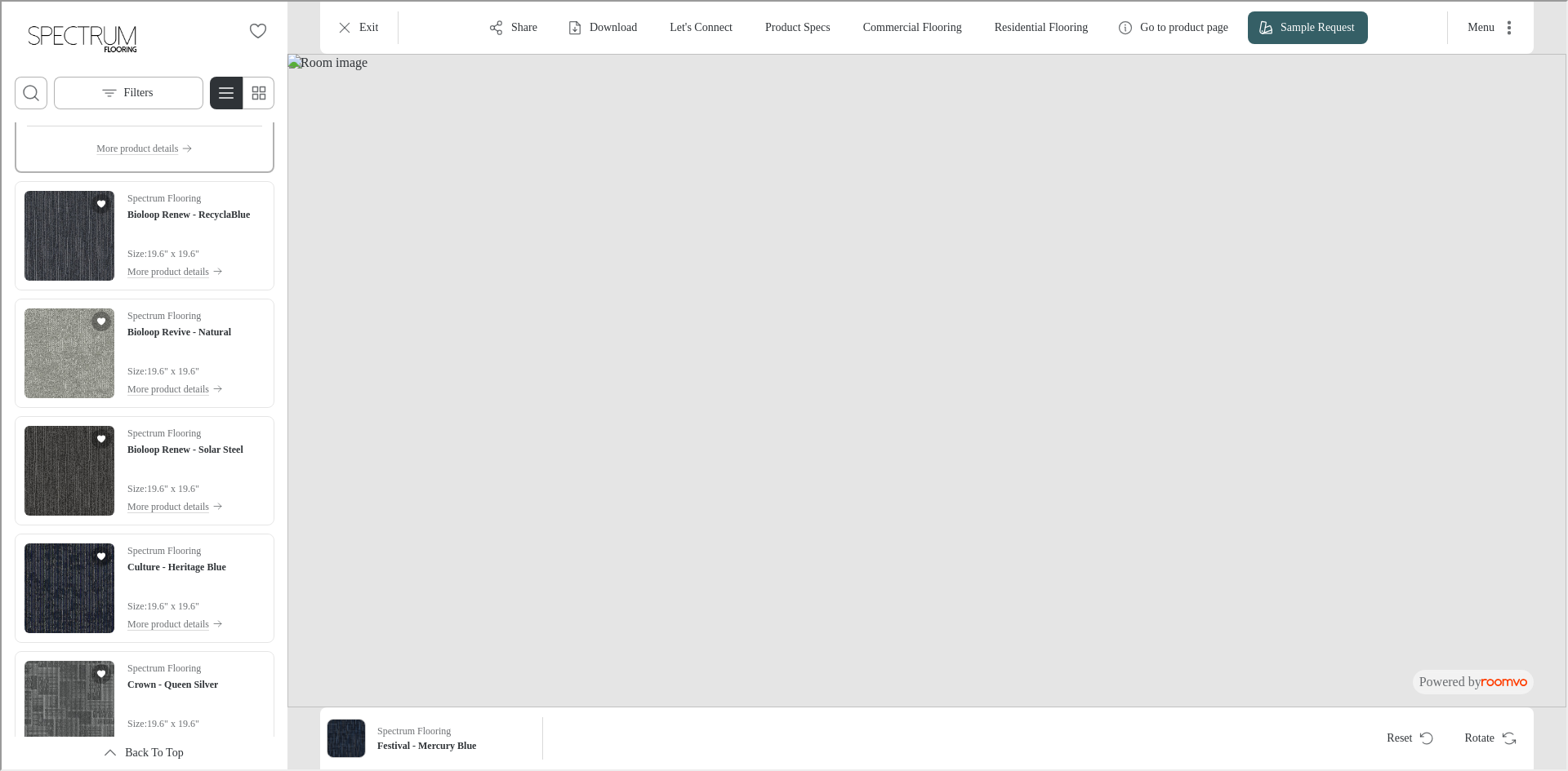
scroll to position [8395, 0]
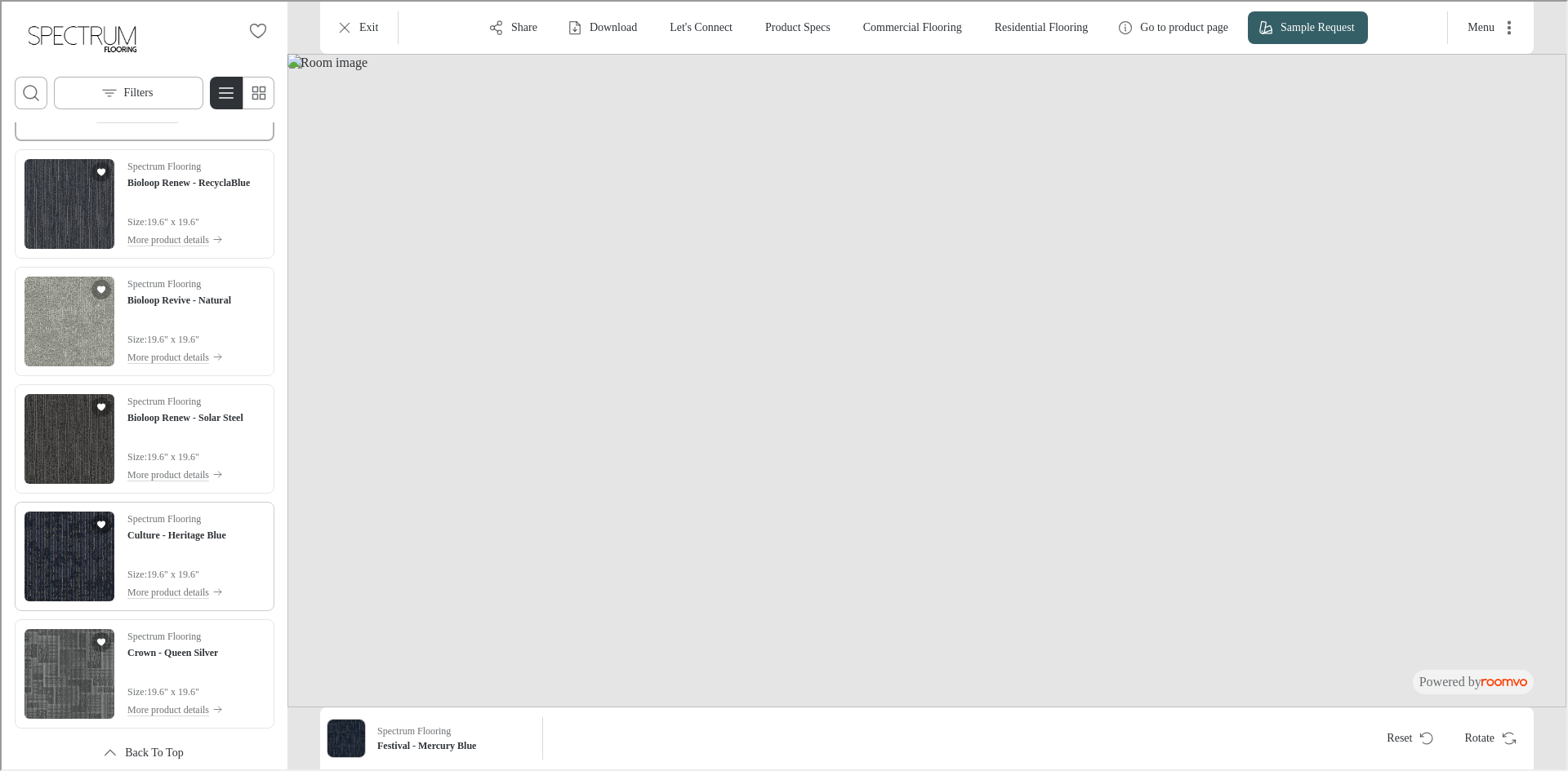
click at [68, 562] on img "See Culture - Heritage Blue in the room" at bounding box center [68, 555] width 90 height 90
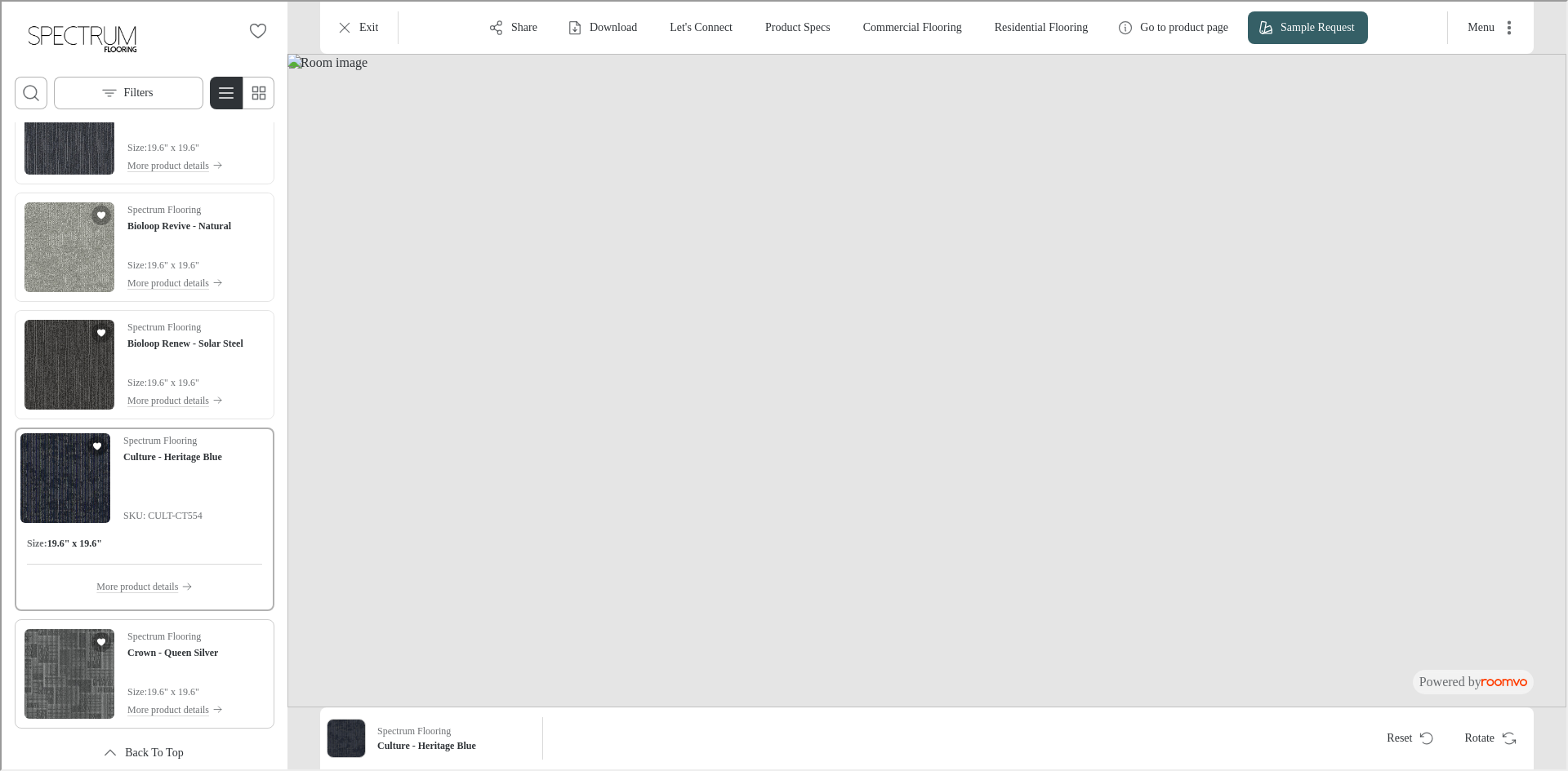
click at [85, 669] on img "See Crown - Queen Silver in the room" at bounding box center [68, 672] width 90 height 90
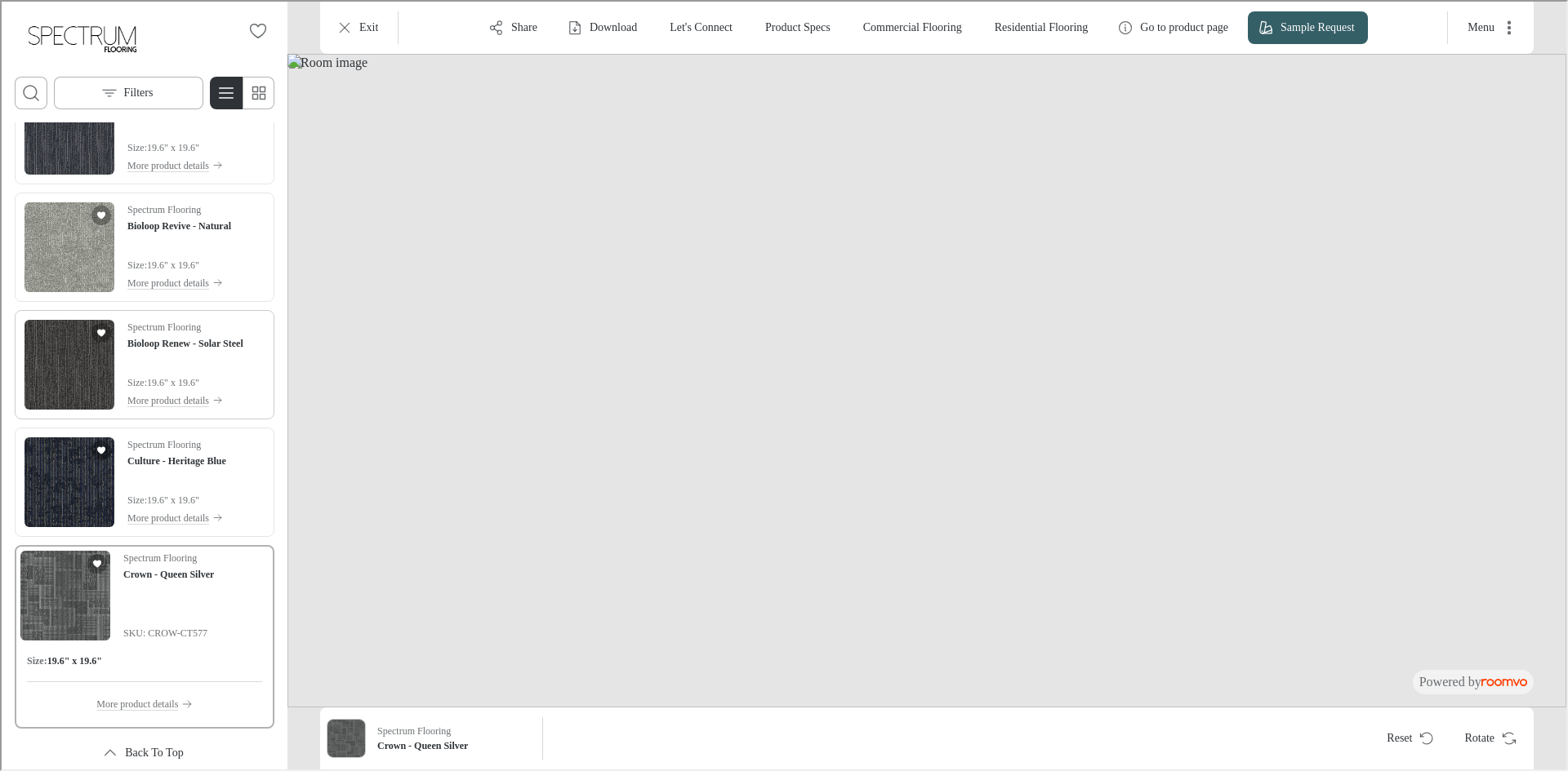
click at [55, 380] on img "See Bioloop Renew - Solar Steel in the room" at bounding box center [68, 363] width 90 height 90
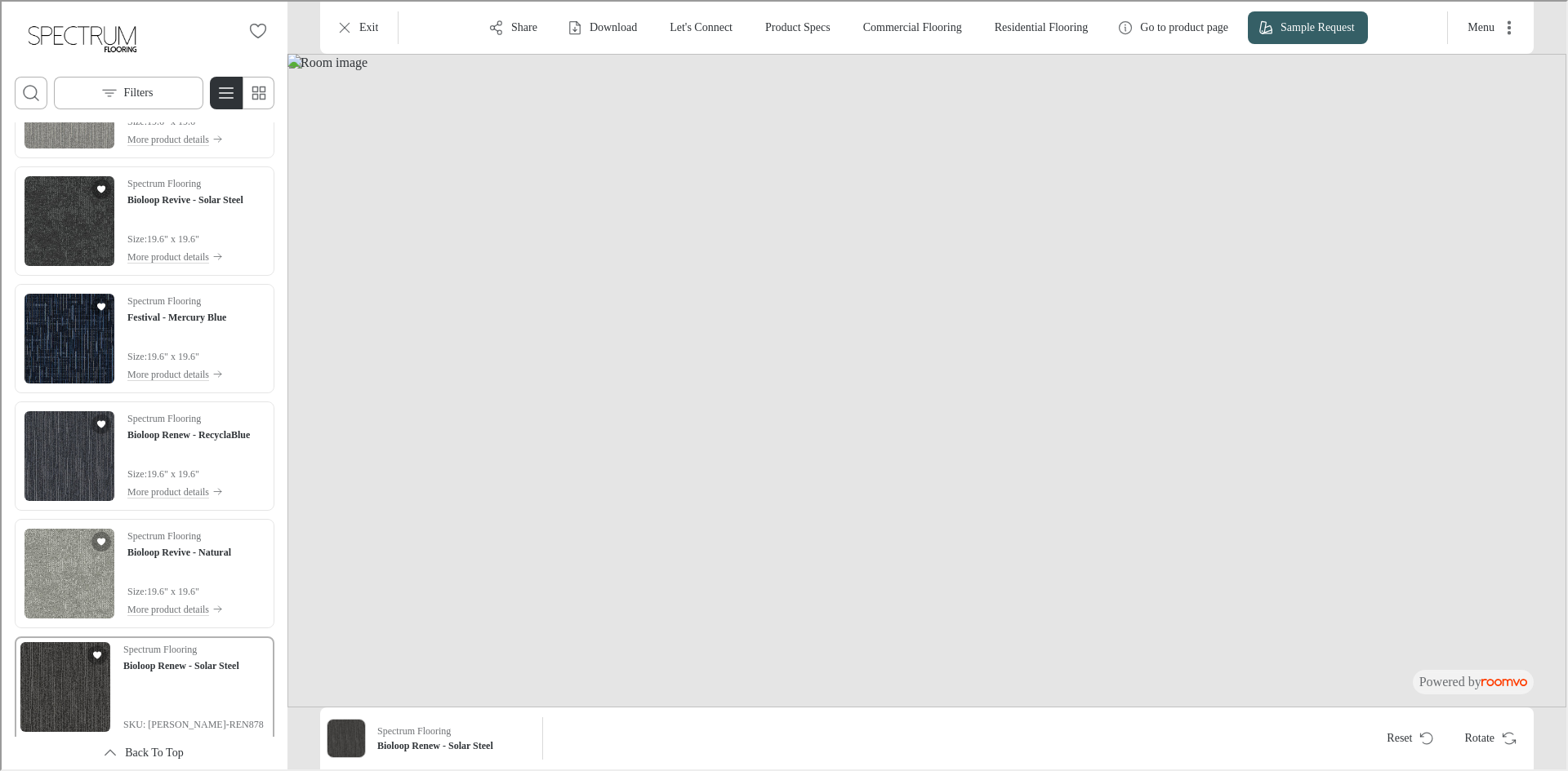
scroll to position [7906, 0]
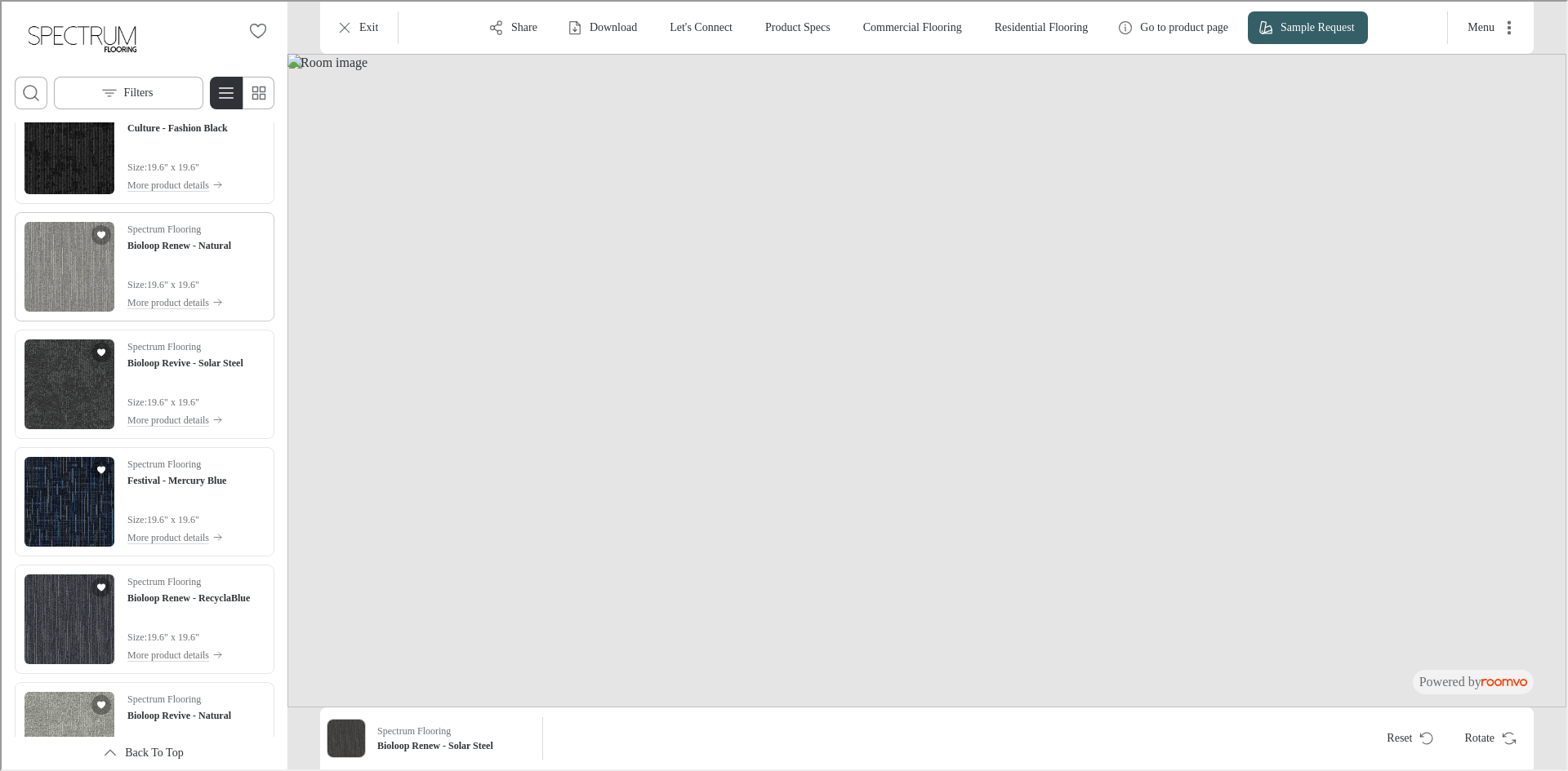
click at [46, 298] on img "See Bioloop Renew - Natural in the room" at bounding box center [68, 266] width 90 height 90
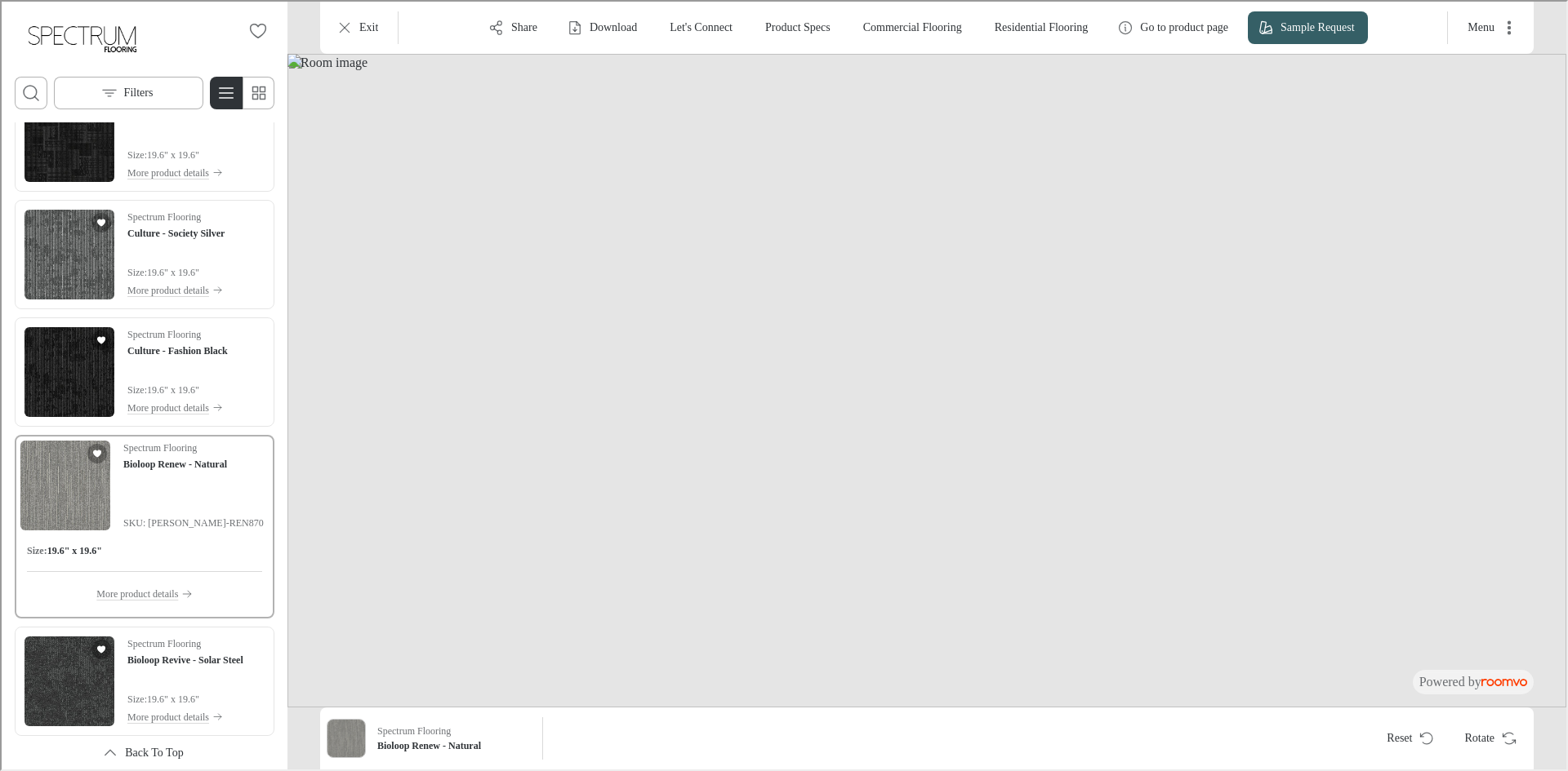
scroll to position [7661, 0]
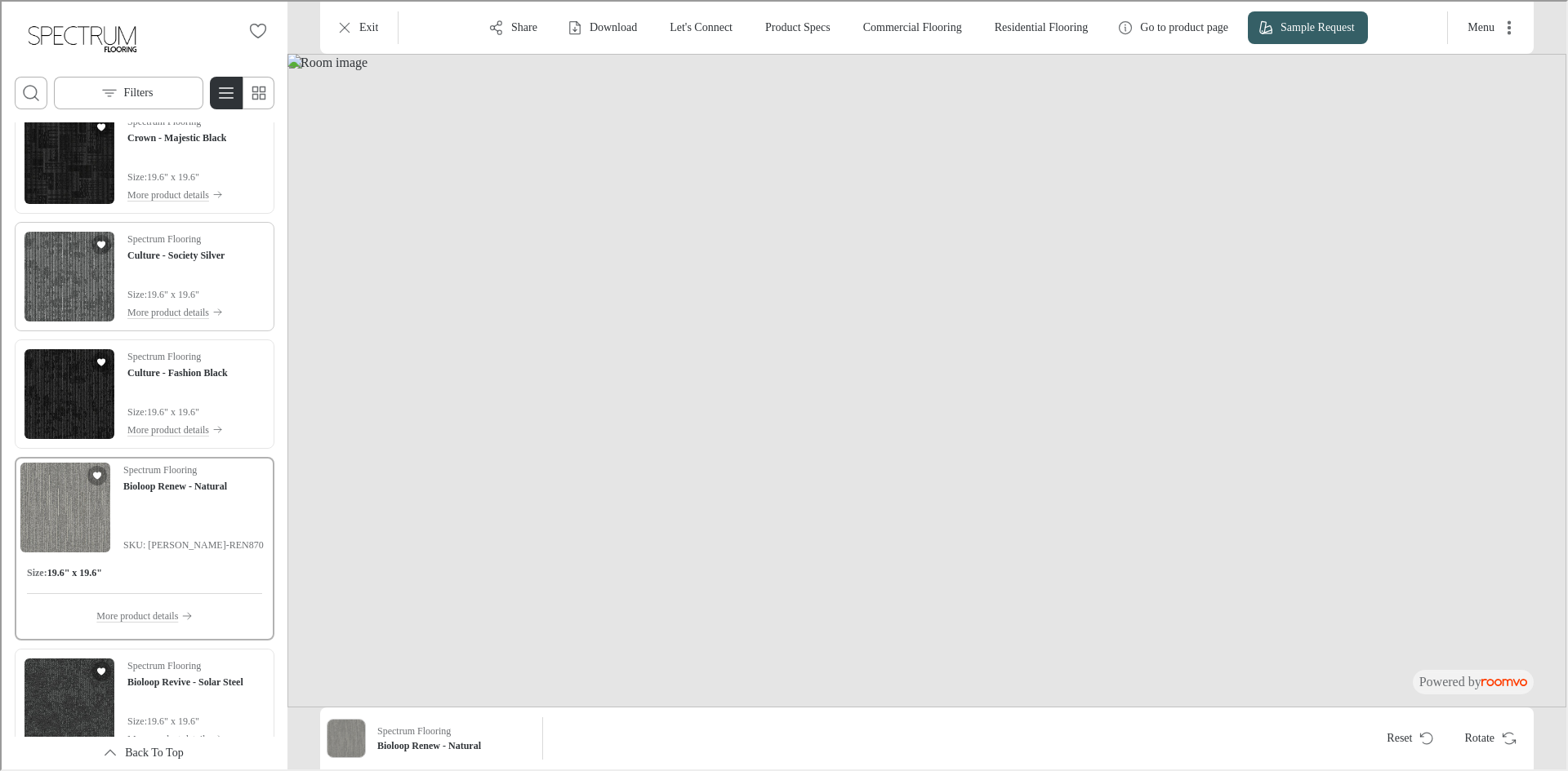
click at [72, 296] on img "See Culture - Society Silver in the room" at bounding box center [68, 275] width 90 height 90
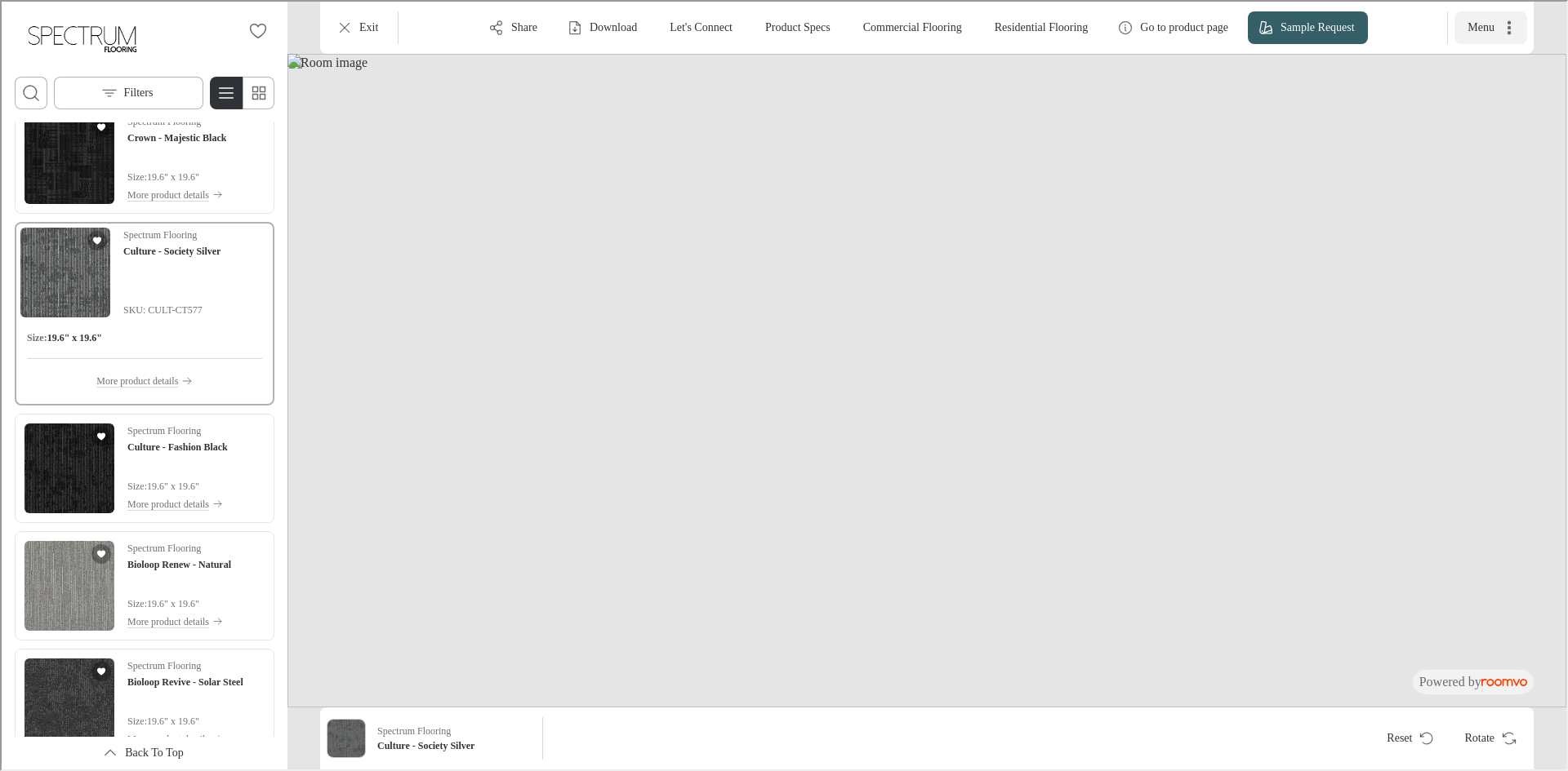
click at [1513, 26] on icon "More actions" at bounding box center [1507, 26] width 16 height 16
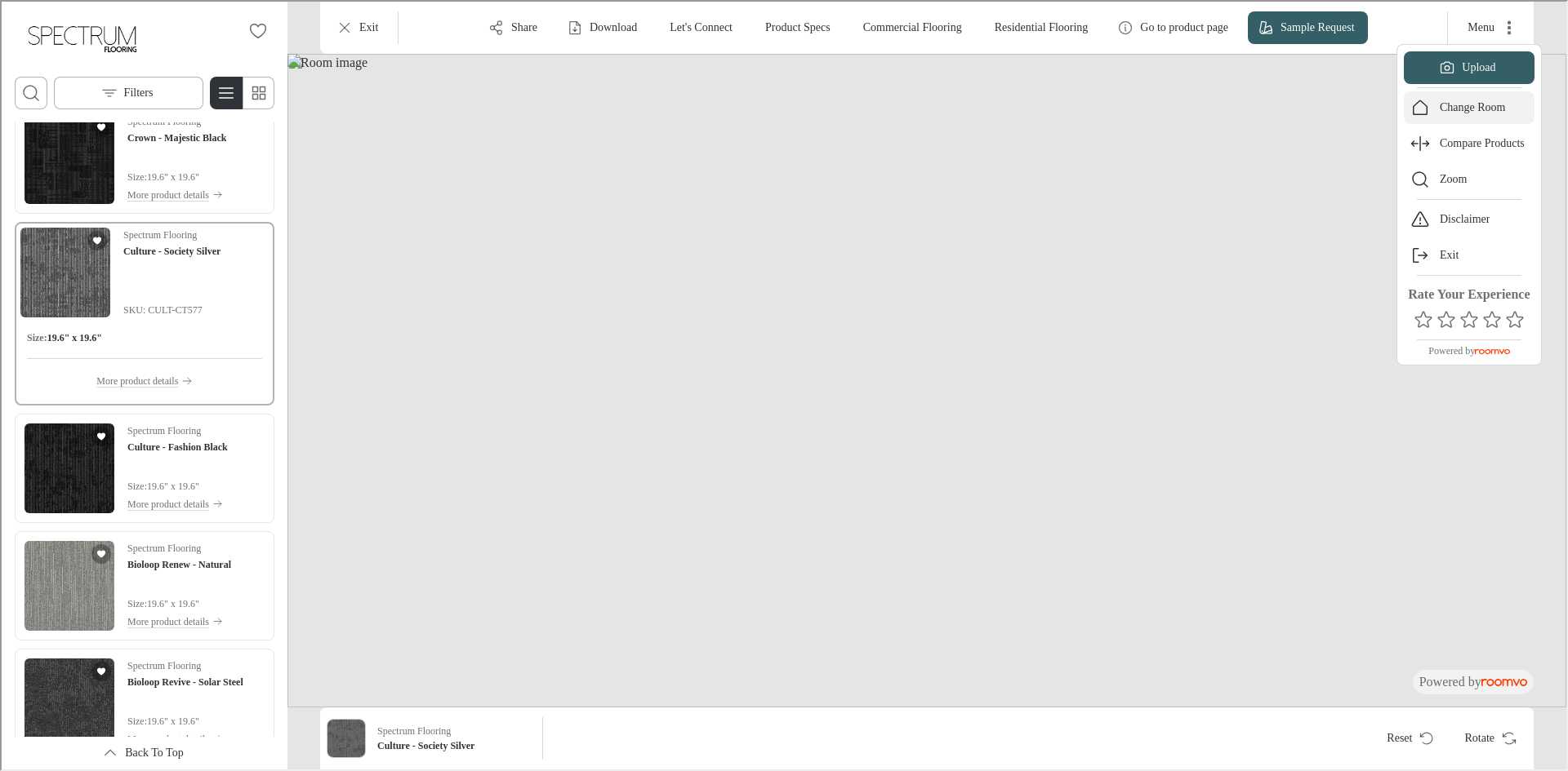
click at [1476, 93] on button "Change Room" at bounding box center [1467, 106] width 131 height 33
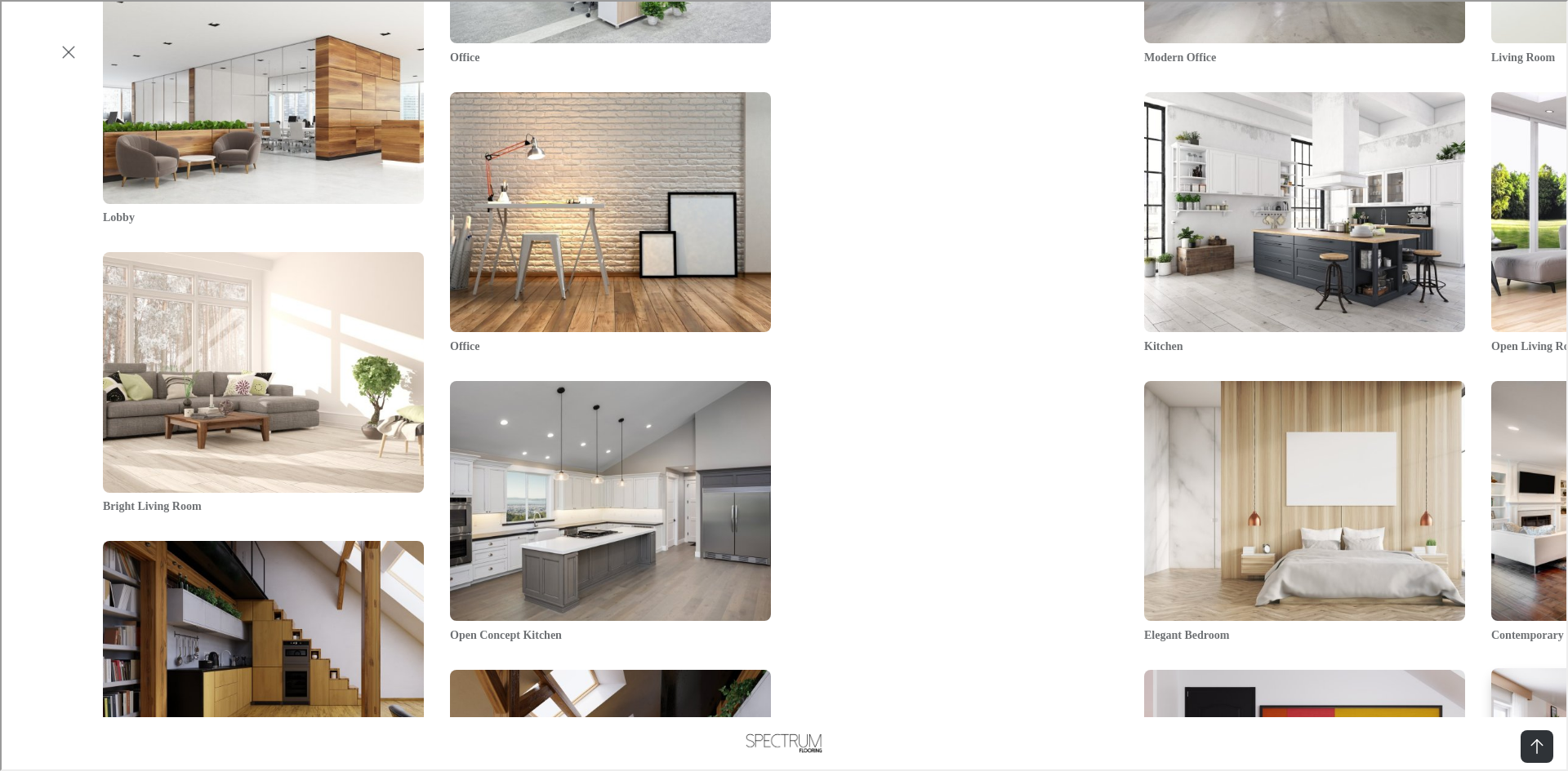
scroll to position [2122, 0]
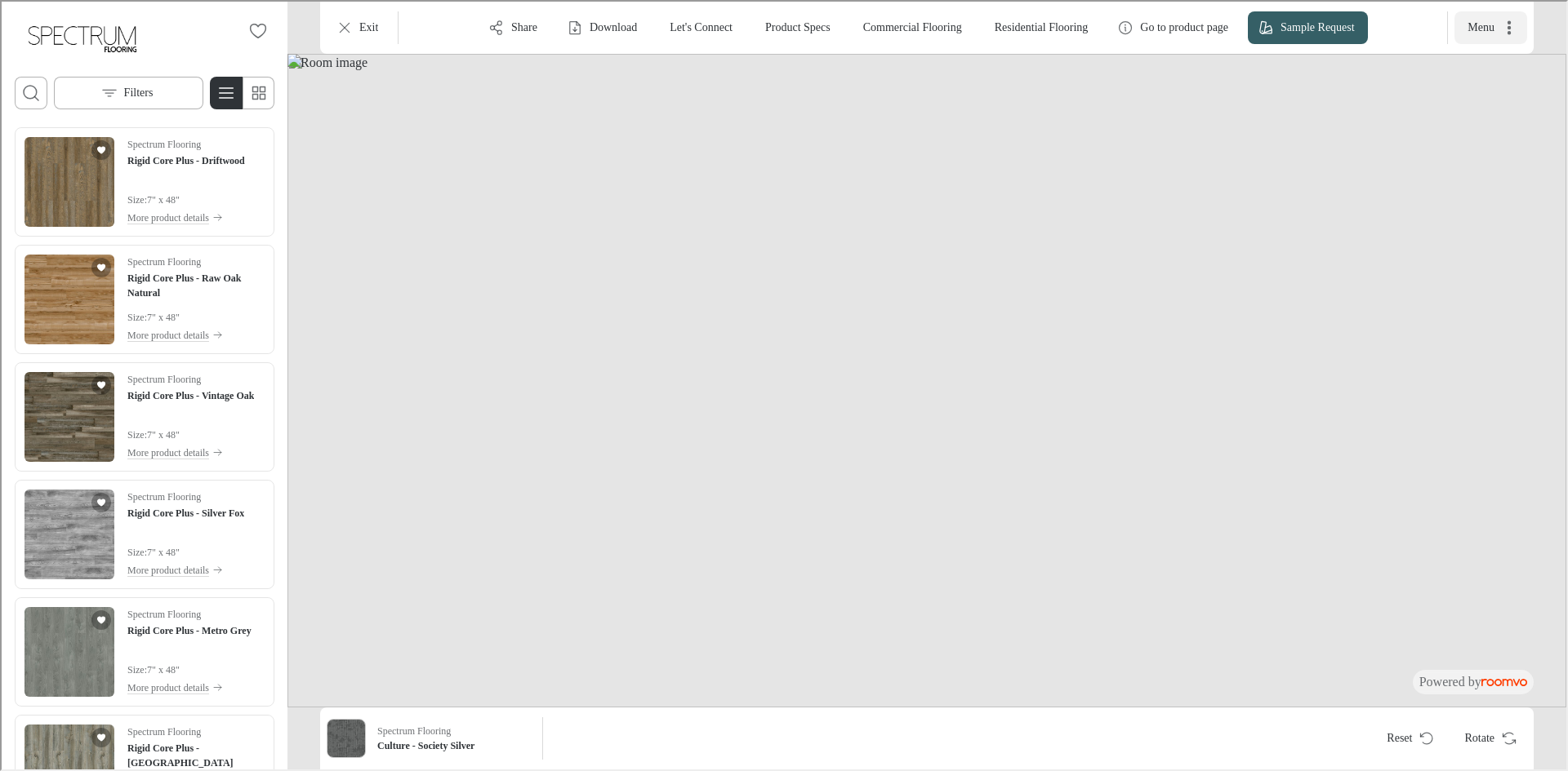
click at [1511, 31] on icon "More actions" at bounding box center [1507, 26] width 16 height 16
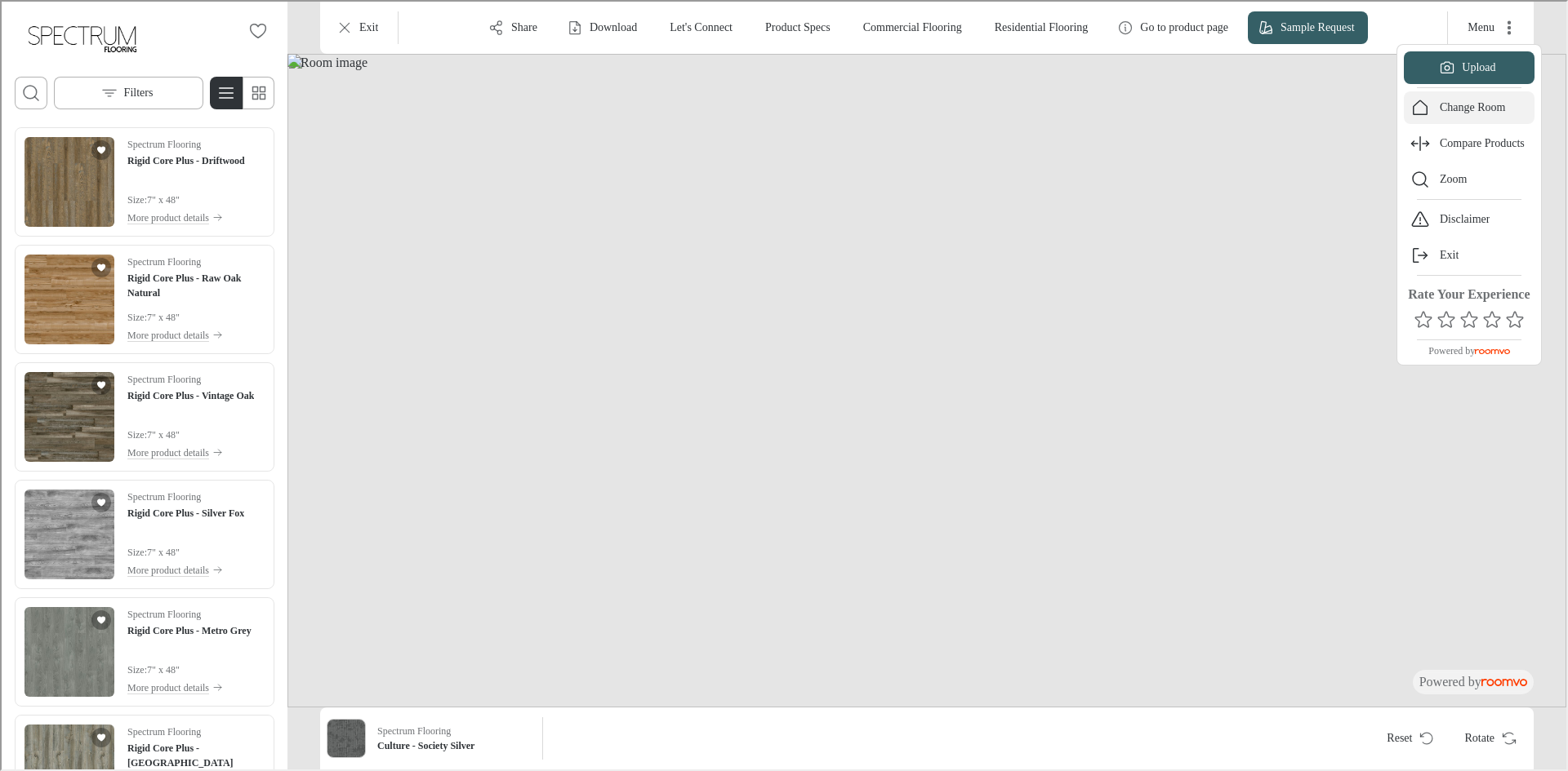
click at [1485, 104] on p "Change Room" at bounding box center [1471, 106] width 66 height 16
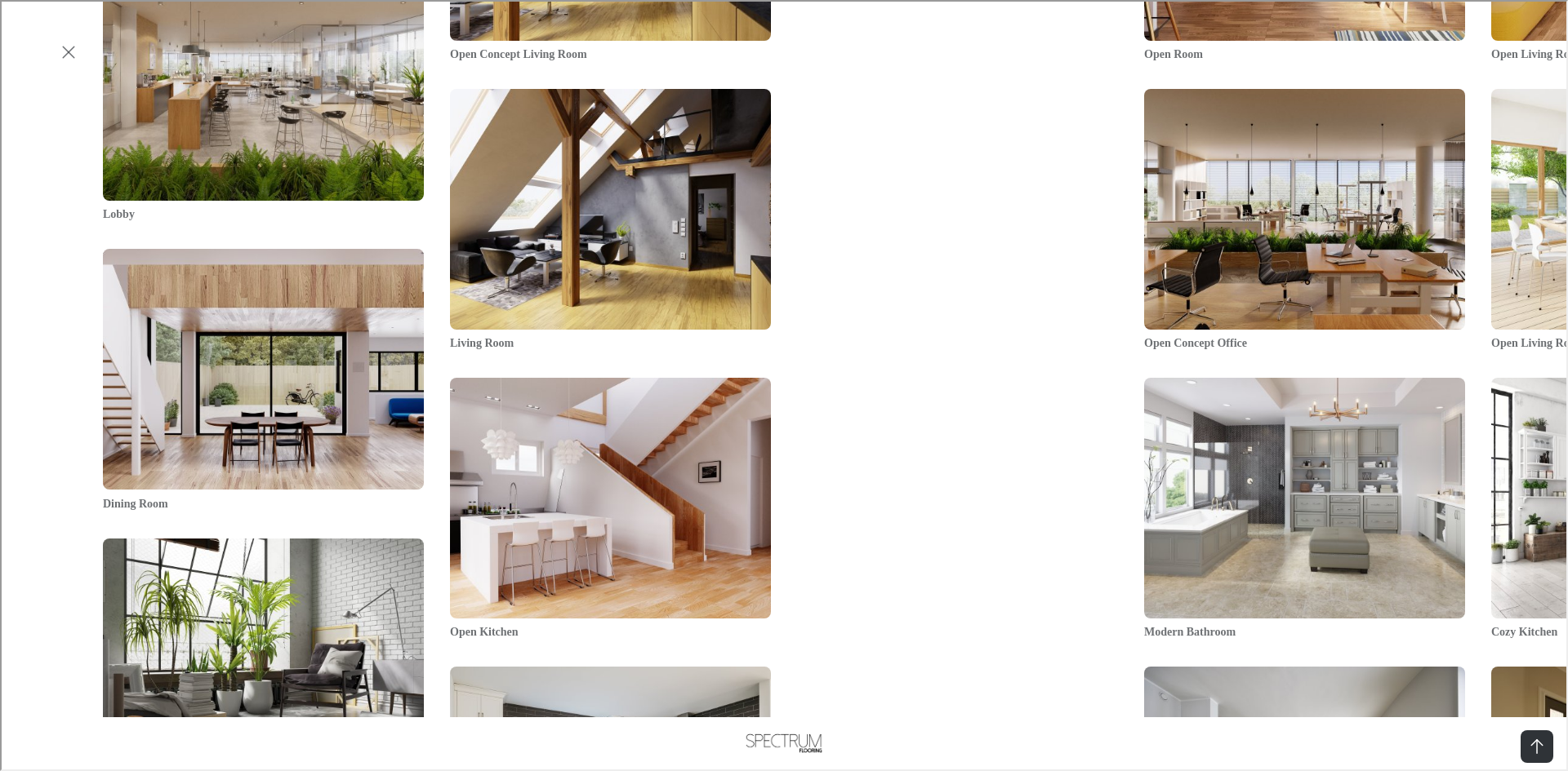
scroll to position [2907, 0]
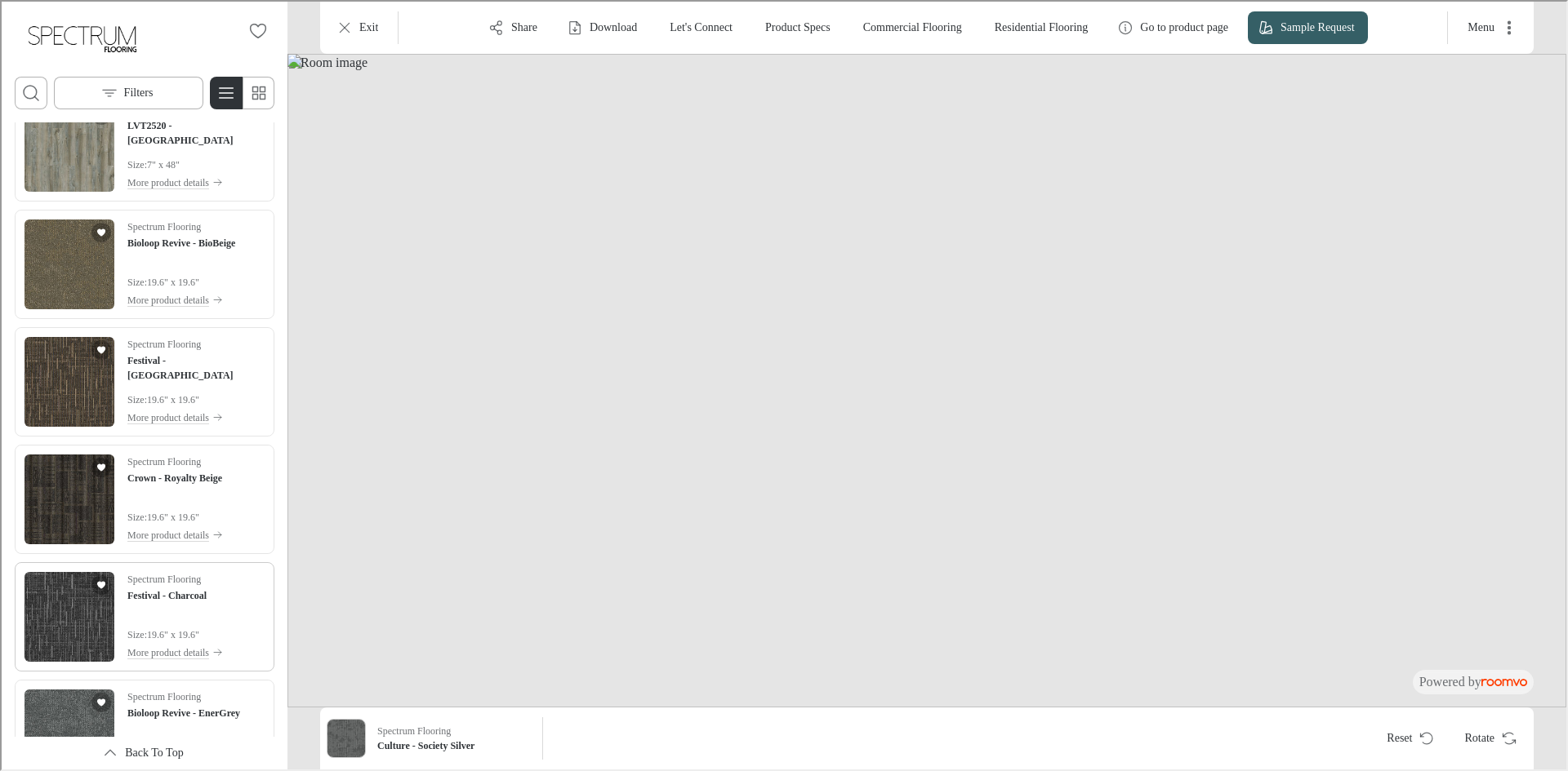
scroll to position [3754, 0]
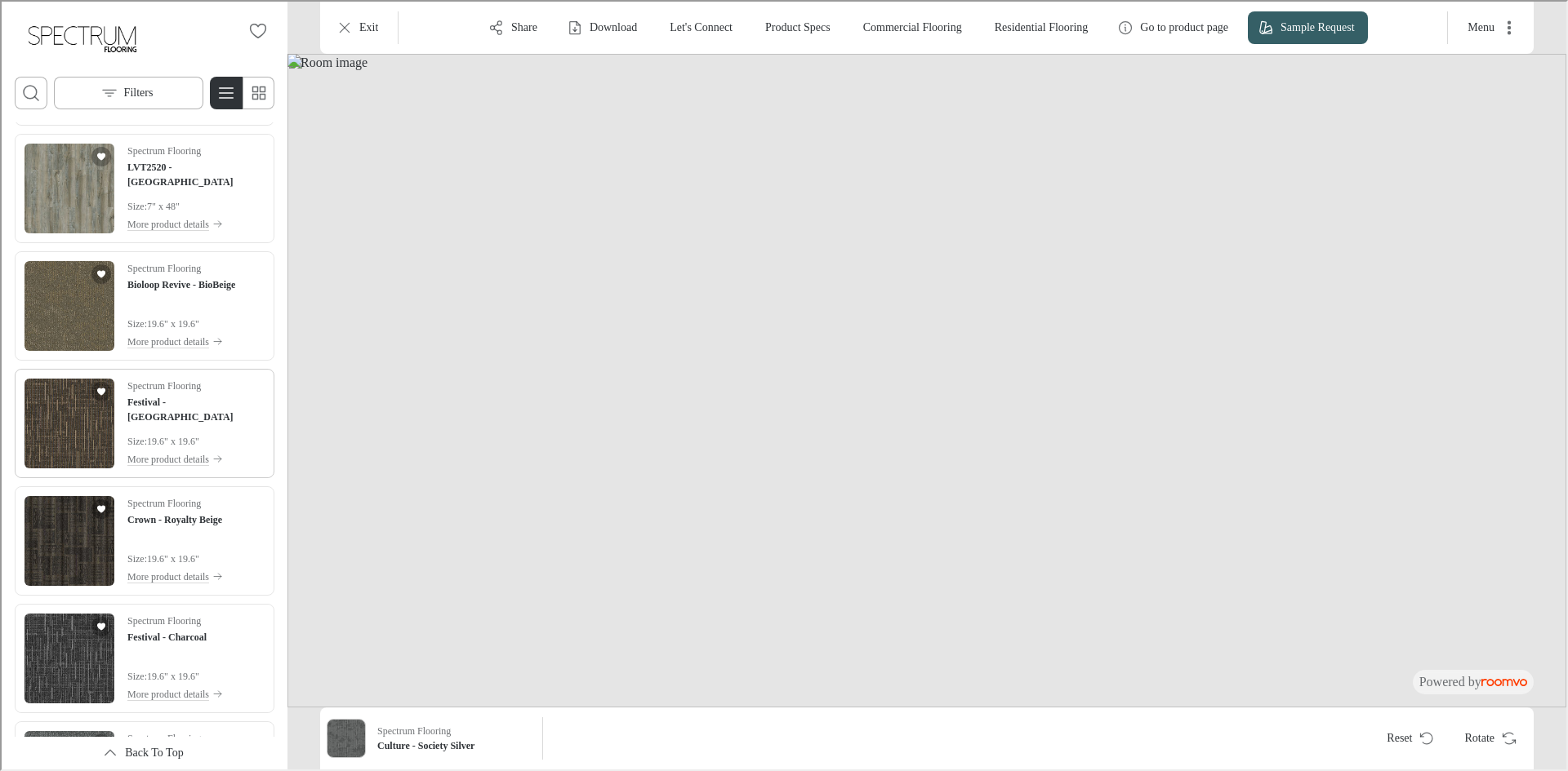
click at [73, 434] on img "See Festival - Rockport in the room" at bounding box center [68, 422] width 90 height 90
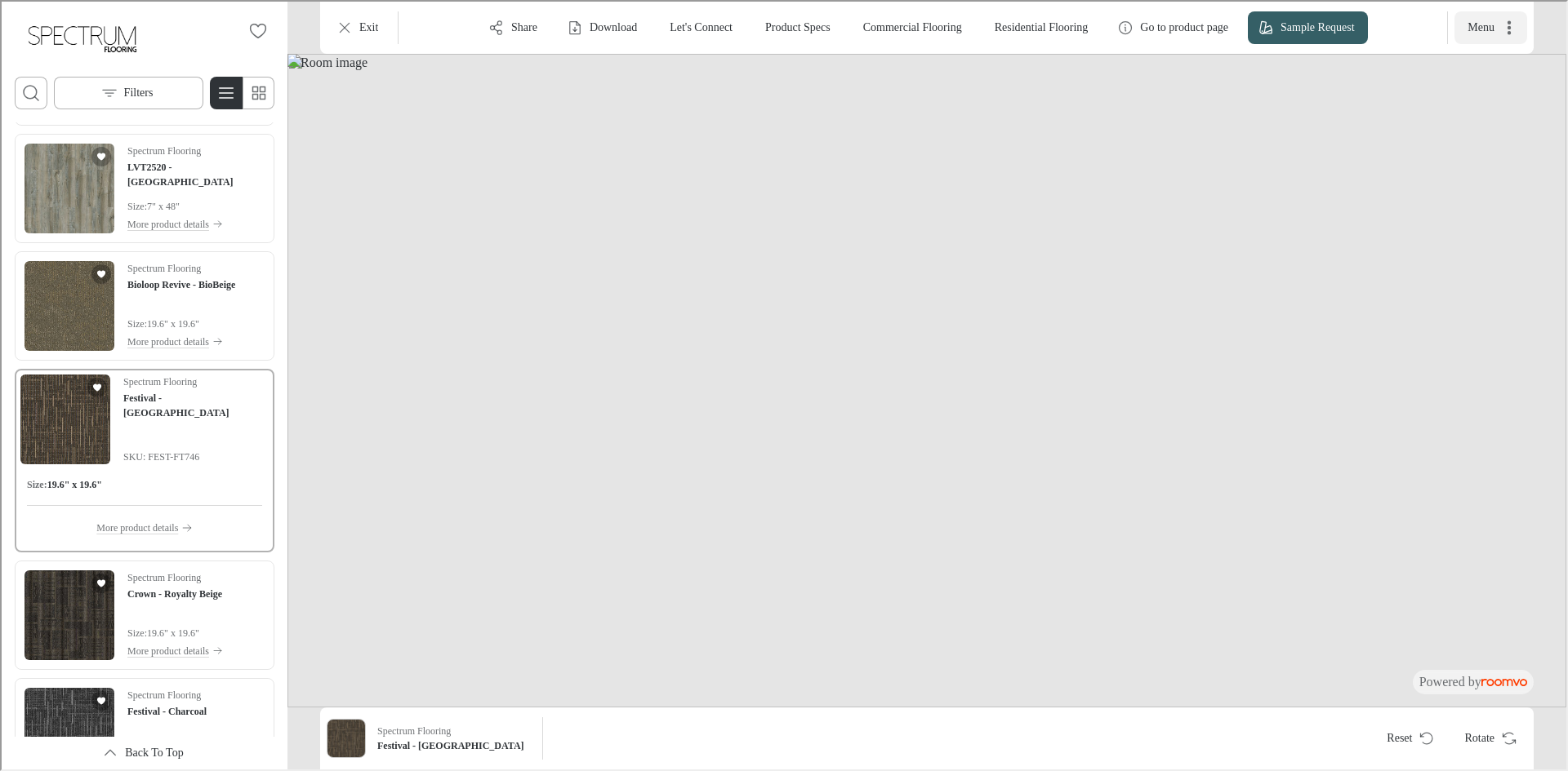
click at [1521, 25] on button "Menu" at bounding box center [1489, 26] width 73 height 33
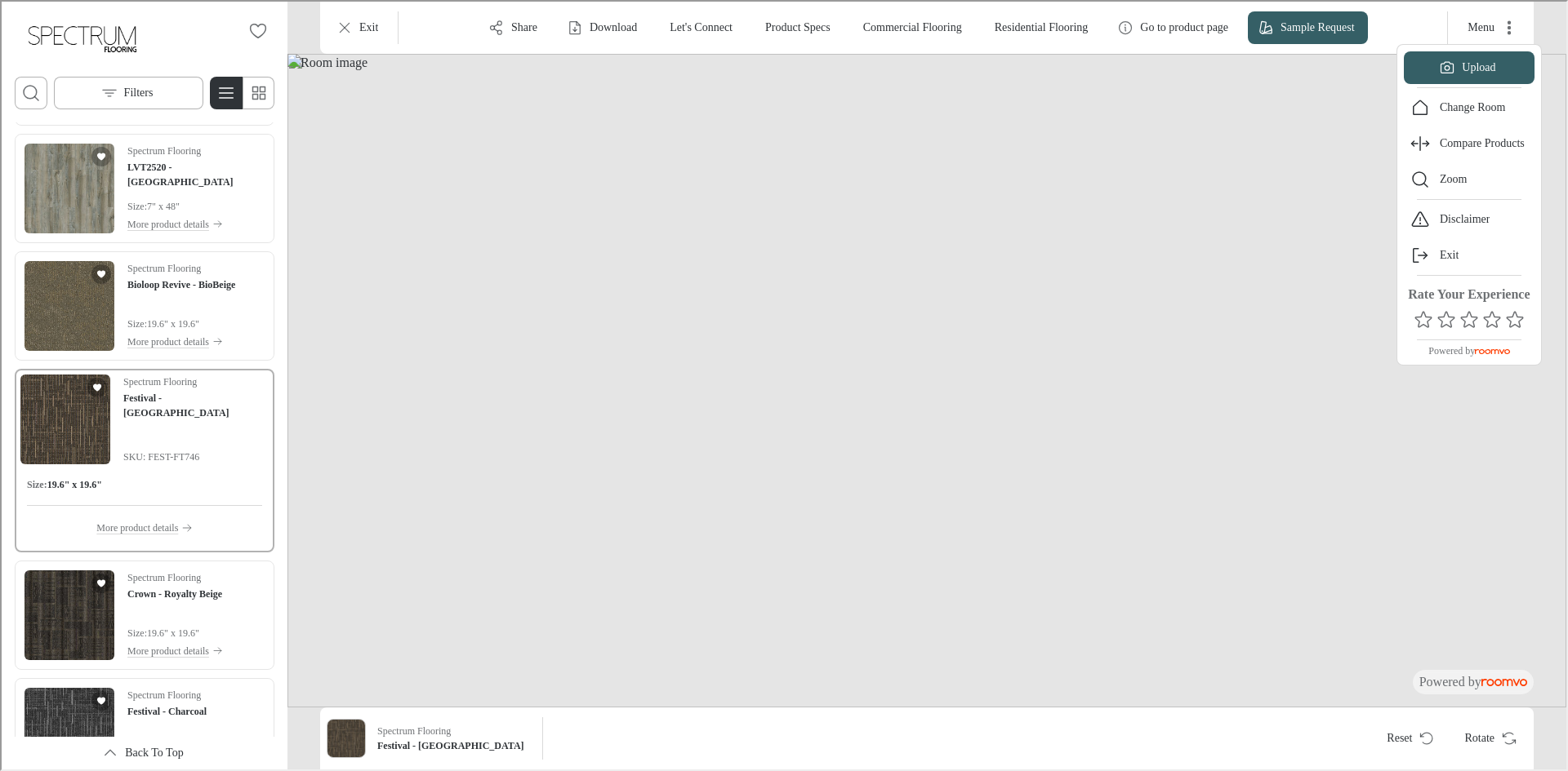
click at [939, 222] on div at bounding box center [782, 383] width 1565 height 768
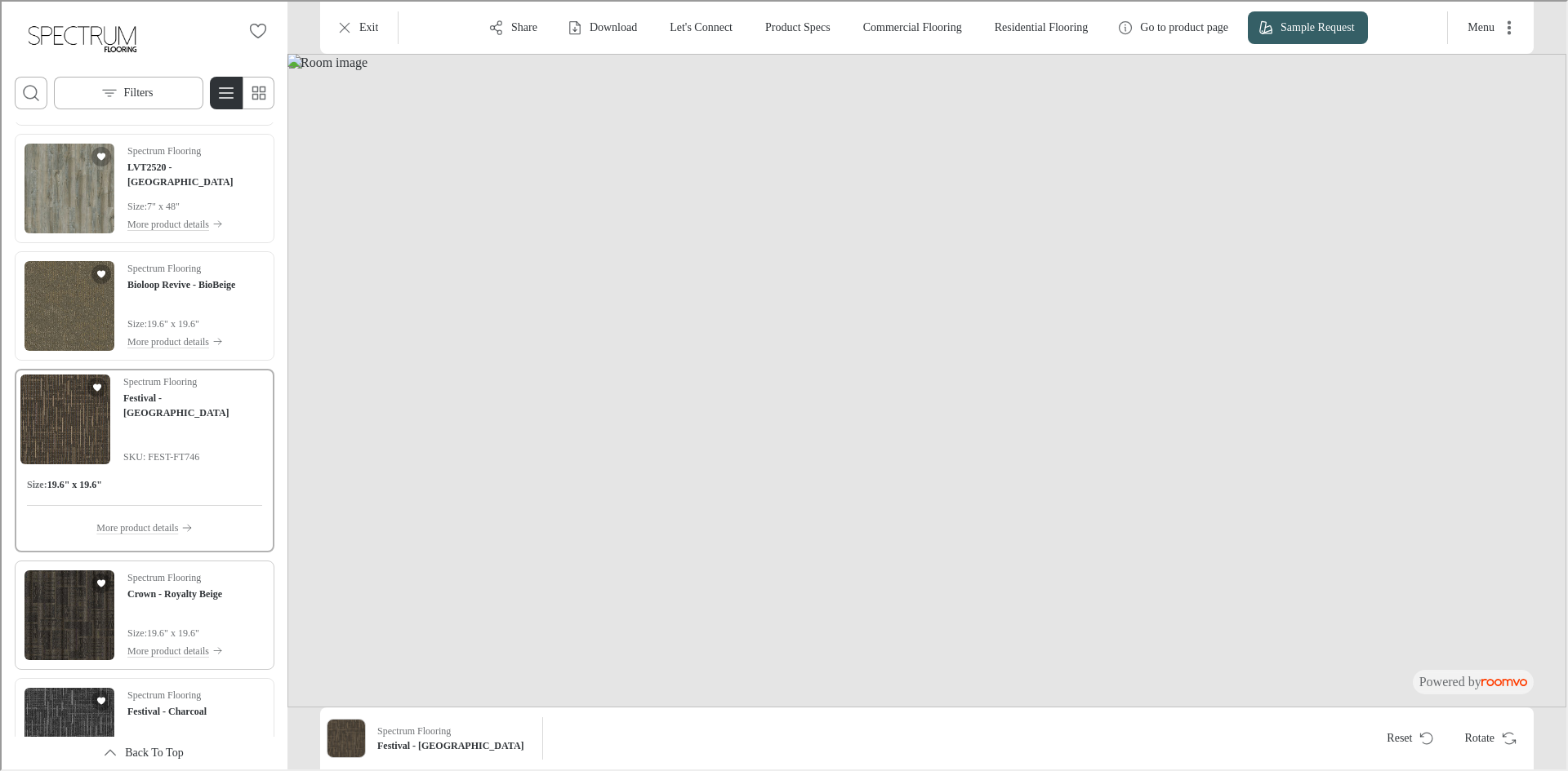
click at [48, 646] on img "See Crown - Royalty Beige in the room" at bounding box center [68, 614] width 90 height 90
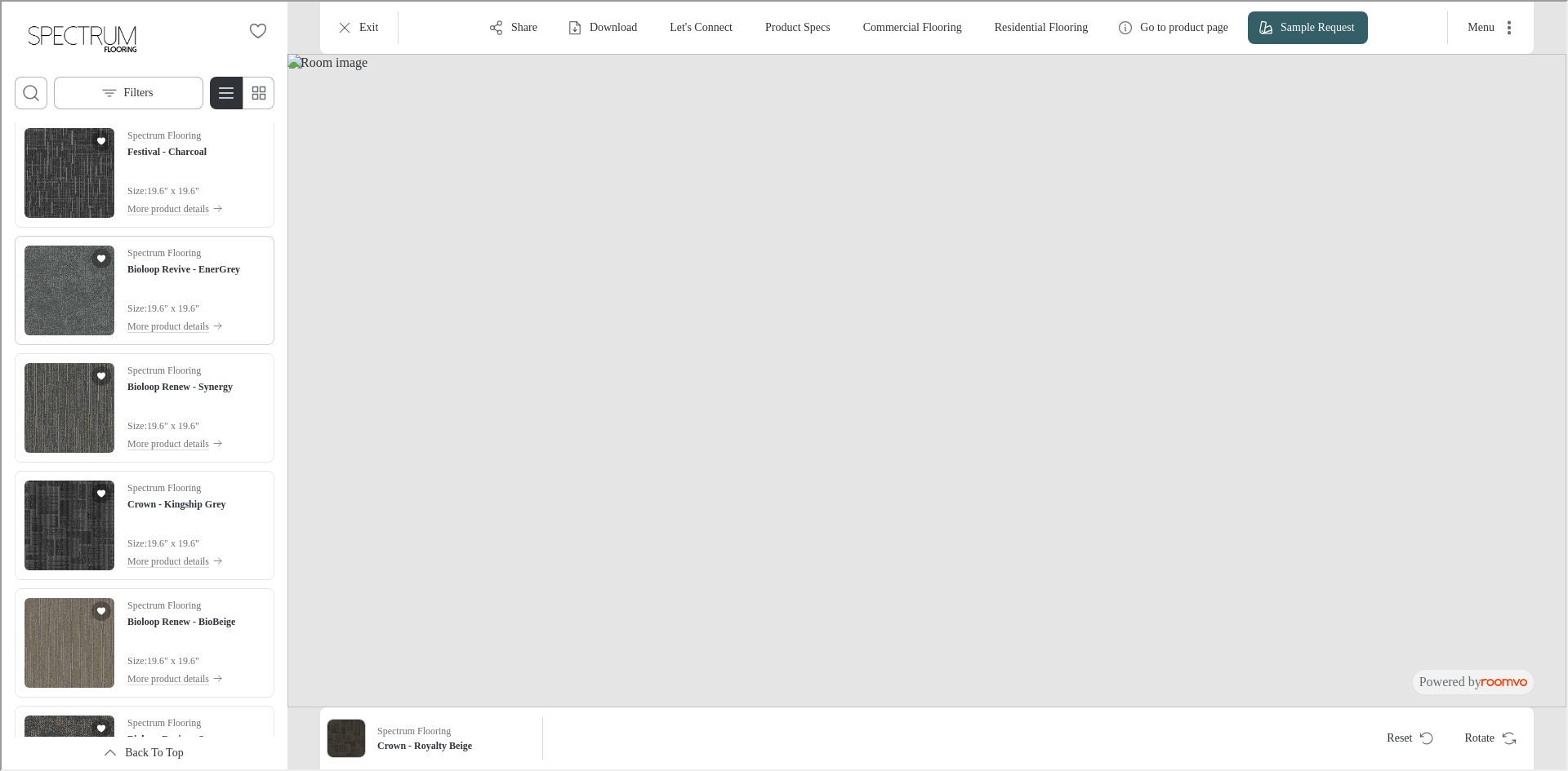
scroll to position [4325, 0]
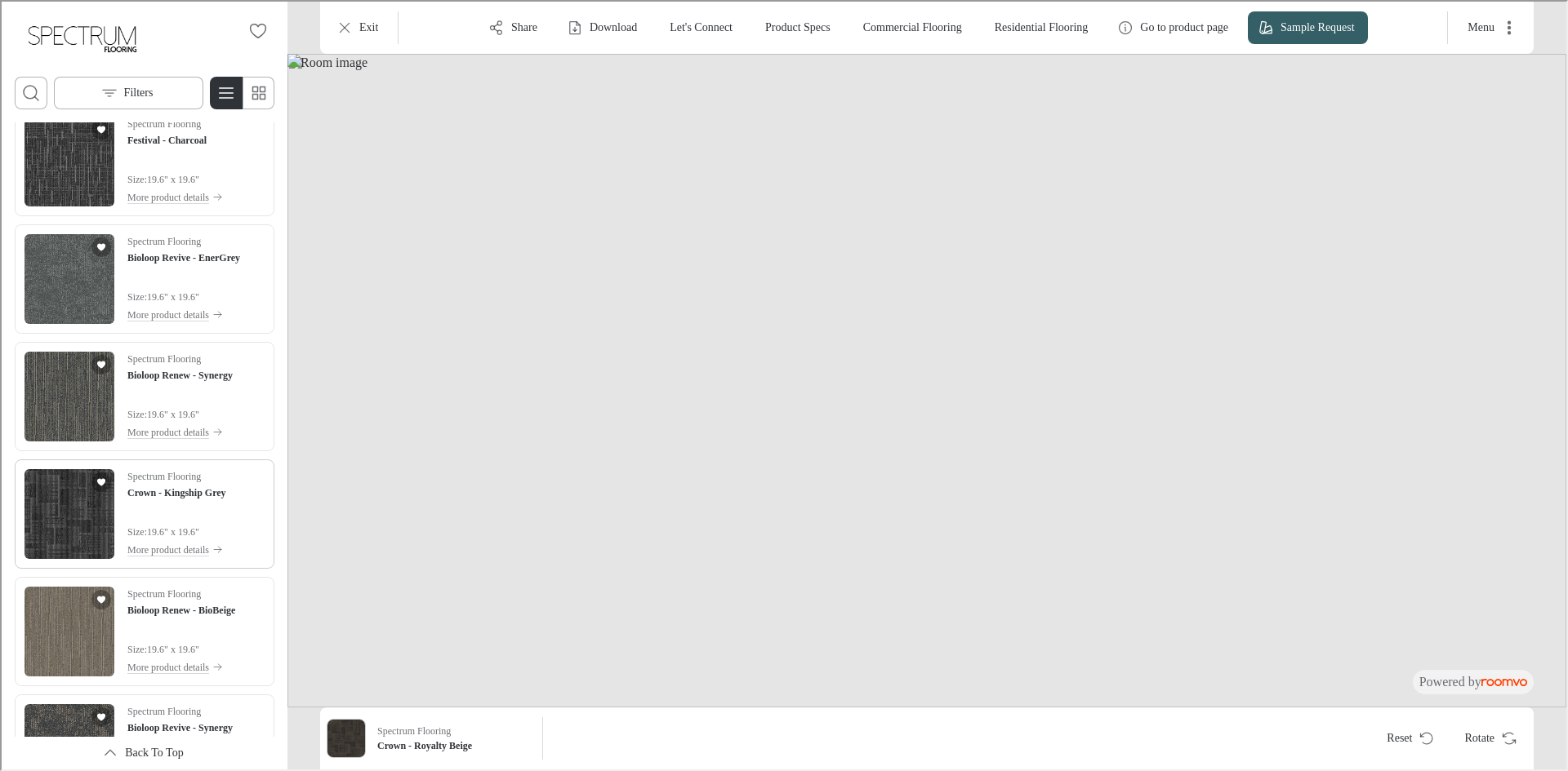
click at [52, 503] on img "See Crown - Kingship Grey in the room" at bounding box center [68, 512] width 90 height 90
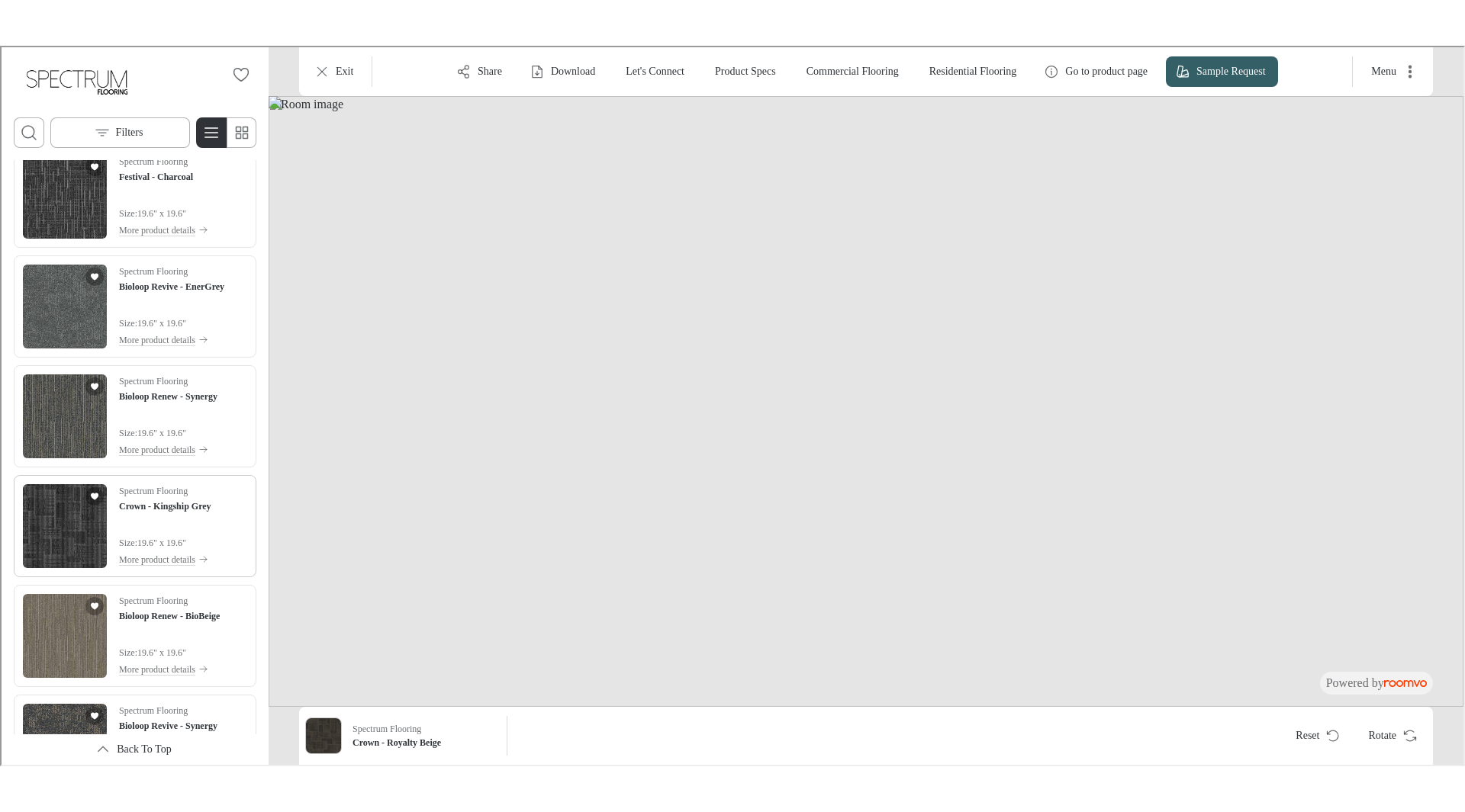
scroll to position [3973, 0]
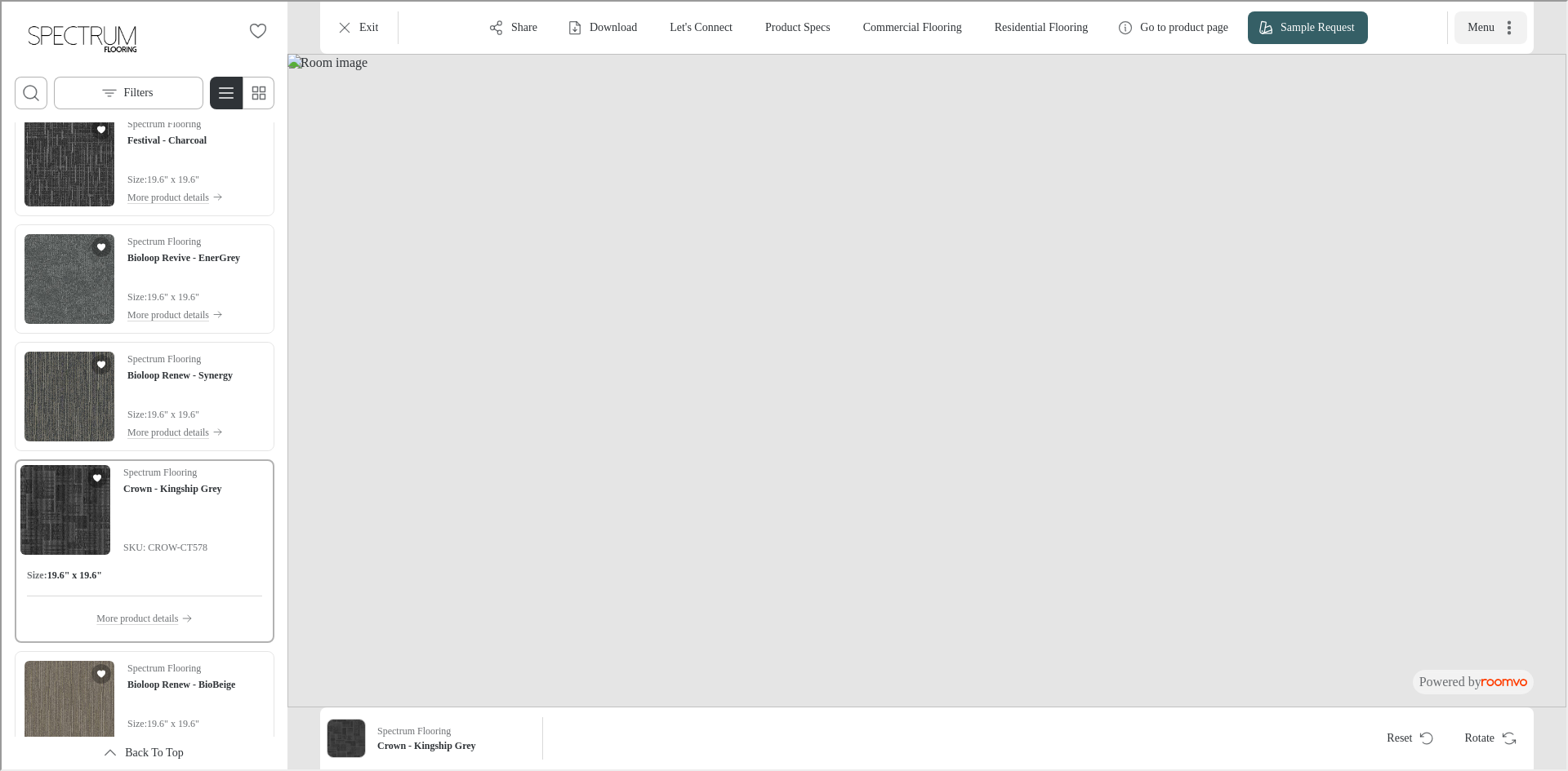
click at [1512, 26] on icon "More actions" at bounding box center [1507, 26] width 16 height 16
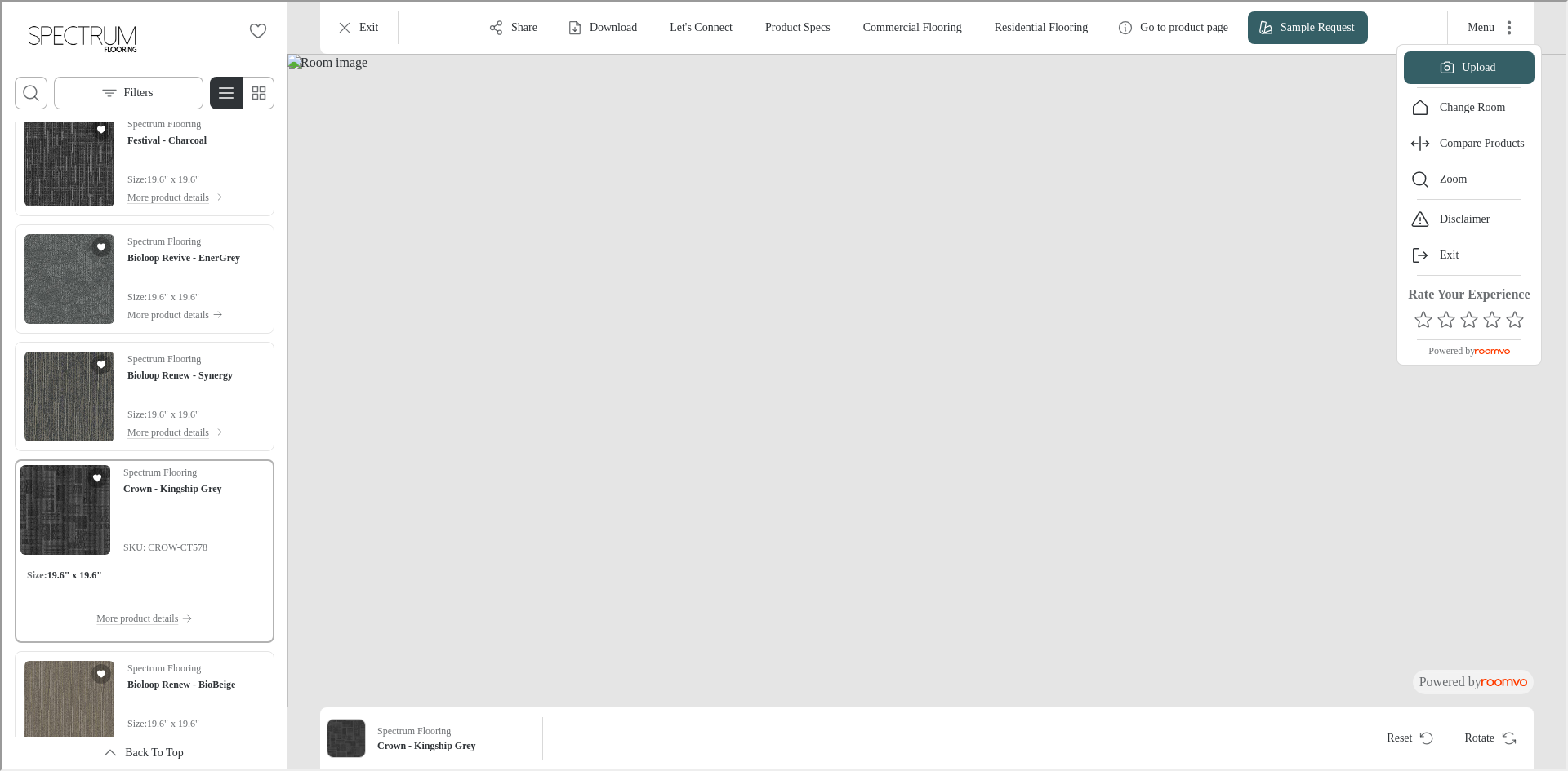
click at [1230, 364] on div at bounding box center [782, 383] width 1565 height 768
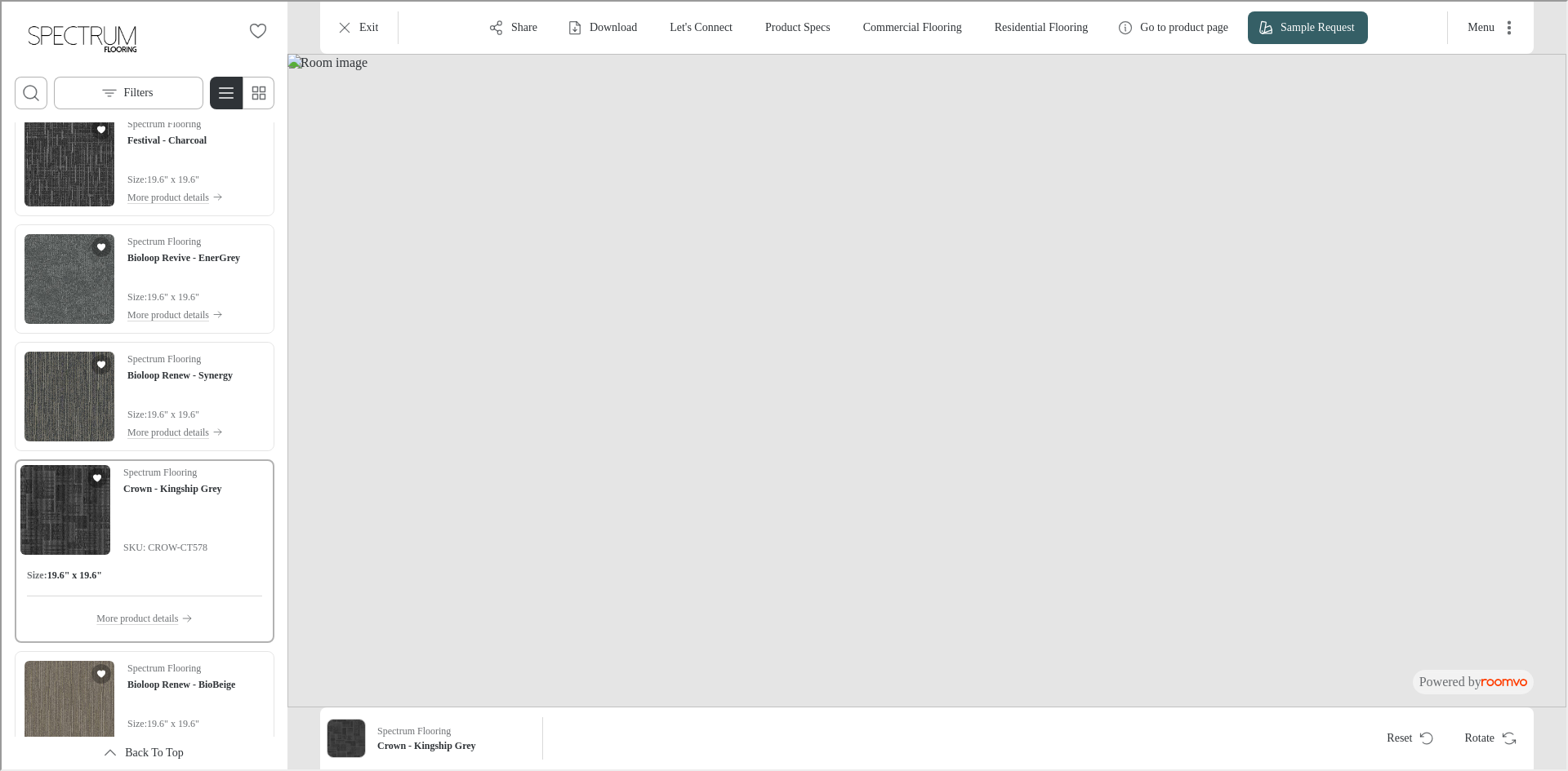
drag, startPoint x: 1329, startPoint y: 410, endPoint x: 1217, endPoint y: 410, distance: 112.0
click at [1217, 410] on img at bounding box center [925, 378] width 1279 height 653
drag, startPoint x: 1137, startPoint y: 415, endPoint x: 1079, endPoint y: 418, distance: 58.1
click at [1079, 418] on img at bounding box center [925, 378] width 1279 height 653
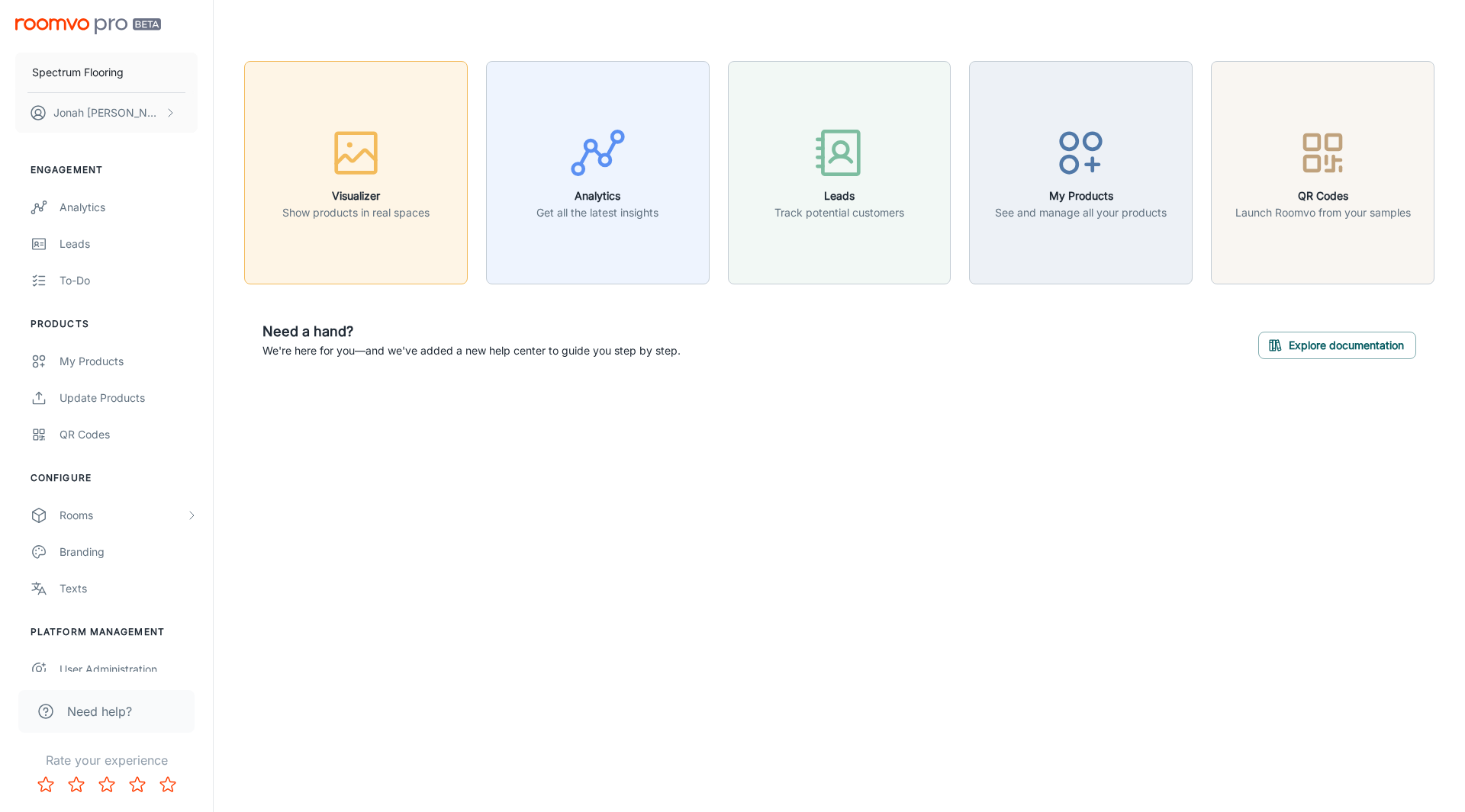
click at [416, 186] on div "button" at bounding box center [356, 156] width 147 height 63
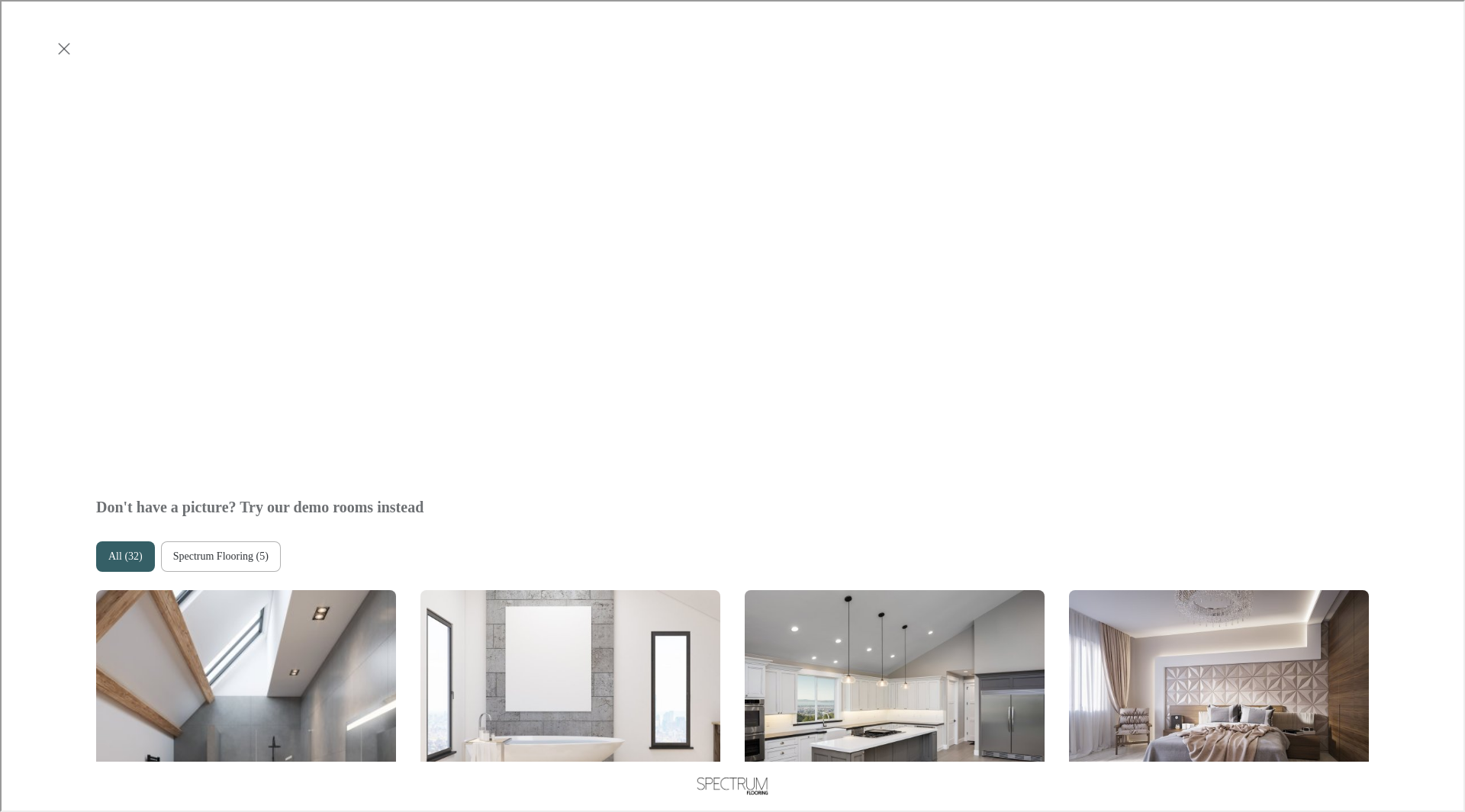
scroll to position [534, 0]
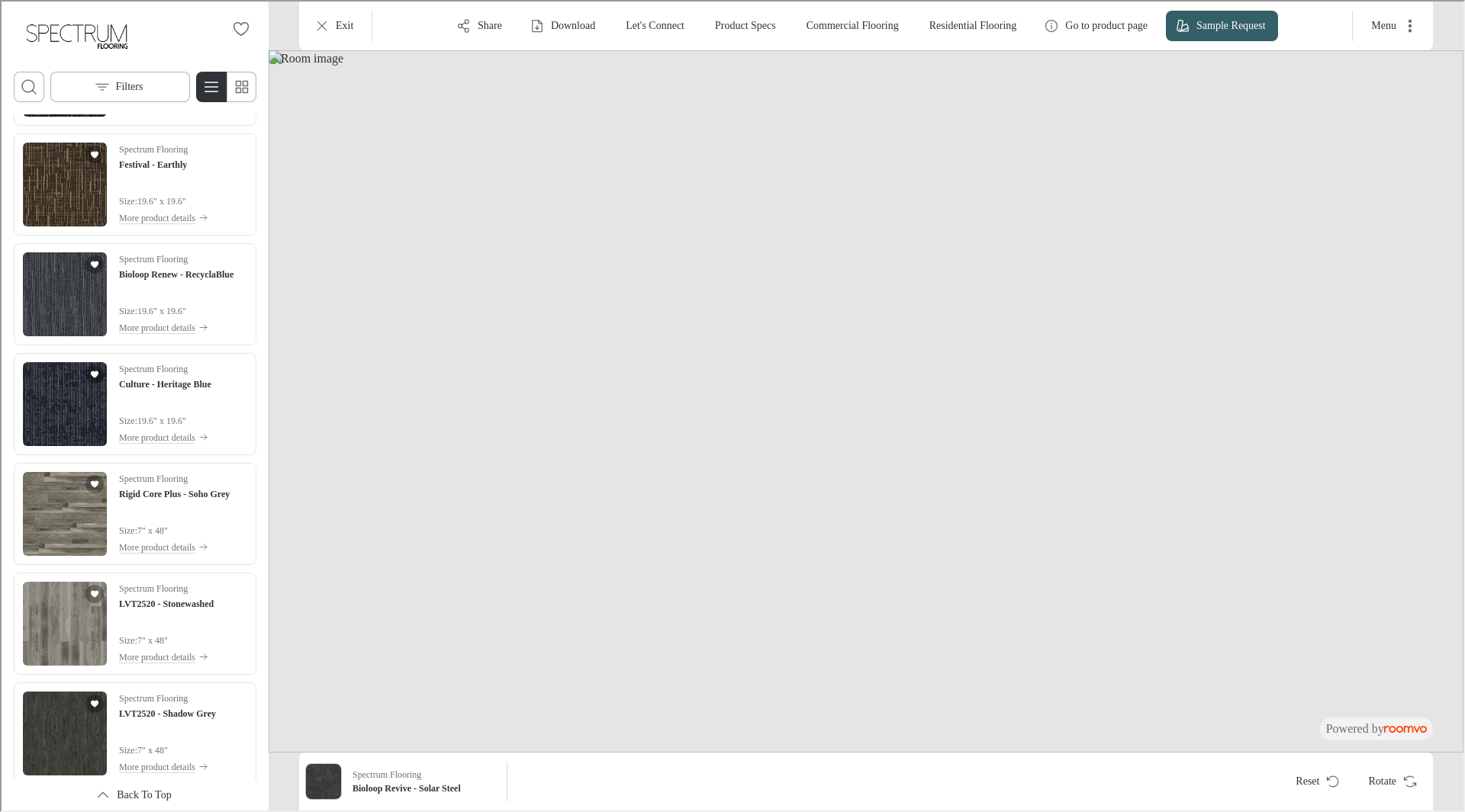
scroll to position [1525, 0]
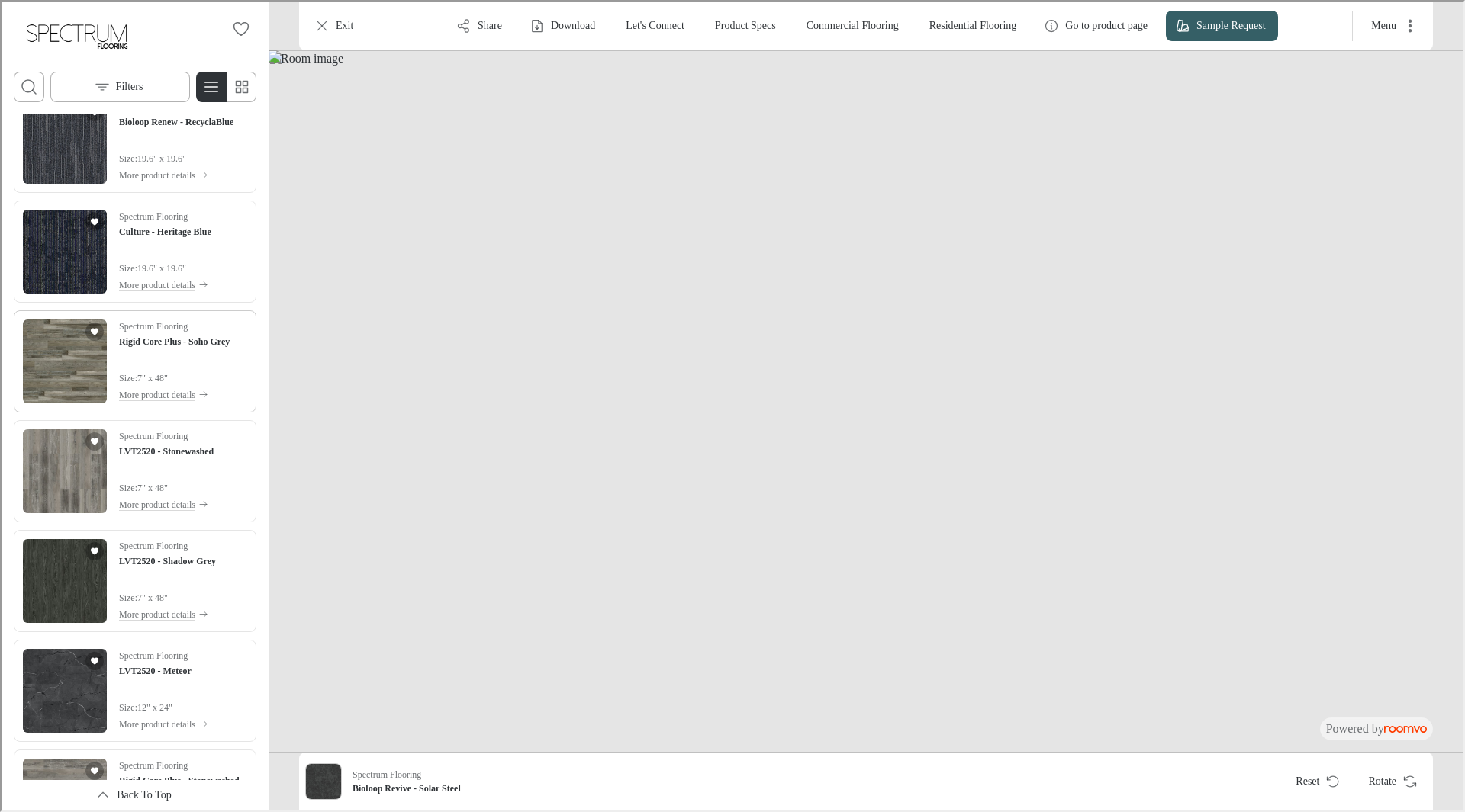
click at [55, 386] on img "See Rigid Core Plus - Soho Grey in the room" at bounding box center [63, 360] width 84 height 84
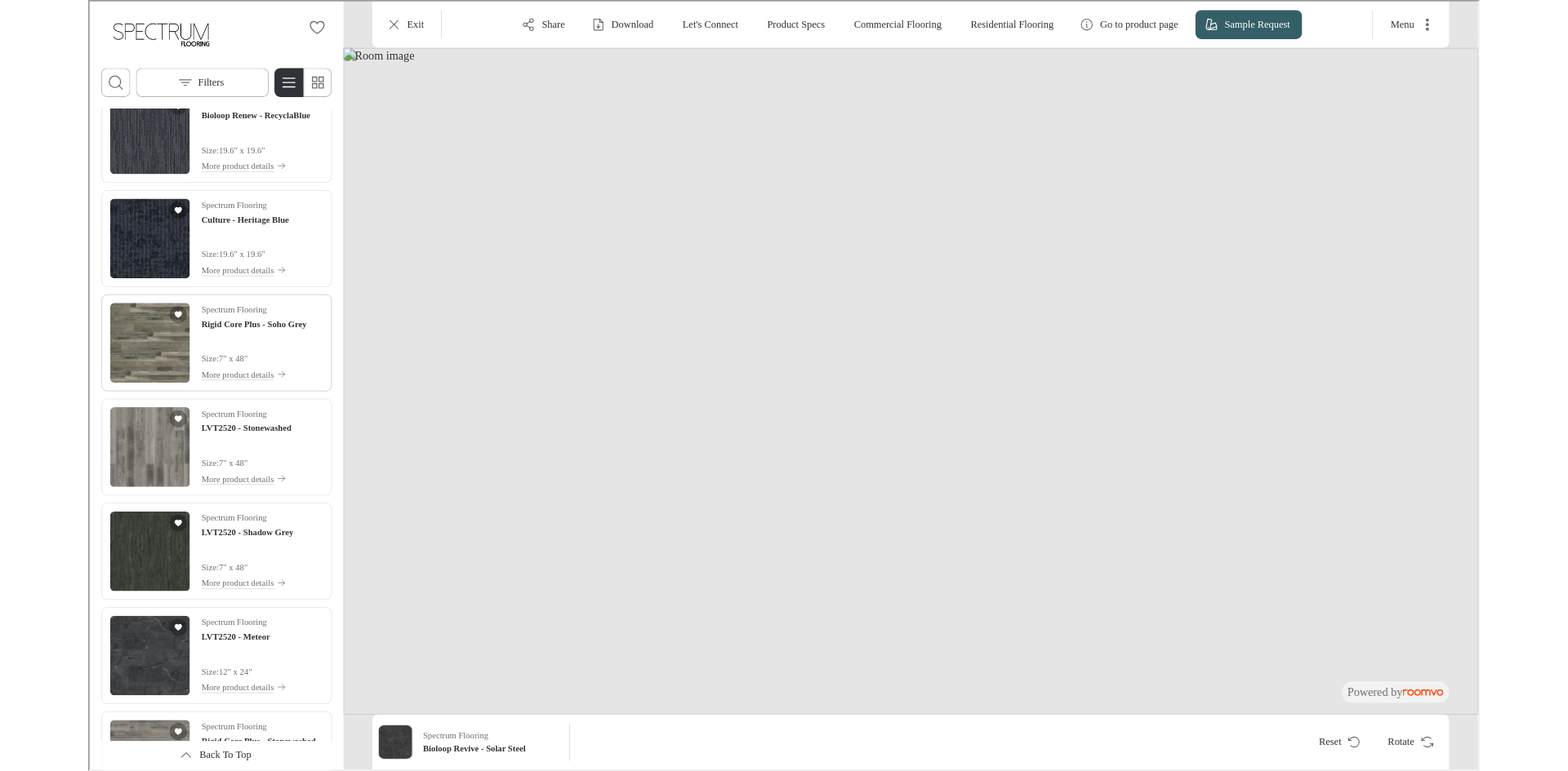
scroll to position [1558, 0]
